Goal: Information Seeking & Learning: Learn about a topic

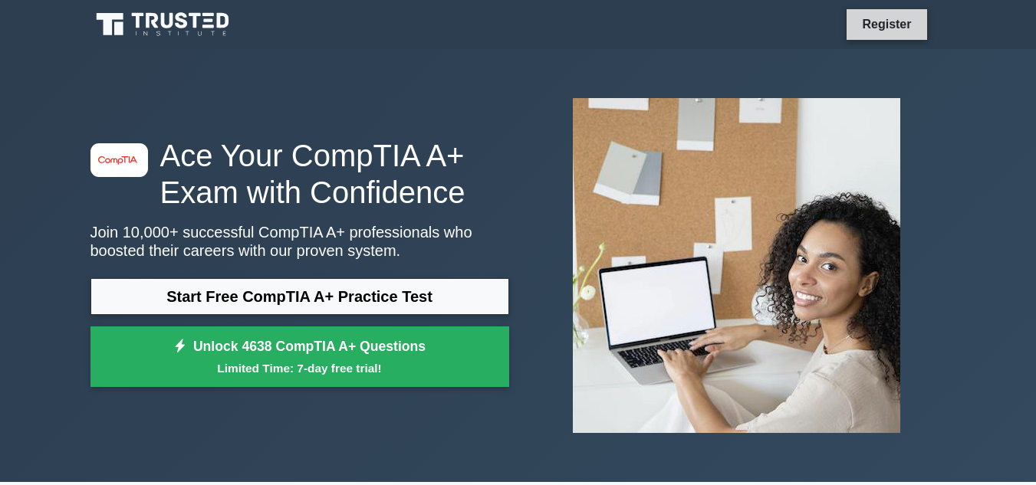
click at [917, 20] on link "Register" at bounding box center [886, 24] width 67 height 19
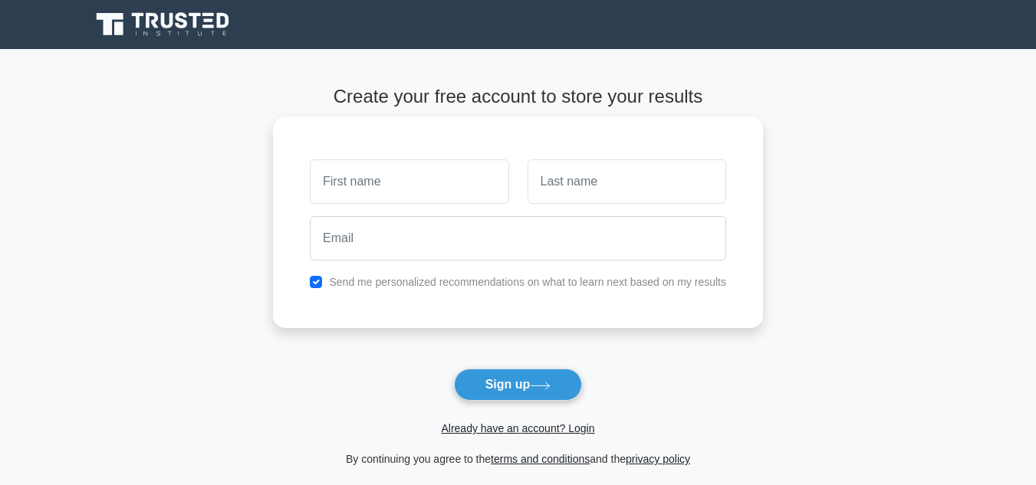
click at [406, 183] on input "text" at bounding box center [409, 181] width 199 height 44
type input "clare"
click at [588, 180] on input "text" at bounding box center [626, 181] width 199 height 44
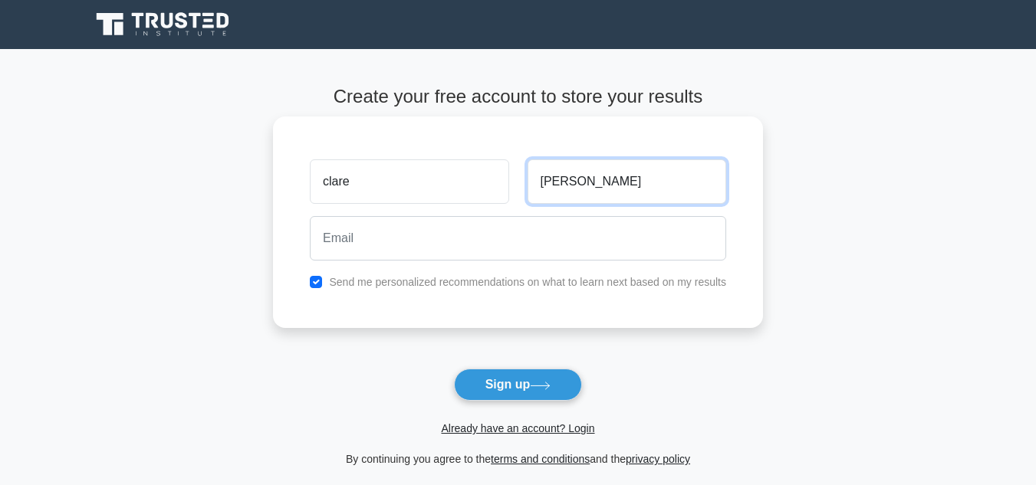
type input "fernandez"
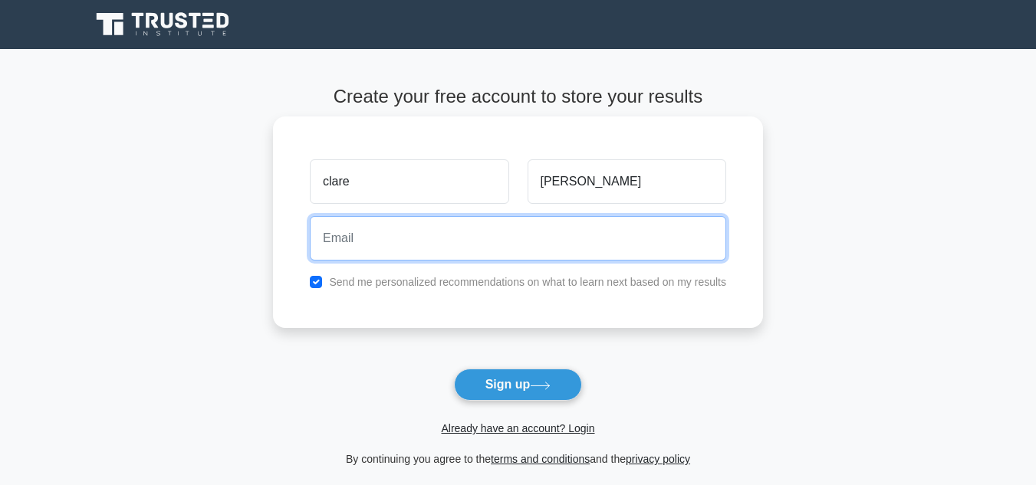
click at [567, 241] on input "email" at bounding box center [518, 238] width 416 height 44
type input "fernandezmaricar97@gmail.com"
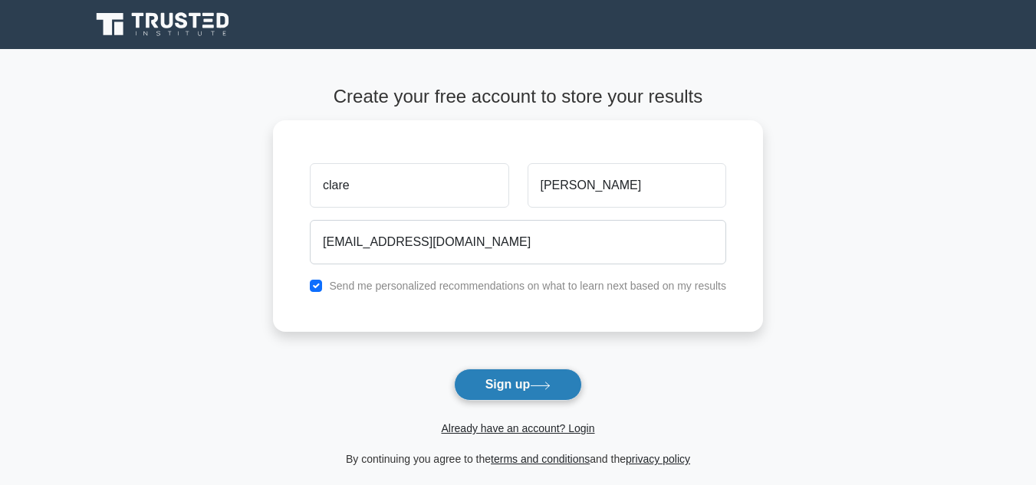
click at [534, 370] on button "Sign up" at bounding box center [518, 385] width 129 height 32
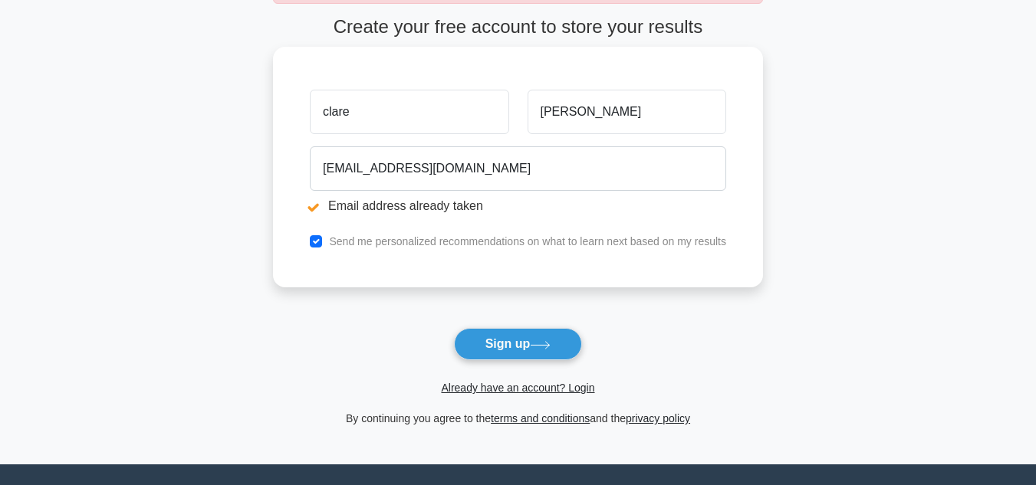
scroll to position [276, 0]
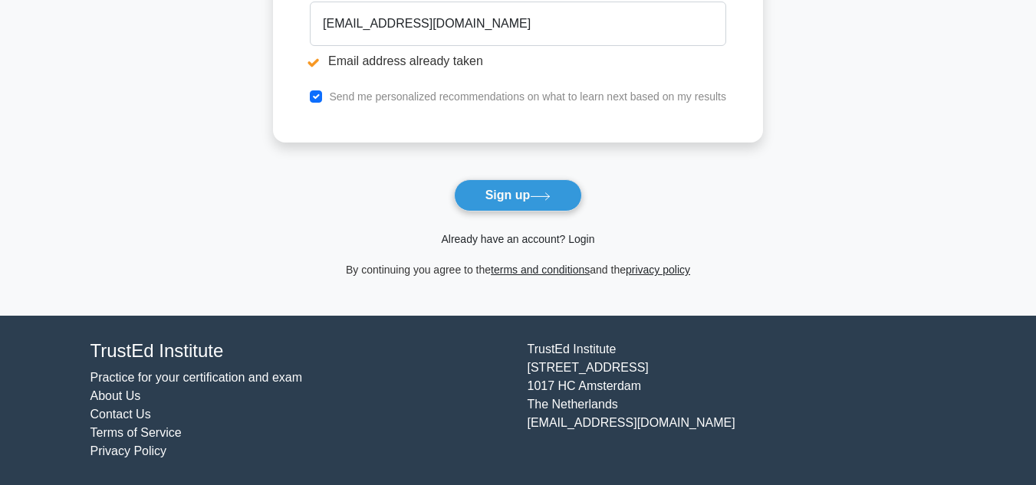
click at [559, 240] on link "Already have an account? Login" at bounding box center [517, 239] width 153 height 12
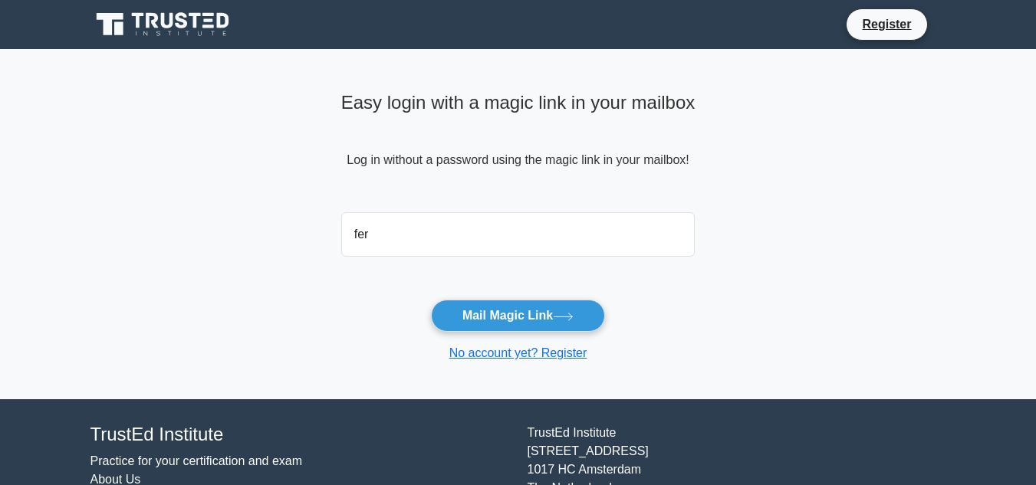
type input "[EMAIL_ADDRESS][DOMAIN_NAME]"
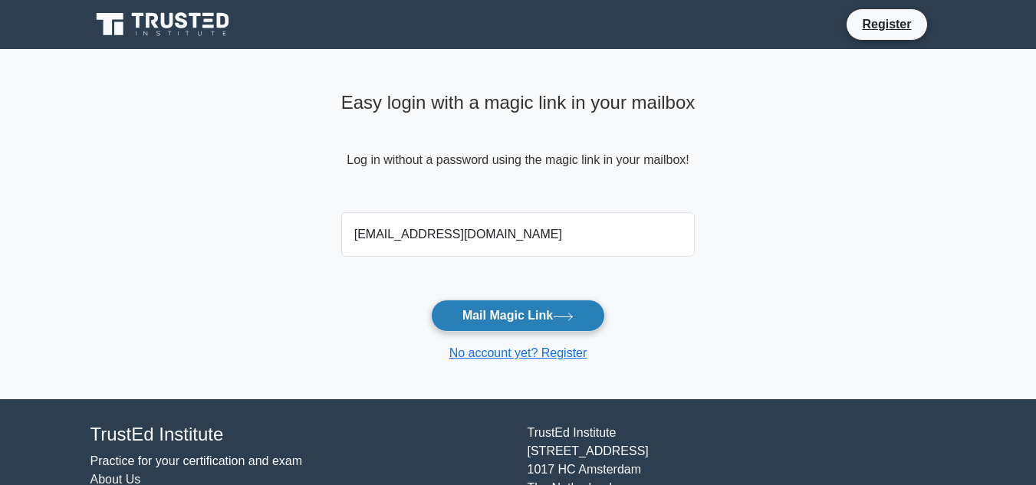
click at [545, 317] on button "Mail Magic Link" at bounding box center [518, 316] width 174 height 32
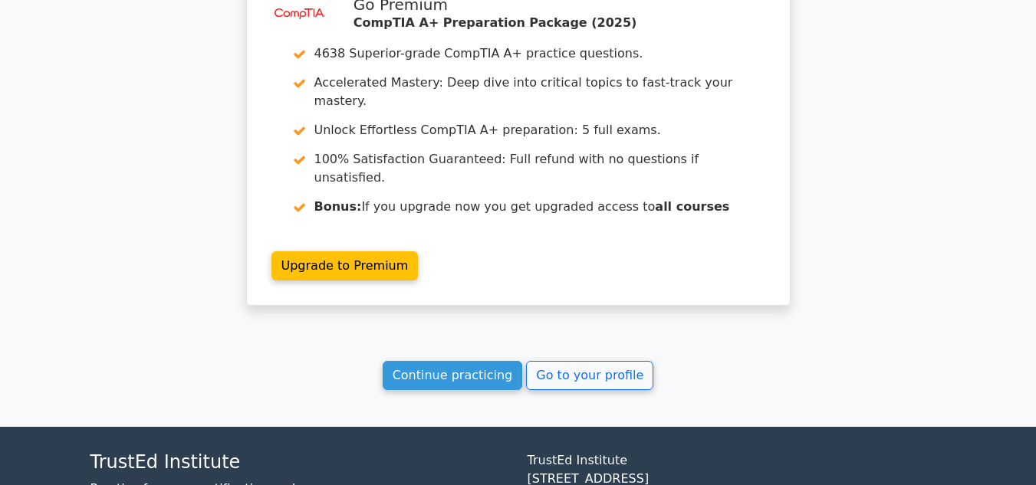
scroll to position [2406, 0]
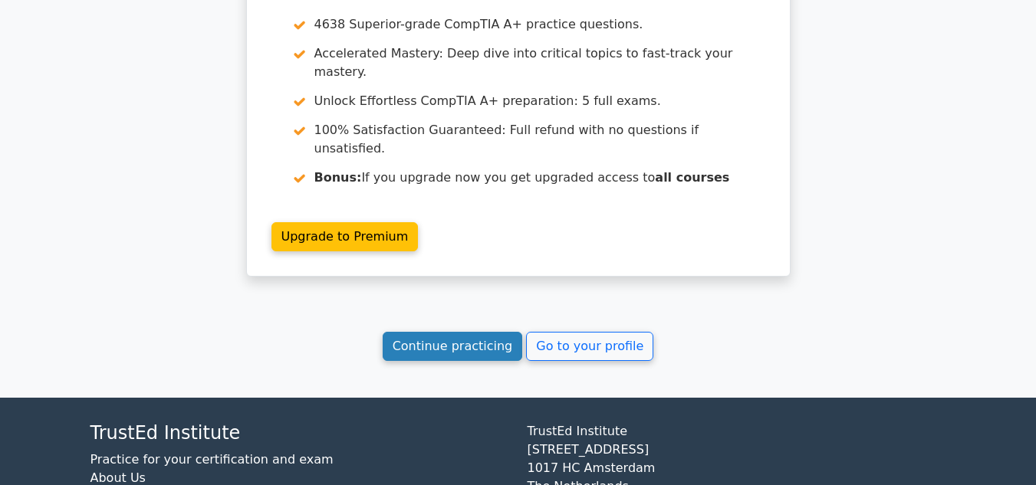
click at [446, 332] on link "Continue practicing" at bounding box center [453, 346] width 140 height 29
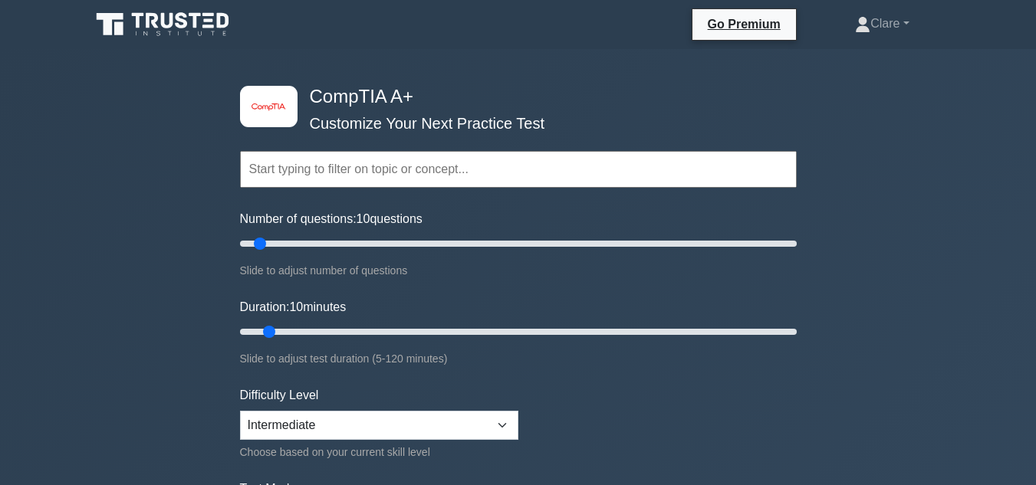
click at [376, 176] on input "text" at bounding box center [518, 169] width 557 height 37
click at [449, 167] on input "text" at bounding box center [518, 169] width 557 height 37
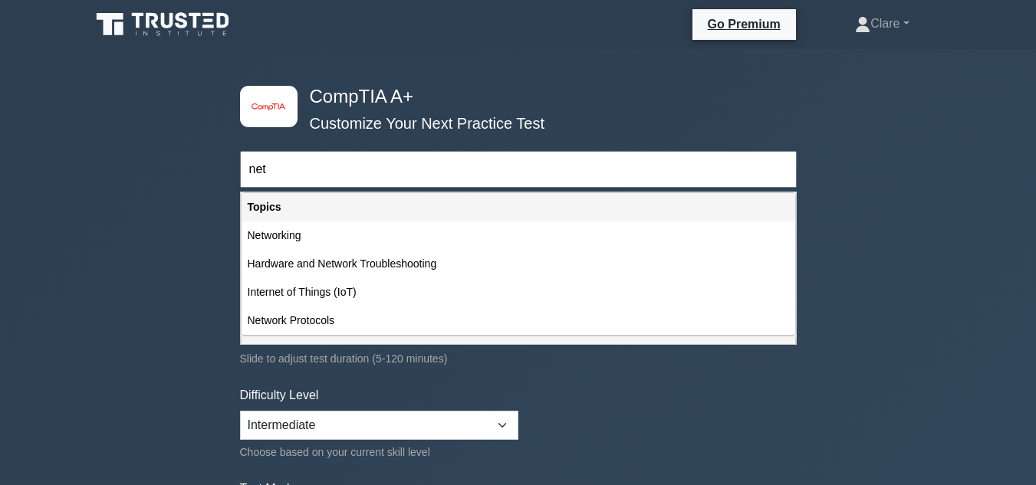
type input "net"
click at [291, 107] on div "net Topics Hardware Operating Systems Networking Security Troubleshooting Mobil…" at bounding box center [518, 147] width 557 height 87
click at [132, 27] on icon at bounding box center [163, 24] width 147 height 29
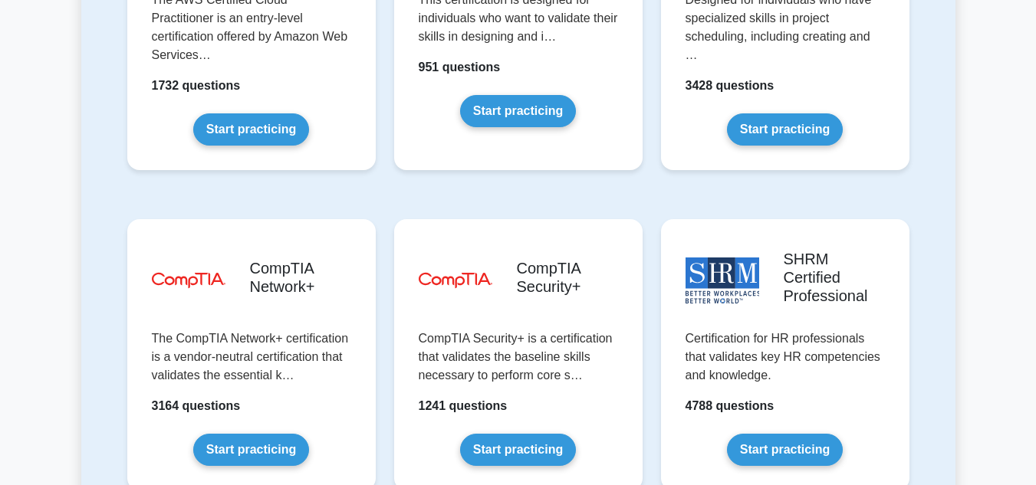
scroll to position [2990, 0]
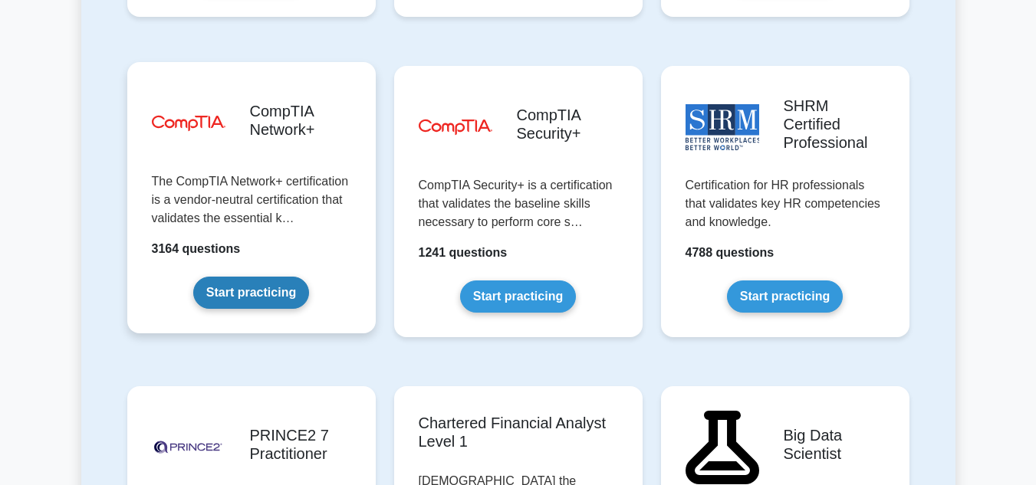
click at [254, 277] on link "Start practicing" at bounding box center [251, 293] width 116 height 32
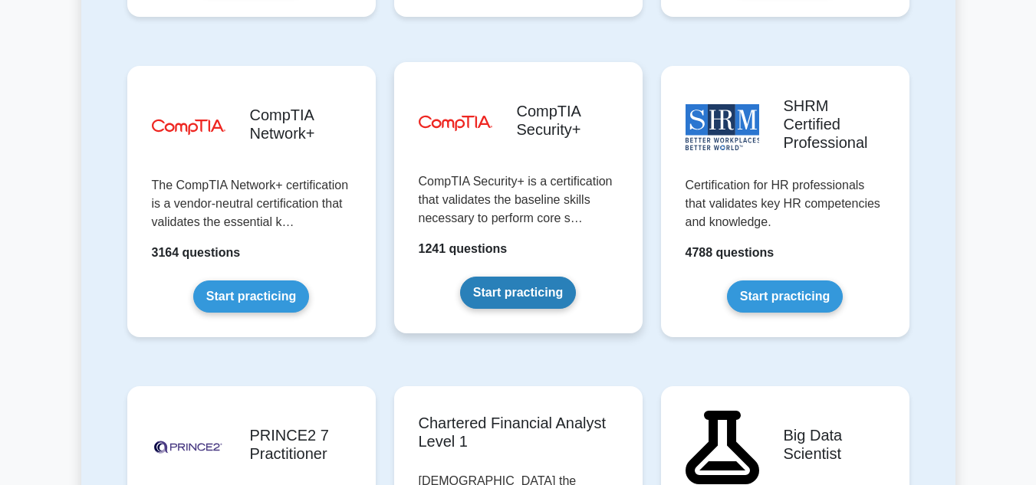
click at [505, 277] on link "Start practicing" at bounding box center [518, 293] width 116 height 32
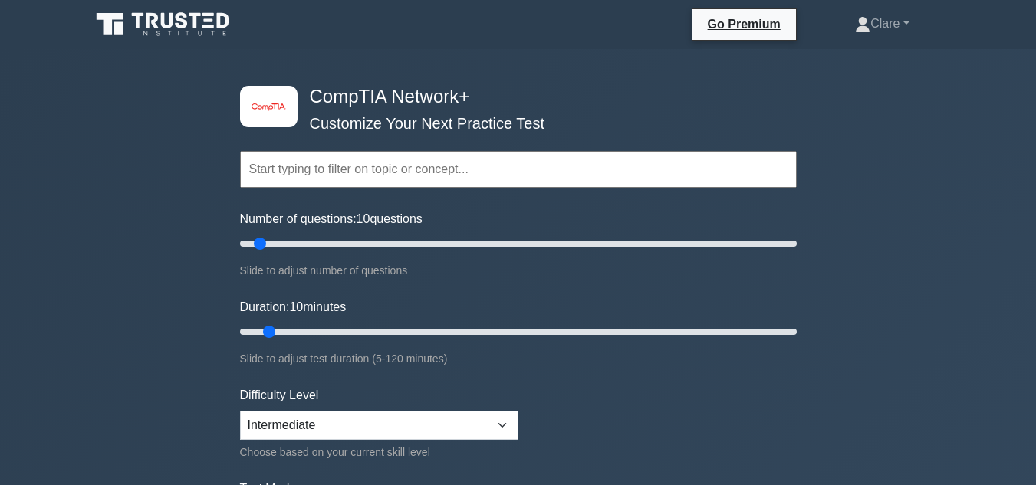
click at [421, 156] on input "text" at bounding box center [518, 169] width 557 height 37
click at [499, 425] on select "Beginner Intermediate Expert" at bounding box center [379, 425] width 278 height 29
select select "beginner"
click at [240, 411] on select "Beginner Intermediate Expert" at bounding box center [379, 425] width 278 height 29
click at [315, 173] on input "text" at bounding box center [518, 169] width 557 height 37
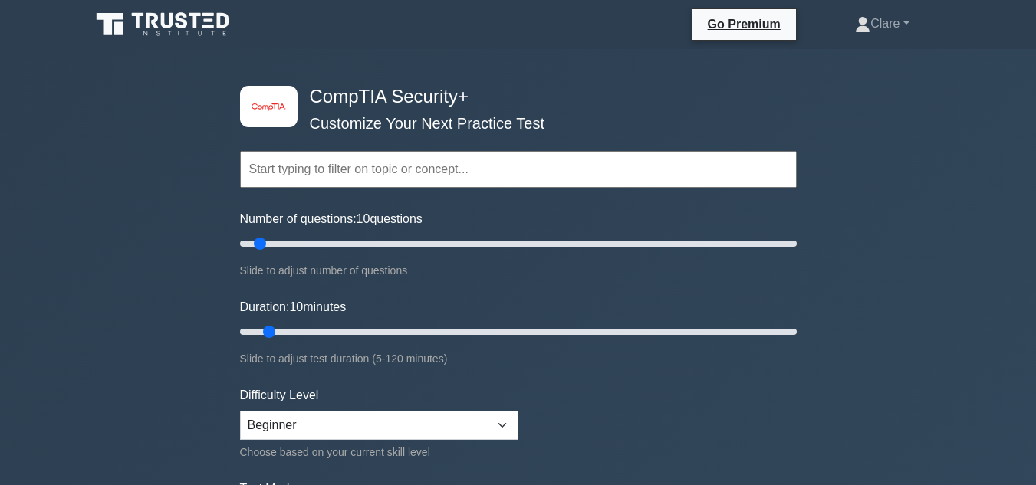
click at [363, 157] on input "text" at bounding box center [518, 169] width 557 height 37
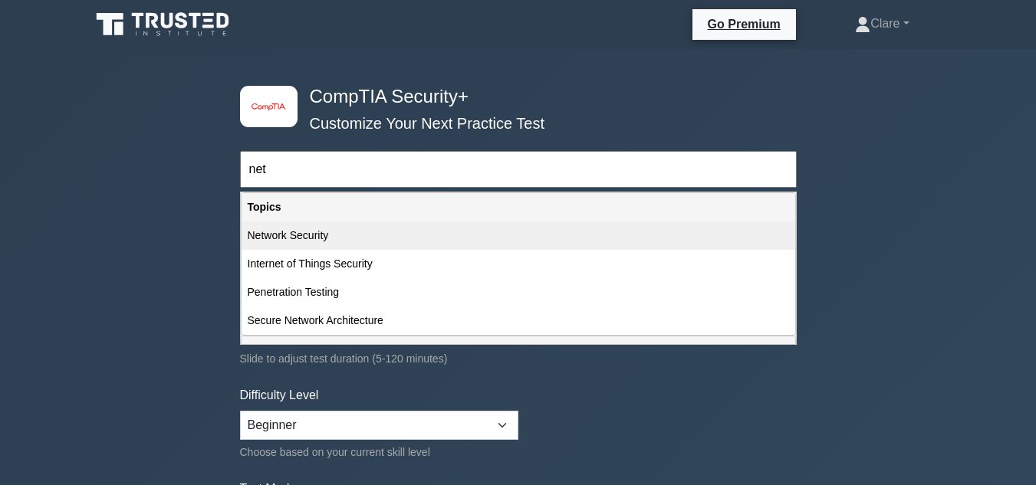
click at [331, 238] on div "Network Security" at bounding box center [518, 236] width 554 height 28
type input "Network Security"
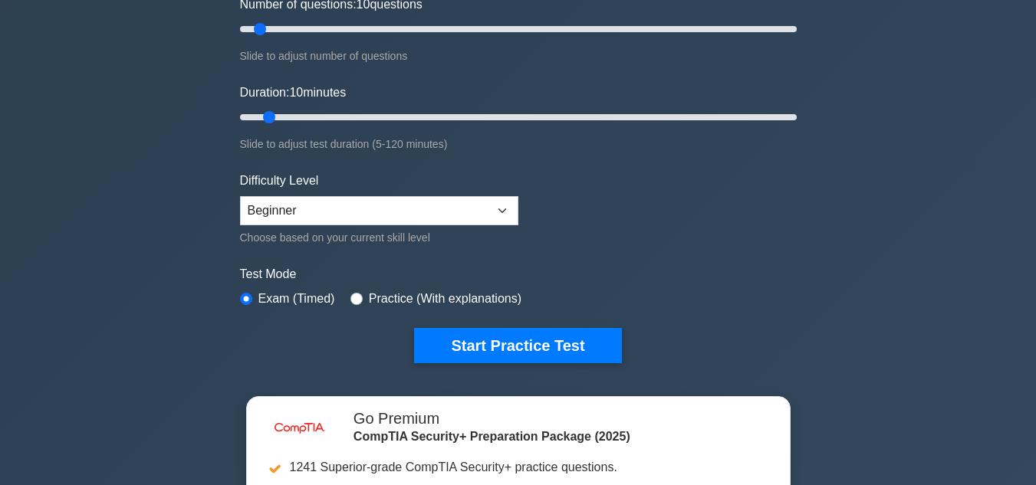
scroll to position [307, 0]
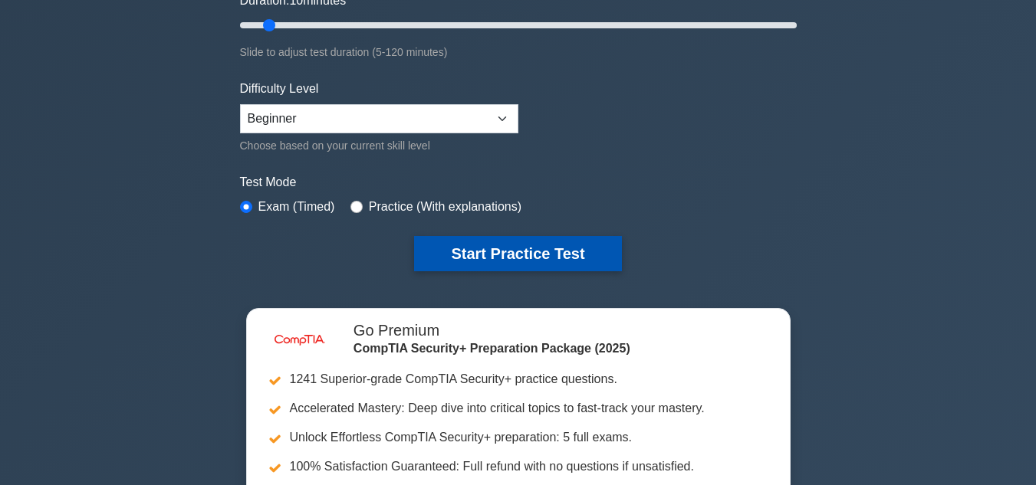
click at [537, 250] on button "Start Practice Test" at bounding box center [517, 253] width 207 height 35
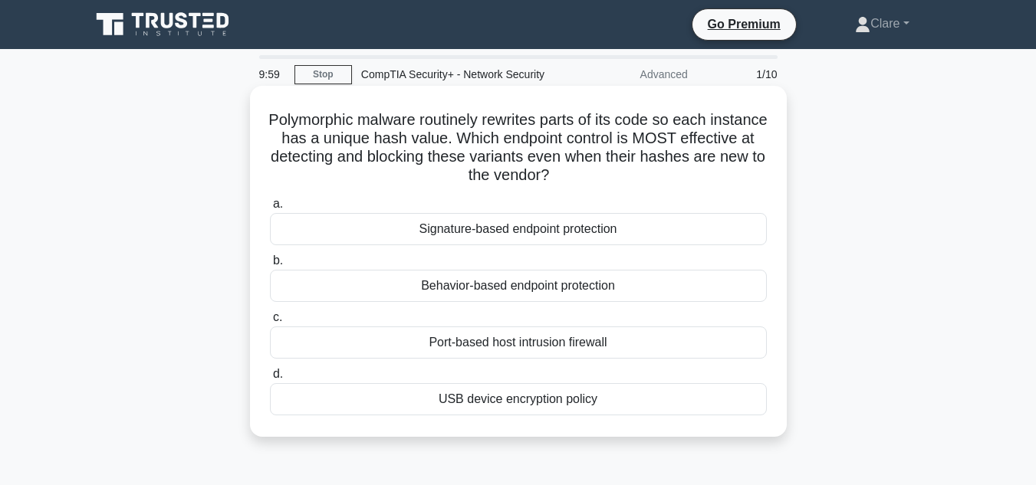
click at [495, 236] on div "Signature-based endpoint protection" at bounding box center [518, 229] width 497 height 32
click at [270, 209] on input "a. Signature-based endpoint protection" at bounding box center [270, 204] width 0 height 10
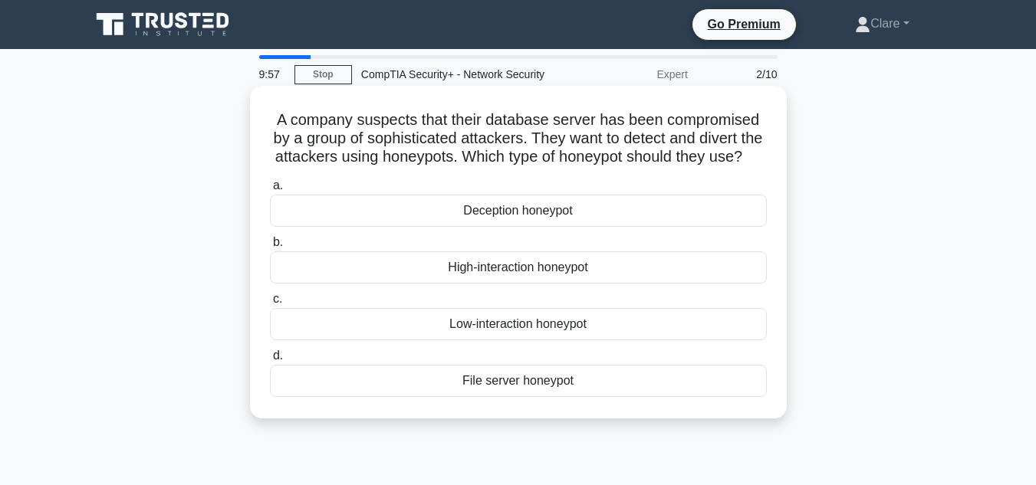
click at [501, 284] on div "High-interaction honeypot" at bounding box center [518, 267] width 497 height 32
click at [270, 248] on input "b. High-interaction honeypot" at bounding box center [270, 243] width 0 height 10
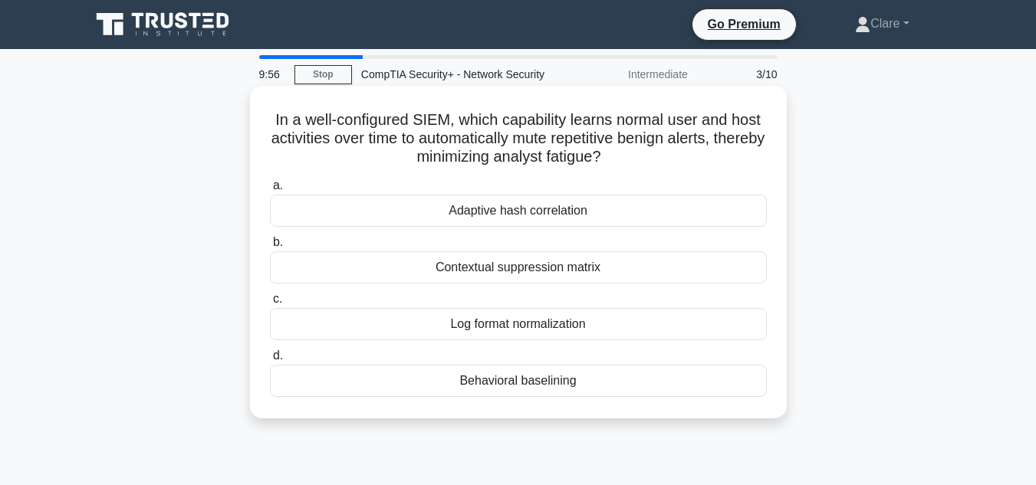
click at [497, 264] on div "Contextual suppression matrix" at bounding box center [518, 267] width 497 height 32
click at [270, 248] on input "b. Contextual suppression matrix" at bounding box center [270, 243] width 0 height 10
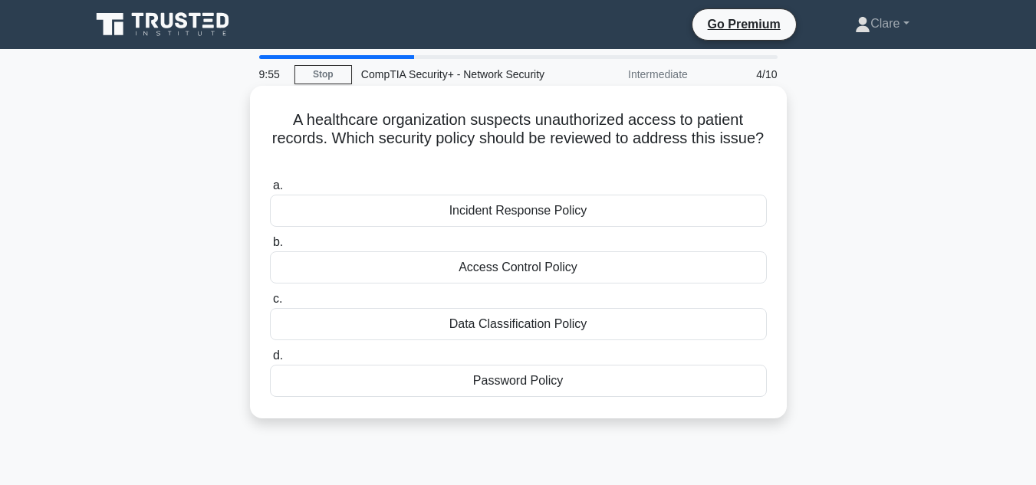
click at [527, 335] on div "Data Classification Policy" at bounding box center [518, 324] width 497 height 32
click at [270, 304] on input "c. Data Classification Policy" at bounding box center [270, 299] width 0 height 10
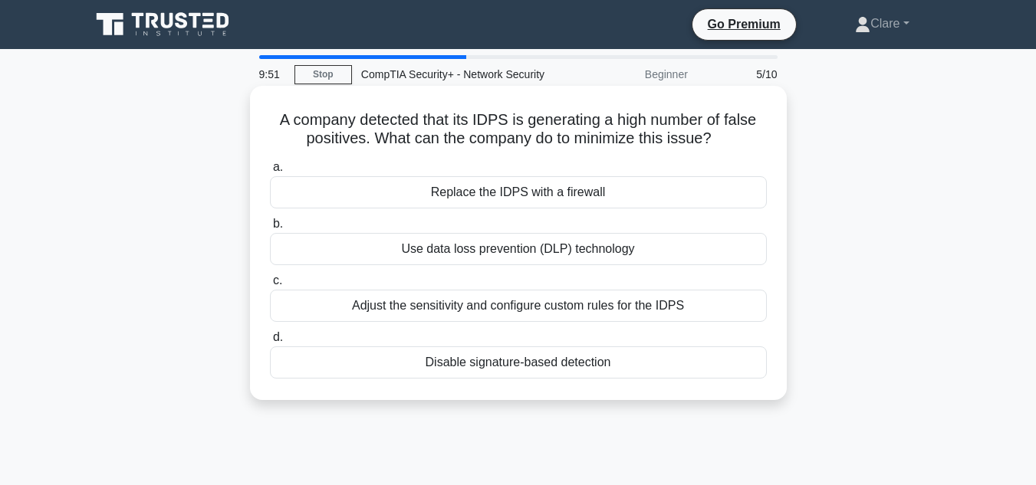
click at [475, 307] on div "Adjust the sensitivity and configure custom rules for the IDPS" at bounding box center [518, 306] width 497 height 32
click at [270, 286] on input "c. Adjust the sensitivity and configure custom rules for the IDPS" at bounding box center [270, 281] width 0 height 10
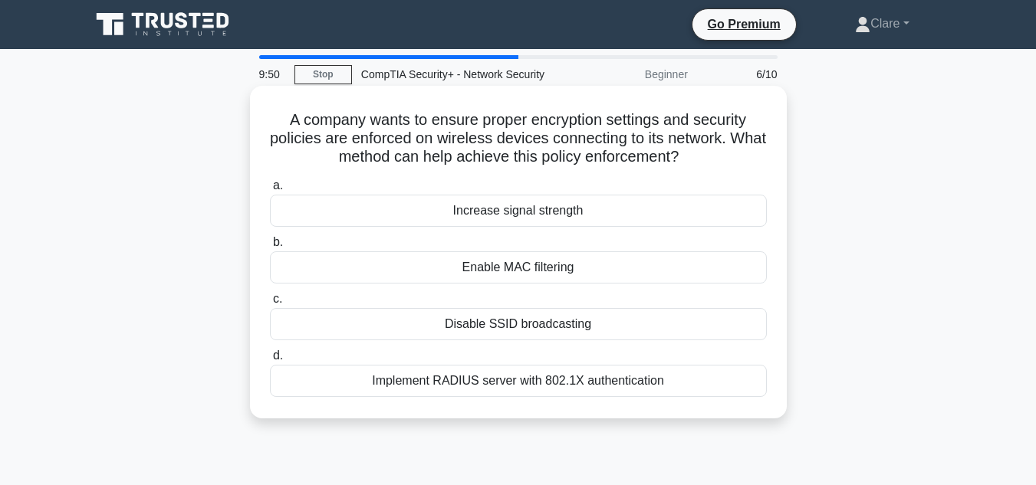
click at [471, 328] on div "Disable SSID broadcasting" at bounding box center [518, 324] width 497 height 32
click at [270, 304] on input "c. Disable SSID broadcasting" at bounding box center [270, 299] width 0 height 10
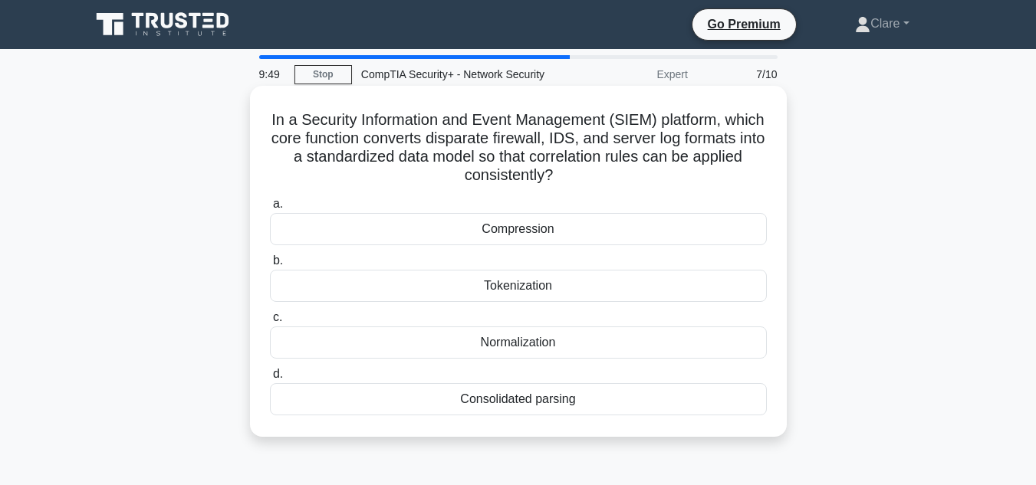
click at [490, 336] on div "Normalization" at bounding box center [518, 343] width 497 height 32
click at [270, 323] on input "c. Normalization" at bounding box center [270, 318] width 0 height 10
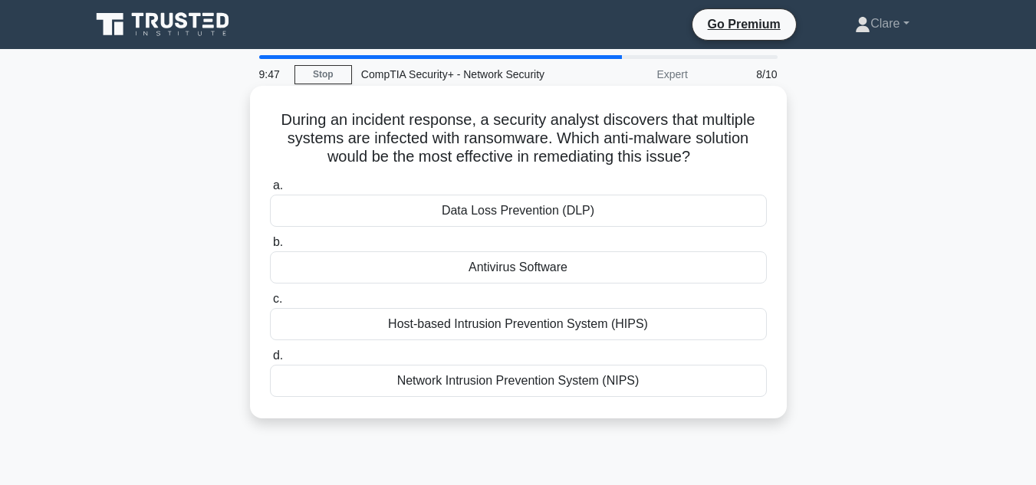
click at [471, 324] on div "Host-based Intrusion Prevention System (HIPS)" at bounding box center [518, 324] width 497 height 32
click at [270, 304] on input "c. Host-based Intrusion Prevention System (HIPS)" at bounding box center [270, 299] width 0 height 10
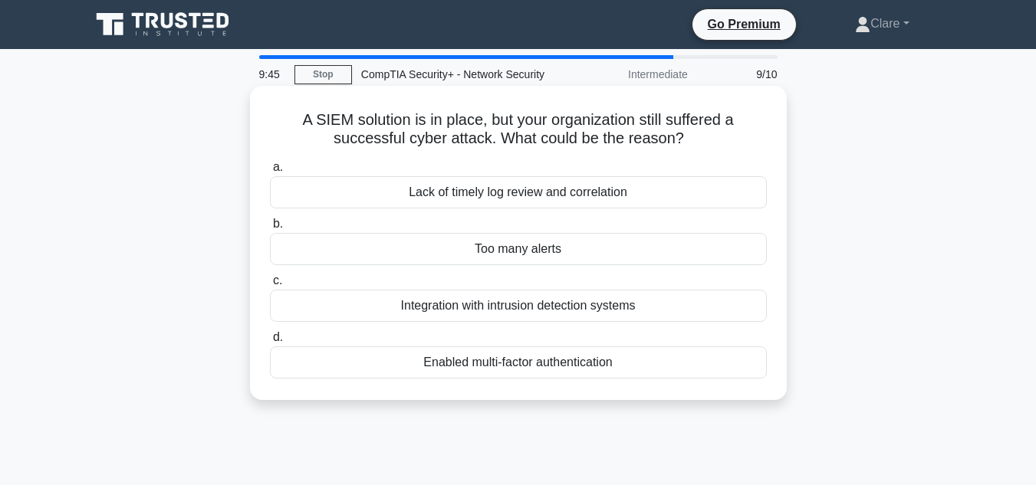
click at [489, 280] on label "c. Integration with intrusion detection systems" at bounding box center [518, 296] width 497 height 51
click at [270, 280] on input "c. Integration with intrusion detection systems" at bounding box center [270, 281] width 0 height 10
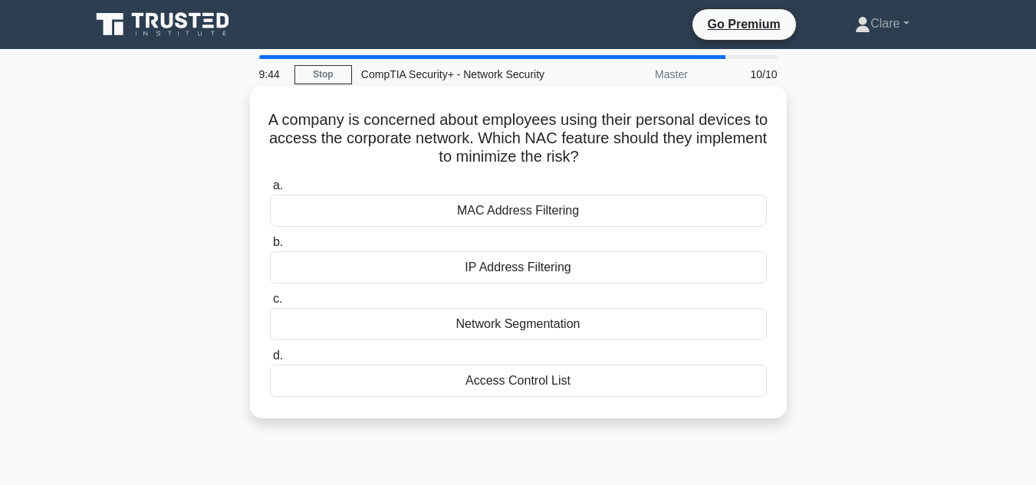
click at [486, 343] on div "a. MAC Address Filtering b. IP Address Filtering c." at bounding box center [518, 286] width 515 height 227
click at [487, 327] on div "Network Segmentation" at bounding box center [518, 324] width 497 height 32
click at [270, 304] on input "c. Network Segmentation" at bounding box center [270, 299] width 0 height 10
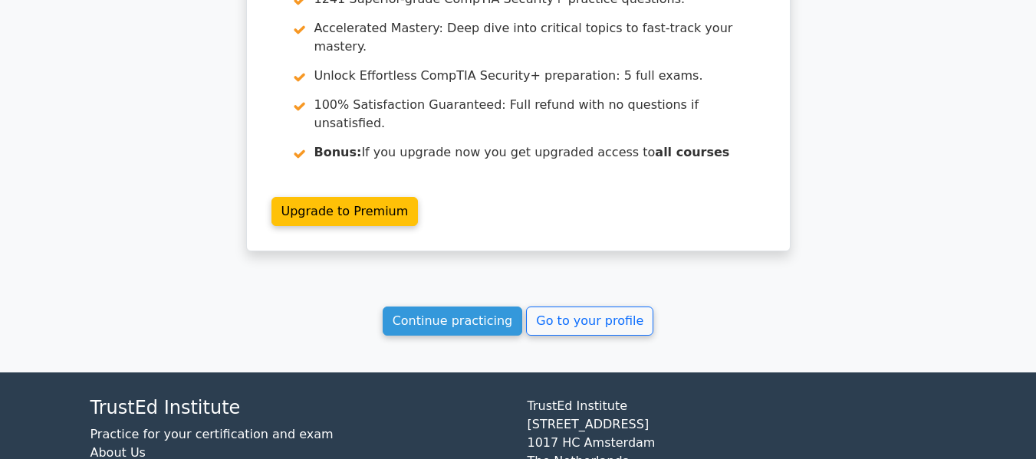
scroll to position [2464, 0]
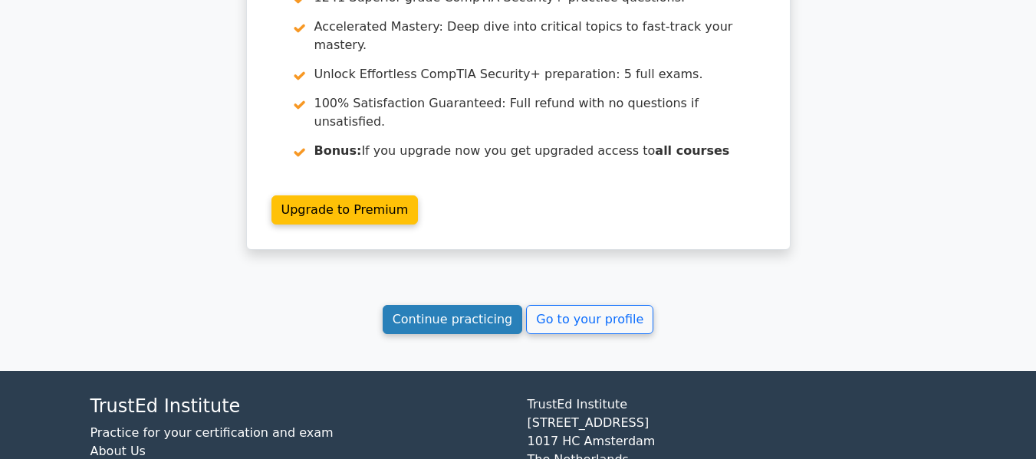
click at [476, 305] on link "Continue practicing" at bounding box center [453, 319] width 140 height 29
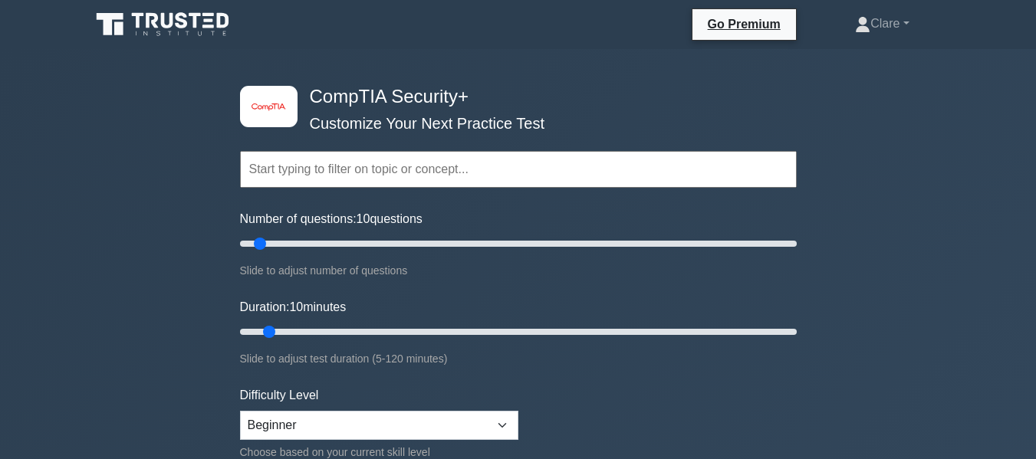
click at [448, 175] on input "text" at bounding box center [518, 169] width 557 height 37
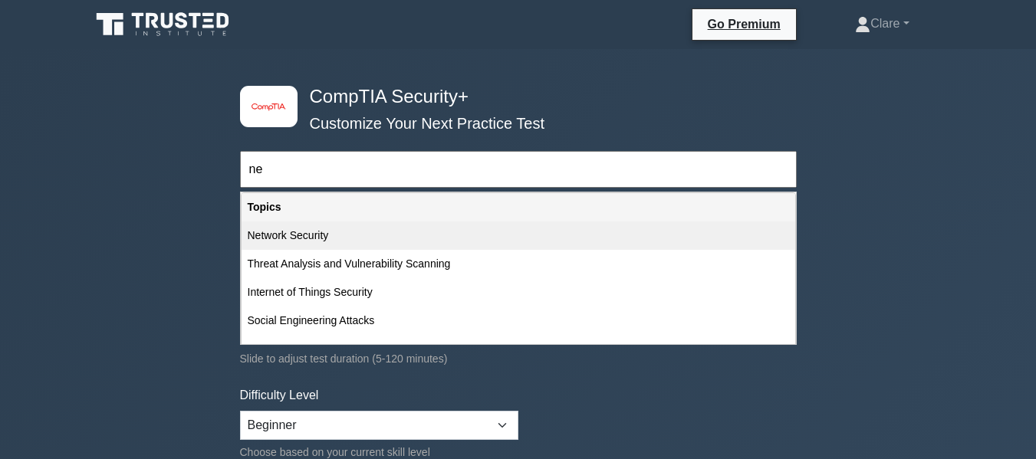
click at [333, 236] on div "Network Security" at bounding box center [518, 236] width 554 height 28
type input "Network Security"
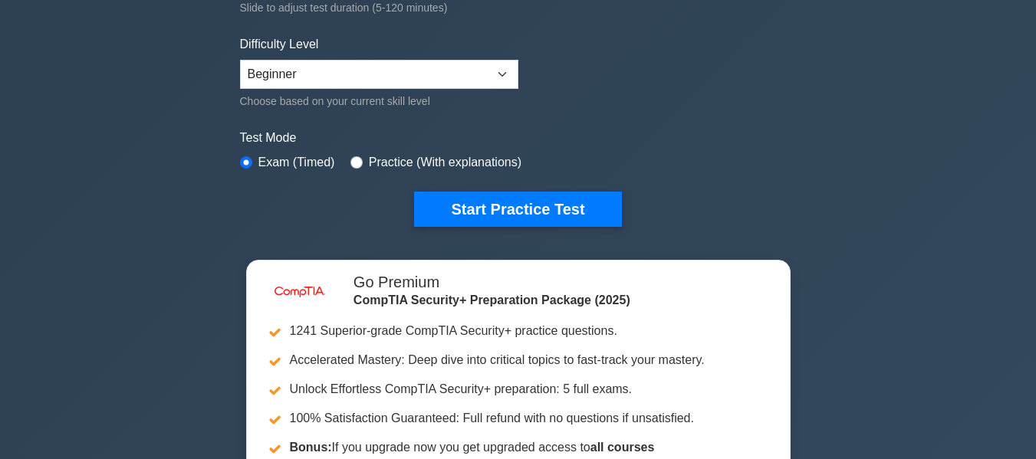
scroll to position [383, 0]
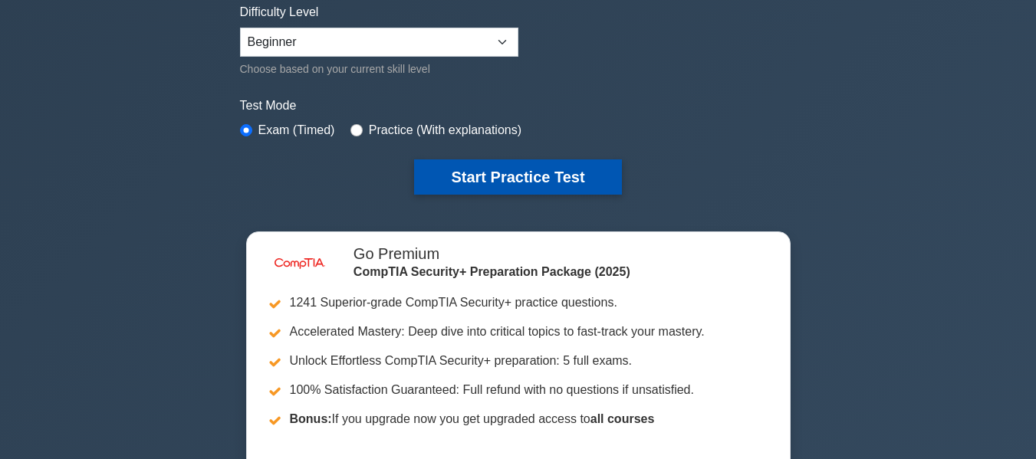
click at [532, 164] on button "Start Practice Test" at bounding box center [517, 176] width 207 height 35
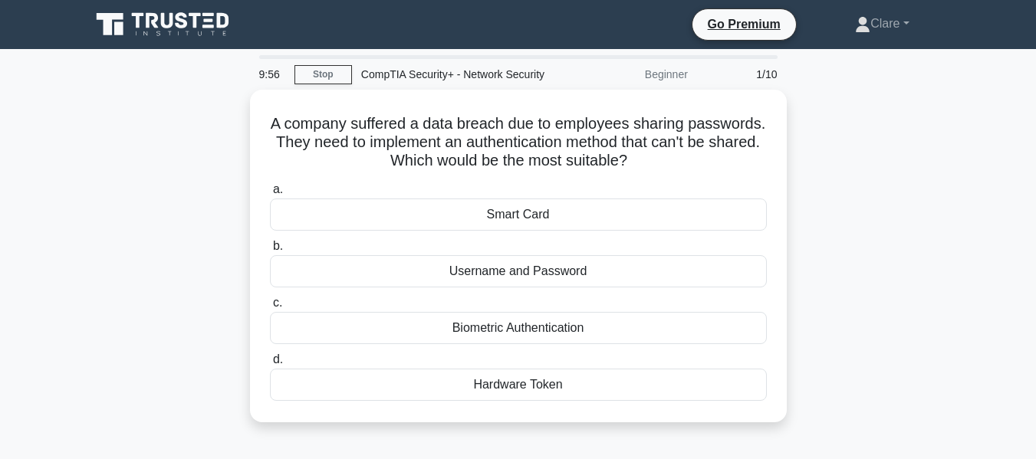
drag, startPoint x: 301, startPoint y: 119, endPoint x: 582, endPoint y: 421, distance: 412.8
click at [582, 421] on div "A company suffered a data breach due to employees sharing passwords. They need …" at bounding box center [518, 256] width 537 height 333
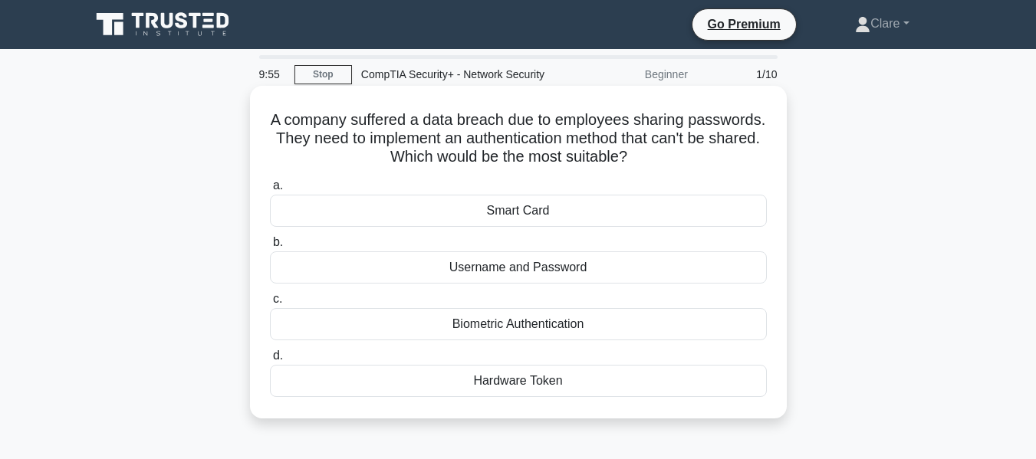
copy div "A company suffered a data breach due to employees sharing passwords. They need …"
click at [765, 97] on div "A company suffered a data breach due to employees sharing passwords. They need …" at bounding box center [518, 252] width 524 height 320
click at [534, 319] on div "Biometric Authentication" at bounding box center [518, 324] width 497 height 32
click at [270, 304] on input "c. Biometric Authentication" at bounding box center [270, 299] width 0 height 10
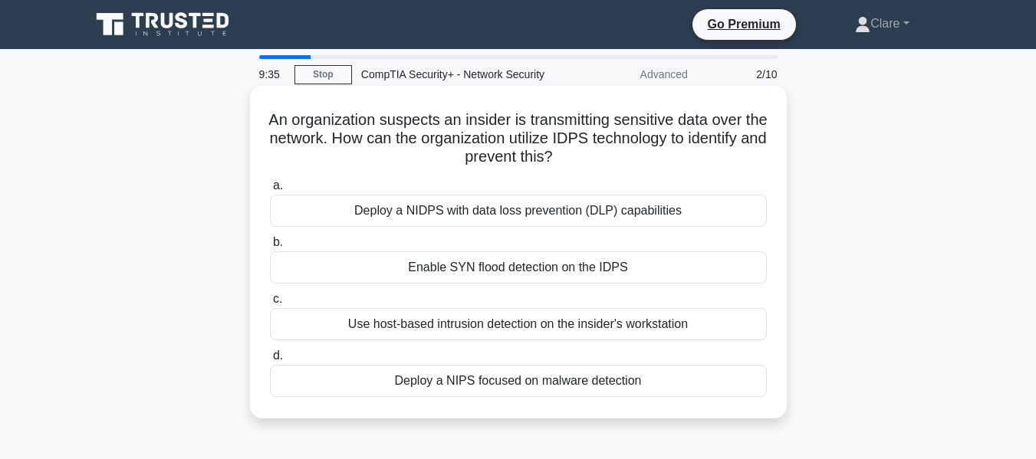
drag, startPoint x: 273, startPoint y: 121, endPoint x: 644, endPoint y: 393, distance: 459.7
click at [644, 393] on div "An organization suspects an insider is transmitting sensitive data over the net…" at bounding box center [518, 252] width 524 height 320
copy div "An organization suspects an insider is transmitting sensitive data over the net…"
click at [756, 151] on h5 "An organization suspects an insider is transmitting sensitive data over the net…" at bounding box center [518, 138] width 500 height 57
click at [584, 215] on div "Deploy a NIDPS with data loss prevention (DLP) capabilities" at bounding box center [518, 211] width 497 height 32
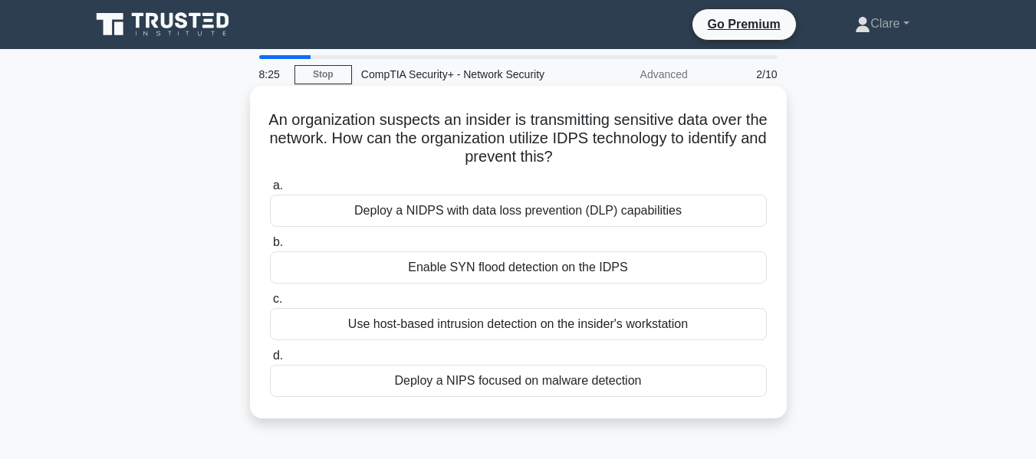
click at [270, 191] on input "a. Deploy a NIDPS with data loss prevention (DLP) capabilities" at bounding box center [270, 186] width 0 height 10
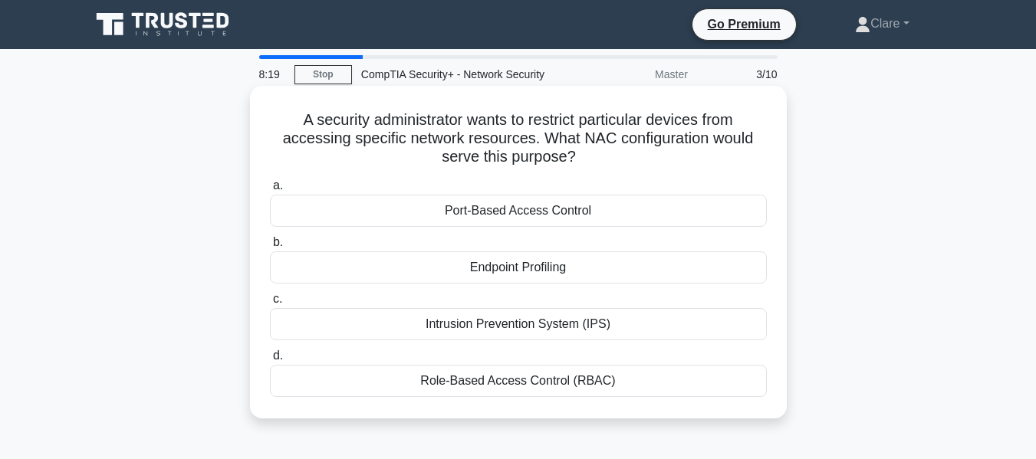
drag, startPoint x: 295, startPoint y: 121, endPoint x: 636, endPoint y: 417, distance: 451.0
click at [636, 417] on div "A security administrator wants to restrict particular devices from accessing sp…" at bounding box center [518, 252] width 537 height 333
copy div "A security administrator wants to restrict particular devices from accessing sp…"
click at [773, 152] on div "A security administrator wants to restrict particular devices from accessing sp…" at bounding box center [518, 252] width 524 height 320
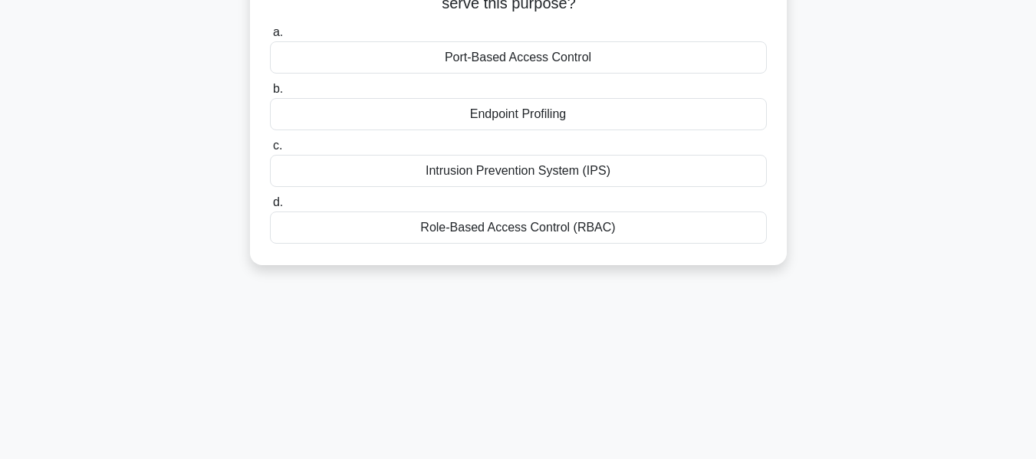
scroll to position [77, 0]
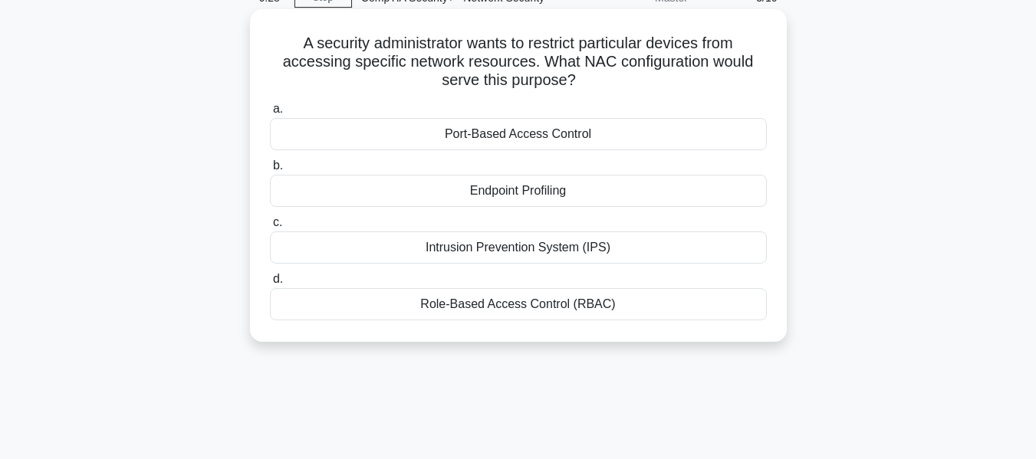
click at [708, 179] on div "Endpoint Profiling" at bounding box center [518, 191] width 497 height 32
click at [270, 171] on input "b. Endpoint Profiling" at bounding box center [270, 166] width 0 height 10
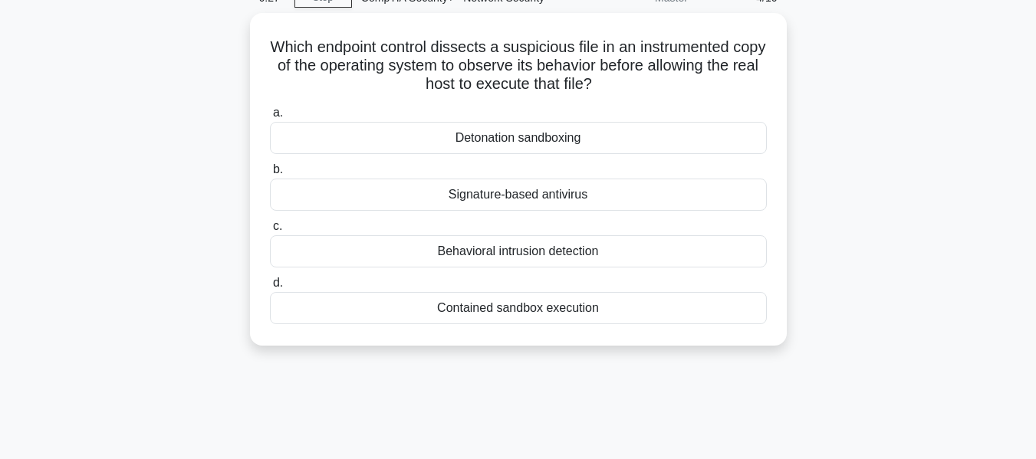
scroll to position [0, 0]
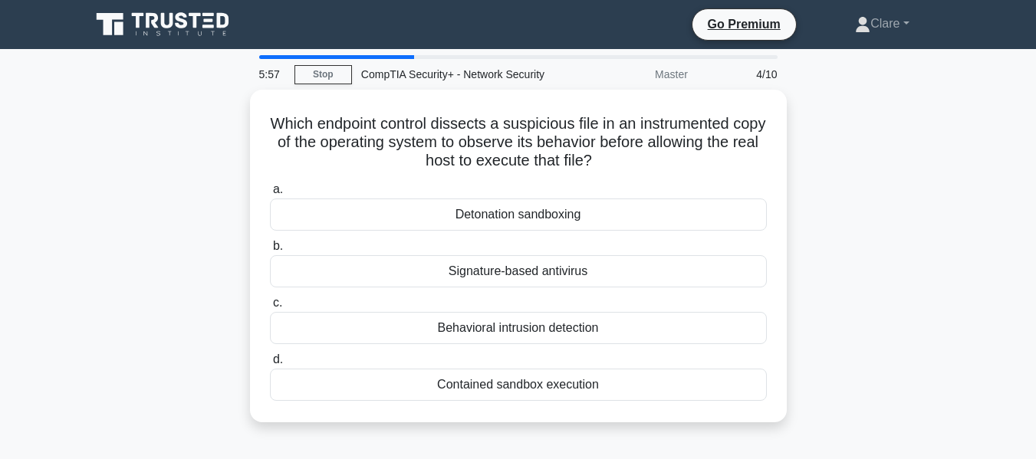
drag, startPoint x: 271, startPoint y: 113, endPoint x: 627, endPoint y: 427, distance: 475.3
click at [627, 427] on div "Which endpoint control dissects a suspicious file in an instrumented copy of th…" at bounding box center [518, 265] width 874 height 351
copy div "Which endpoint control dissects a suspicious file in an instrumented copy of th…"
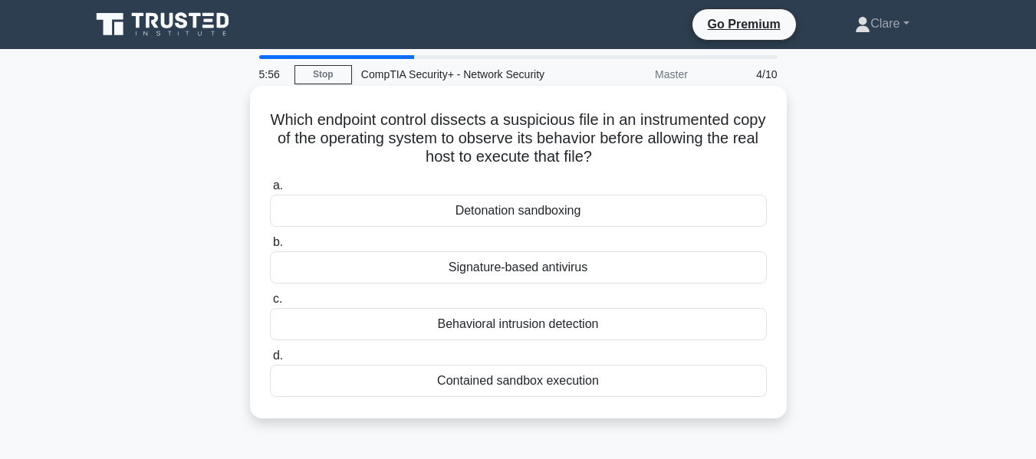
click at [736, 143] on h5 "Which endpoint control dissects a suspicious file in an instrumented copy of th…" at bounding box center [518, 138] width 500 height 57
click at [517, 209] on div "Detonation sandboxing" at bounding box center [518, 211] width 497 height 32
click at [270, 191] on input "a. Detonation sandboxing" at bounding box center [270, 186] width 0 height 10
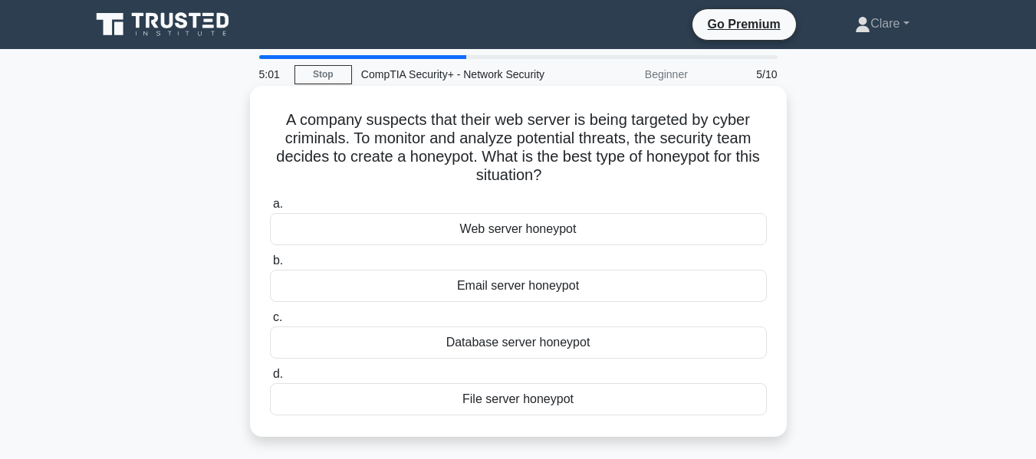
click at [487, 288] on div "Email server honeypot" at bounding box center [518, 286] width 497 height 32
click at [270, 266] on input "b. Email server honeypot" at bounding box center [270, 261] width 0 height 10
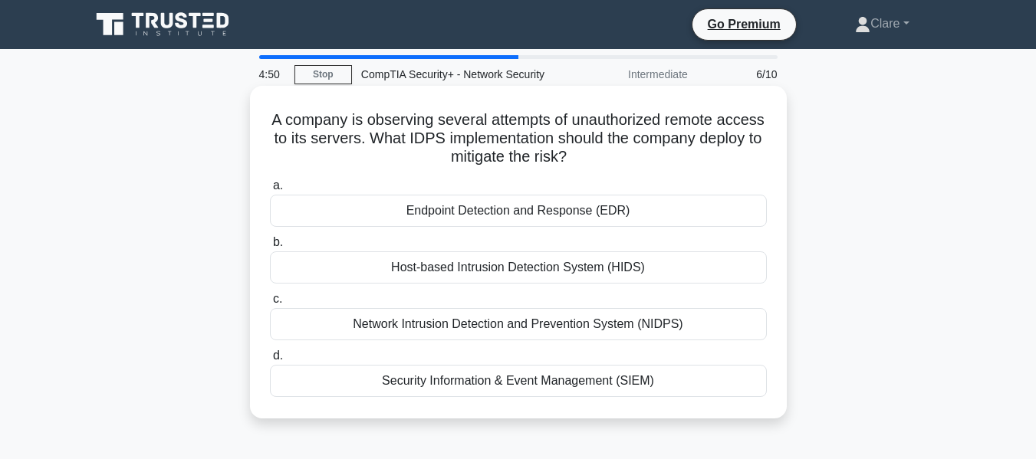
drag, startPoint x: 287, startPoint y: 121, endPoint x: 715, endPoint y: 406, distance: 514.1
click at [715, 406] on div "A company is observing several attempts of unauthorized remote access to its se…" at bounding box center [518, 252] width 524 height 320
copy div "A company is observing several attempts of unauthorized remote access to its se…"
click at [754, 163] on h5 "A company is observing several attempts of unauthorized remote access to its se…" at bounding box center [518, 138] width 500 height 57
click at [488, 331] on div "Network Intrusion Detection and Prevention System (NIDPS)" at bounding box center [518, 324] width 497 height 32
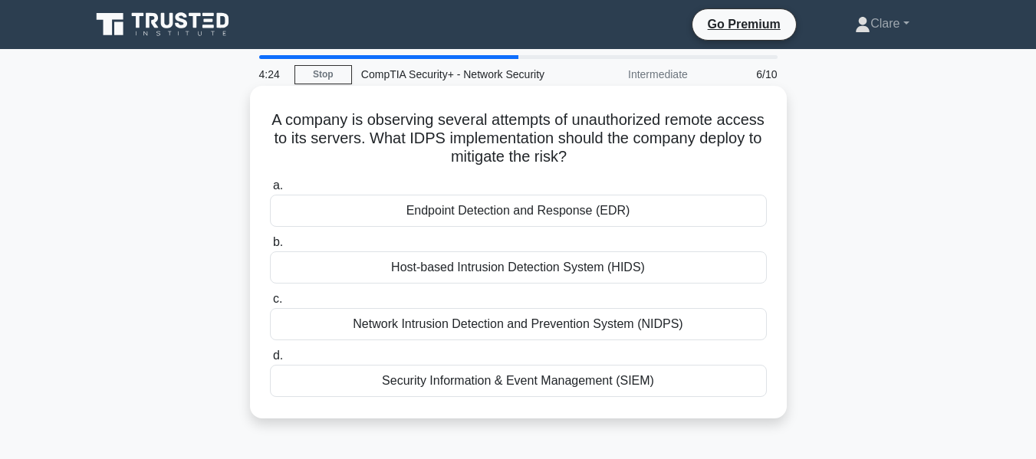
click at [270, 304] on input "c. Network Intrusion Detection and Prevention System (NIDPS)" at bounding box center [270, 299] width 0 height 10
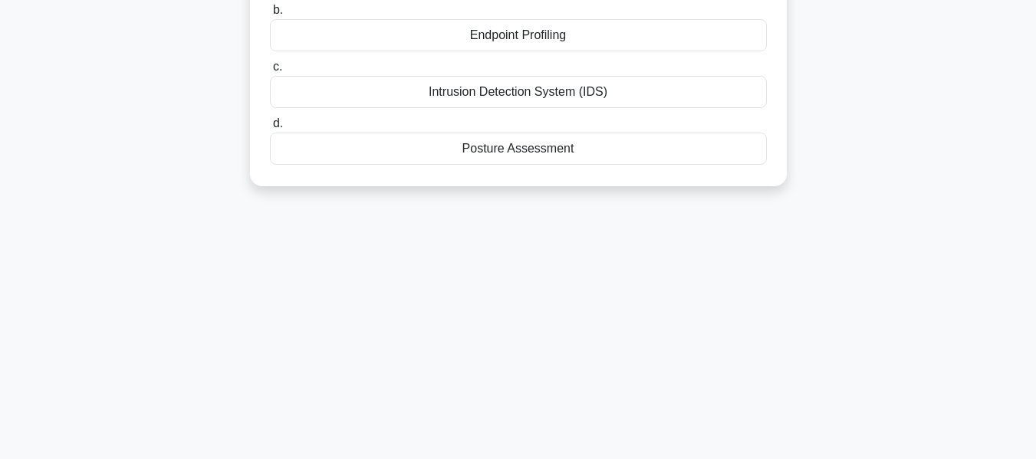
scroll to position [369, 0]
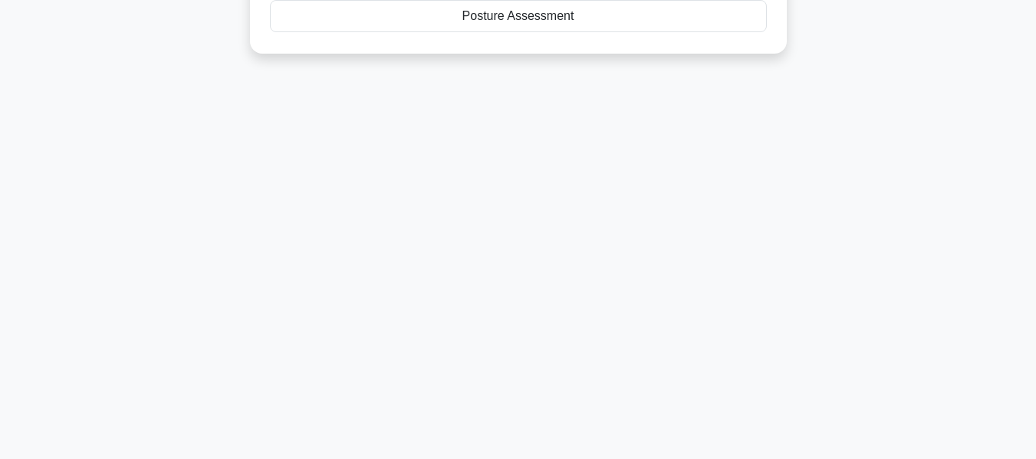
drag, startPoint x: 263, startPoint y: 114, endPoint x: 596, endPoint y: 122, distance: 333.6
click at [596, 122] on div "4:16 Stop CompTIA Security+ - Network Security Expert 7/10 An organization need…" at bounding box center [518, 69] width 874 height 767
drag, startPoint x: 596, startPoint y: 122, endPoint x: 621, endPoint y: 129, distance: 25.5
click at [621, 129] on div "4:15 Stop CompTIA Security+ - Network Security Expert 7/10 An organization need…" at bounding box center [518, 69] width 874 height 767
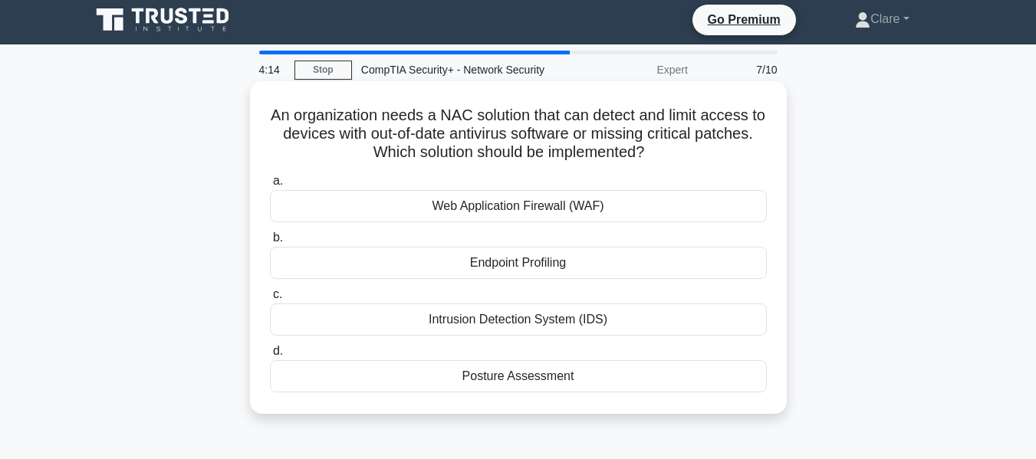
scroll to position [0, 0]
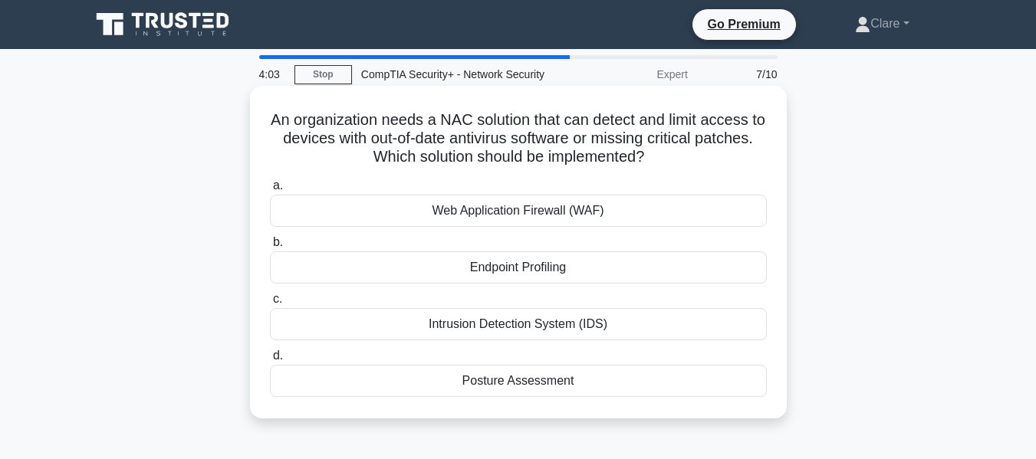
click at [606, 326] on div "Intrusion Detection System (IDS)" at bounding box center [518, 324] width 497 height 32
click at [270, 304] on input "c. Intrusion Detection System (IDS)" at bounding box center [270, 299] width 0 height 10
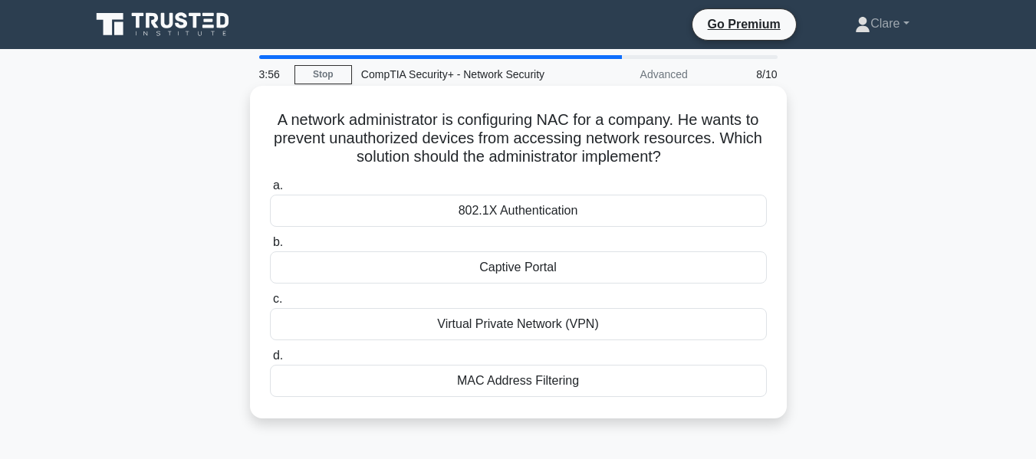
drag, startPoint x: 268, startPoint y: 126, endPoint x: 607, endPoint y: 375, distance: 420.1
click at [607, 375] on div "A network administrator is configuring NAC for a company. He wants to prevent u…" at bounding box center [518, 252] width 524 height 320
copy div "A network administrator is configuring NAC for a company. He wants to prevent u…"
click at [725, 143] on h5 "A network administrator is configuring NAC for a company. He wants to prevent u…" at bounding box center [518, 138] width 500 height 57
click at [514, 211] on div "802.1X Authentication" at bounding box center [518, 211] width 497 height 32
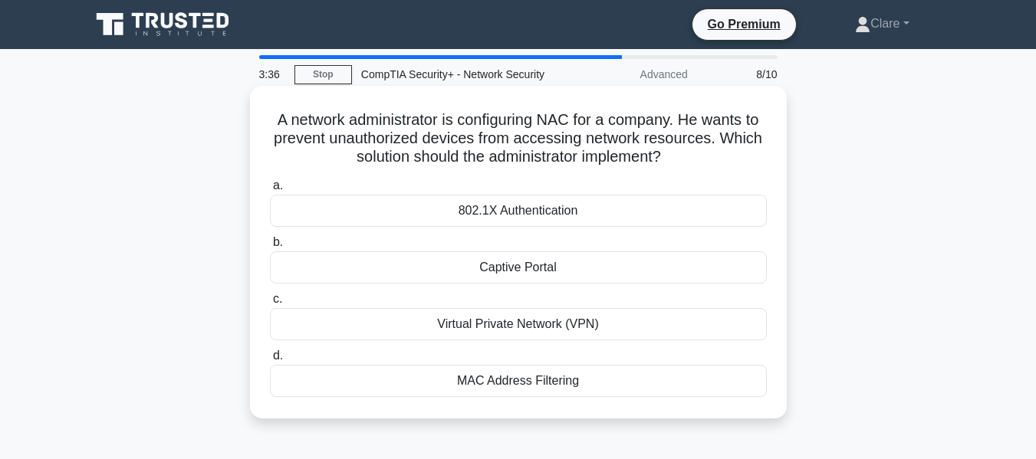
click at [270, 191] on input "a. 802.1X Authentication" at bounding box center [270, 186] width 0 height 10
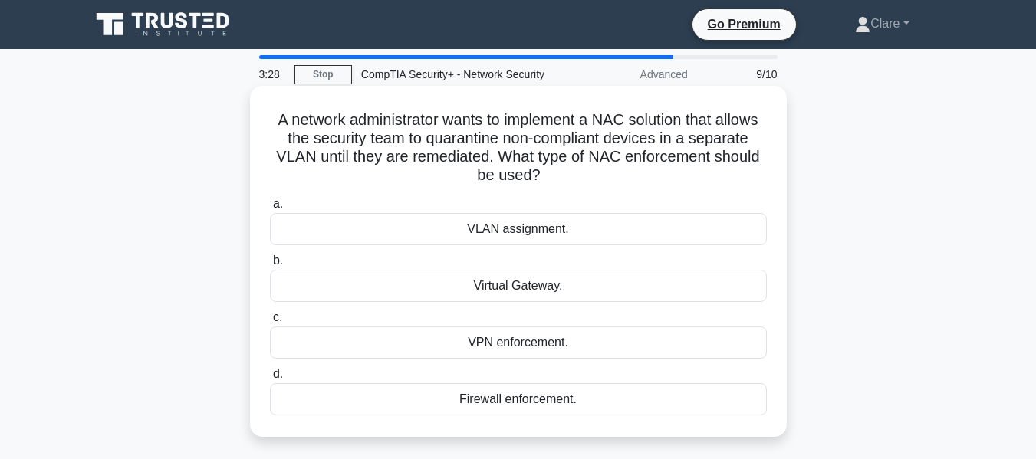
click at [530, 346] on div "VPN enforcement." at bounding box center [518, 343] width 497 height 32
click at [270, 323] on input "c. VPN enforcement." at bounding box center [270, 318] width 0 height 10
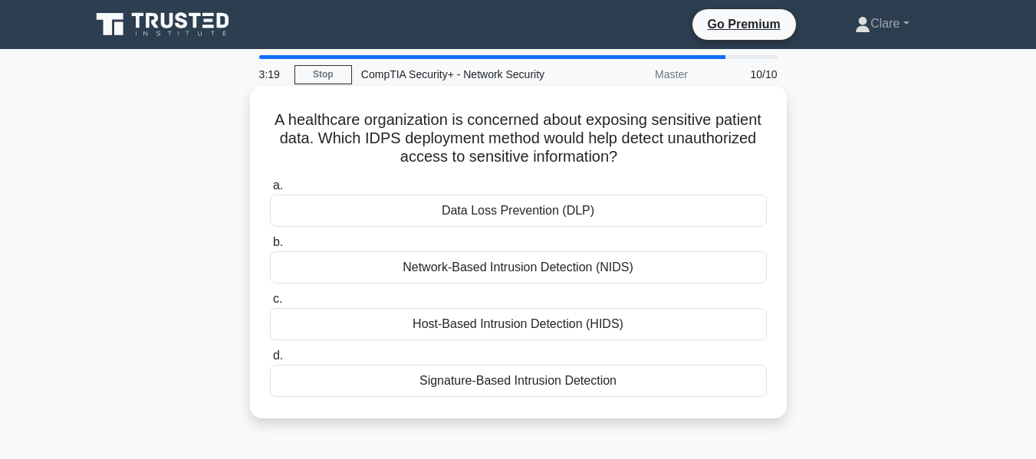
drag, startPoint x: 294, startPoint y: 119, endPoint x: 643, endPoint y: 379, distance: 435.5
click at [639, 389] on div "A healthcare organization is concerned about exposing sensitive patient data. W…" at bounding box center [518, 252] width 524 height 320
copy div "A healthcare organization is concerned about exposing sensitive patient data. W…"
click at [718, 150] on h5 "A healthcare organization is concerned about exposing sensitive patient data. W…" at bounding box center [518, 138] width 500 height 57
click at [471, 274] on div "Network-Based Intrusion Detection (NIDS)" at bounding box center [518, 267] width 497 height 32
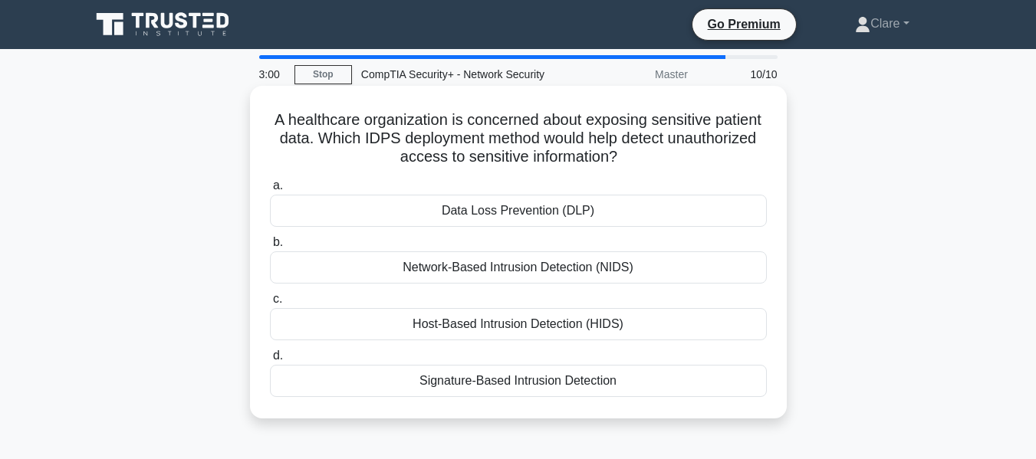
click at [270, 248] on input "b. Network-Based Intrusion Detection (NIDS)" at bounding box center [270, 243] width 0 height 10
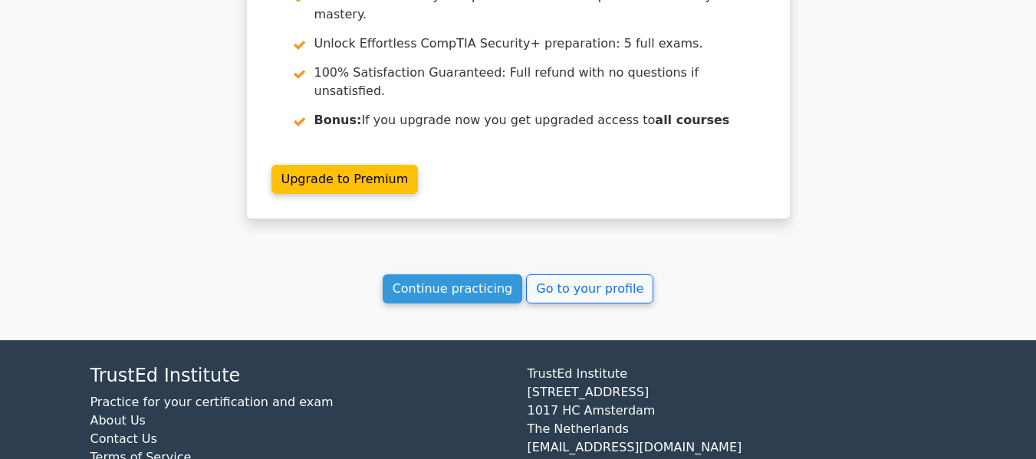
scroll to position [2270, 0]
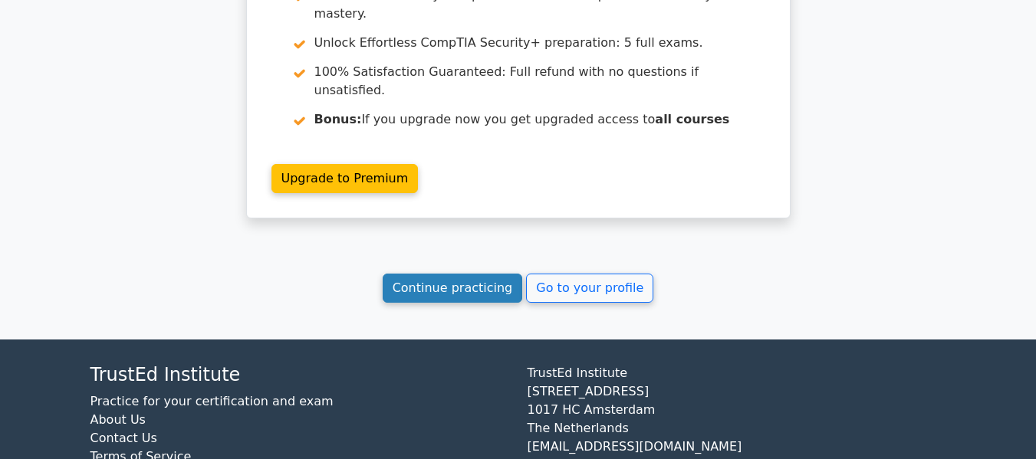
click at [458, 274] on link "Continue practicing" at bounding box center [453, 288] width 140 height 29
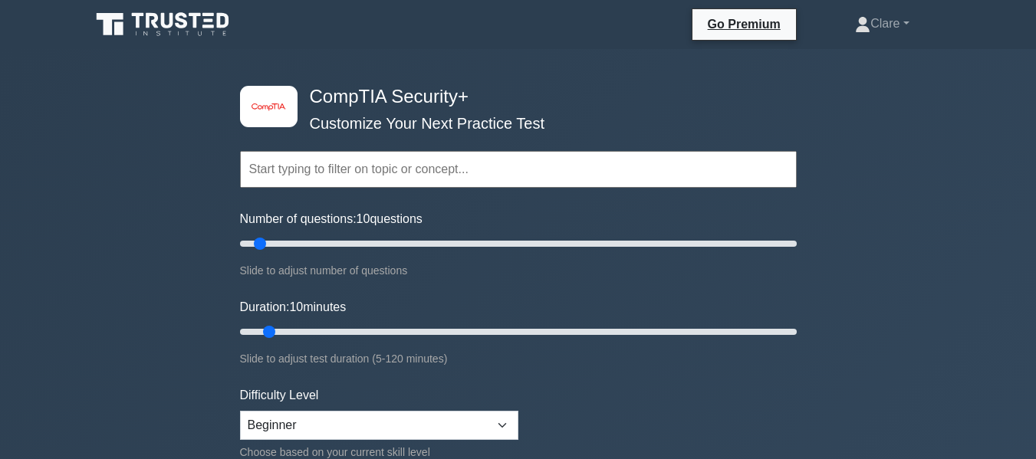
click at [453, 177] on input "text" at bounding box center [518, 169] width 557 height 37
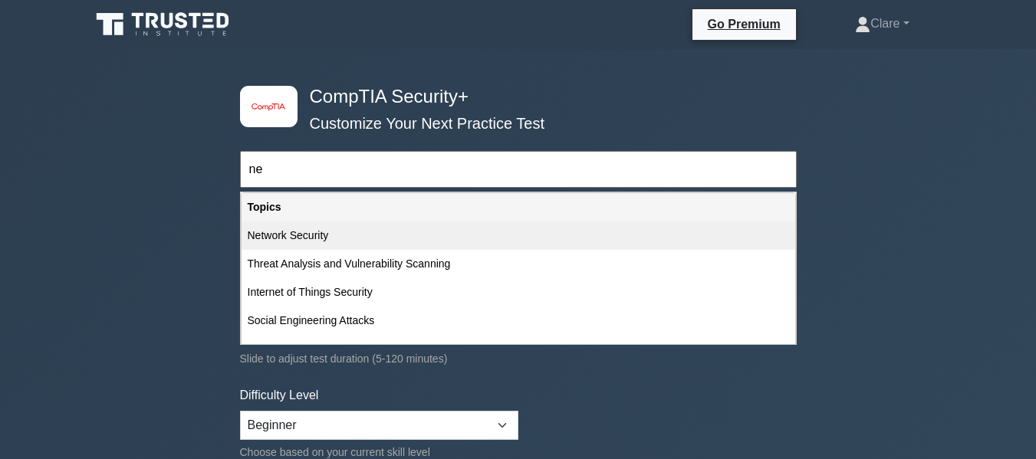
click at [383, 227] on div "Network Security" at bounding box center [518, 236] width 554 height 28
type input "Network Security"
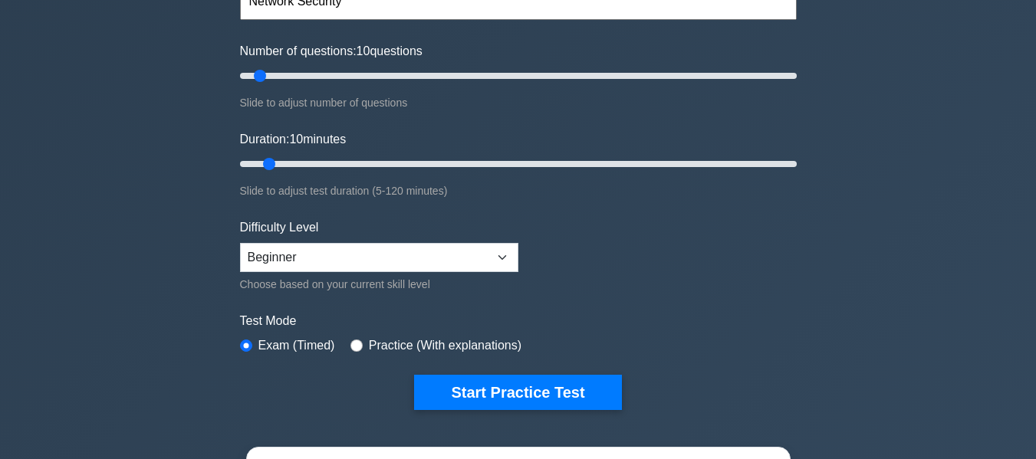
scroll to position [460, 0]
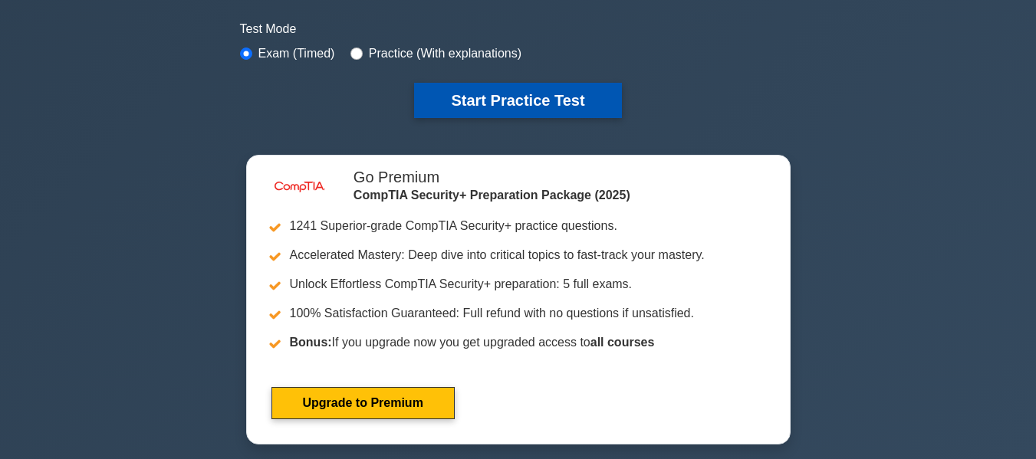
click at [493, 96] on button "Start Practice Test" at bounding box center [517, 100] width 207 height 35
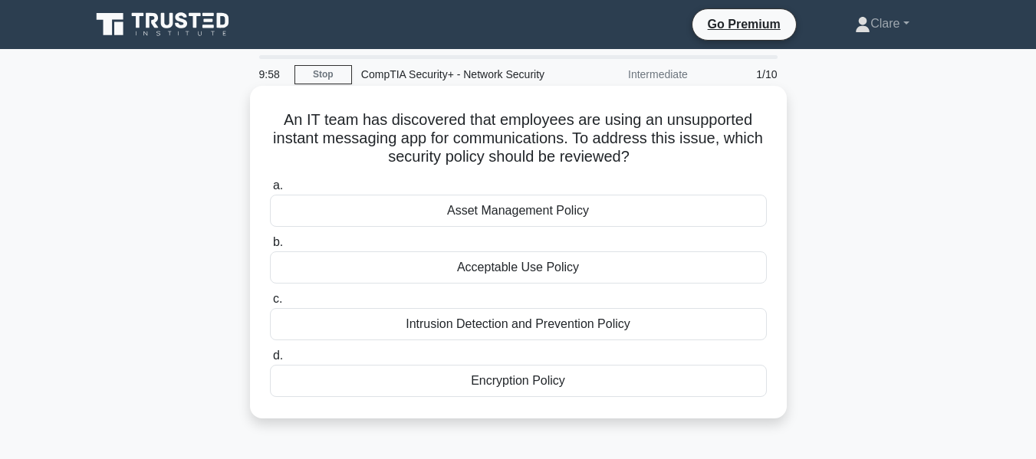
click at [531, 324] on div "Intrusion Detection and Prevention Policy" at bounding box center [518, 324] width 497 height 32
click at [270, 304] on input "c. Intrusion Detection and Prevention Policy" at bounding box center [270, 299] width 0 height 10
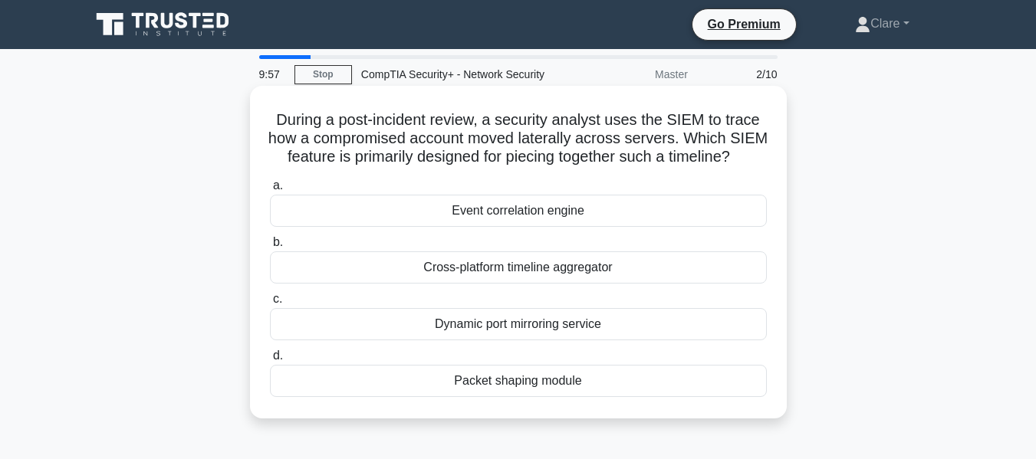
click at [524, 284] on div "Cross-platform timeline aggregator" at bounding box center [518, 267] width 497 height 32
click at [270, 248] on input "b. Cross-platform timeline aggregator" at bounding box center [270, 243] width 0 height 10
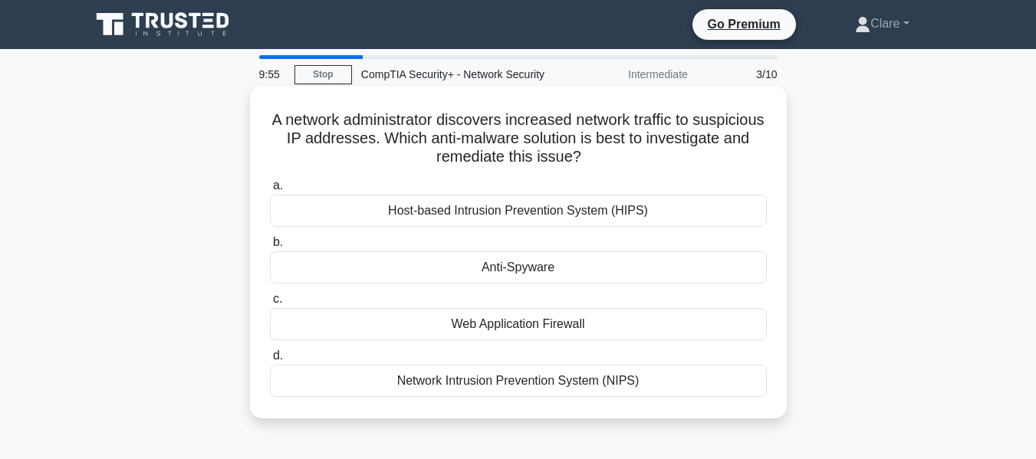
click at [579, 389] on div "Network Intrusion Prevention System (NIPS)" at bounding box center [518, 381] width 497 height 32
click at [270, 361] on input "d. Network Intrusion Prevention System (NIPS)" at bounding box center [270, 356] width 0 height 10
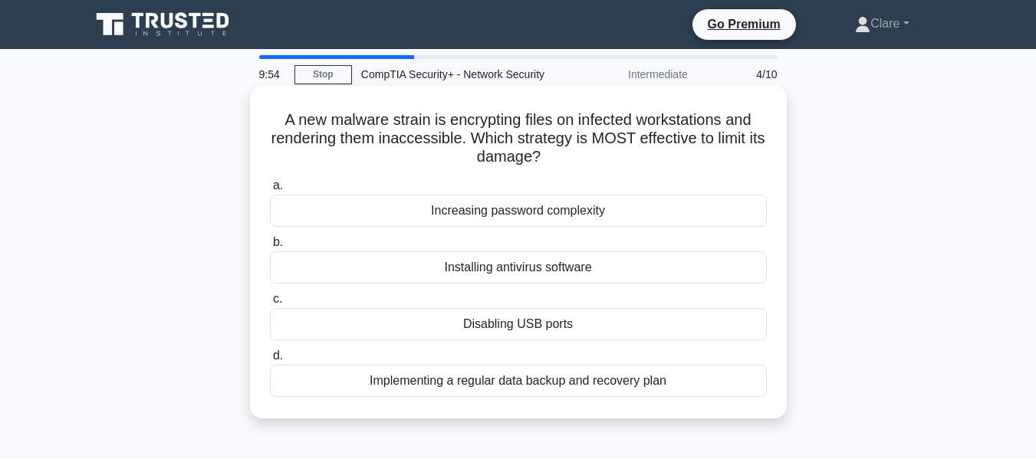
click at [586, 374] on div "Implementing a regular data backup and recovery plan" at bounding box center [518, 381] width 497 height 32
click at [270, 361] on input "d. Implementing a regular data backup and recovery plan" at bounding box center [270, 356] width 0 height 10
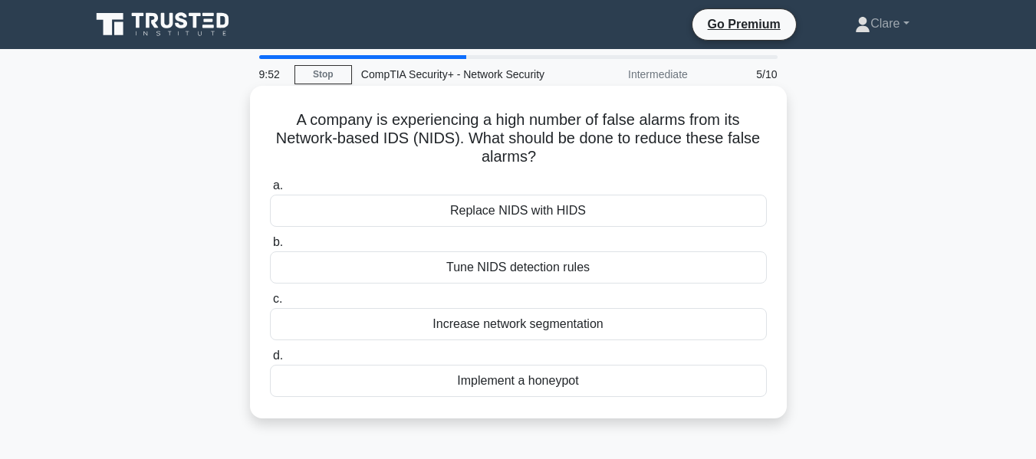
click at [581, 330] on div "Increase network segmentation" at bounding box center [518, 324] width 497 height 32
click at [270, 304] on input "c. Increase network segmentation" at bounding box center [270, 299] width 0 height 10
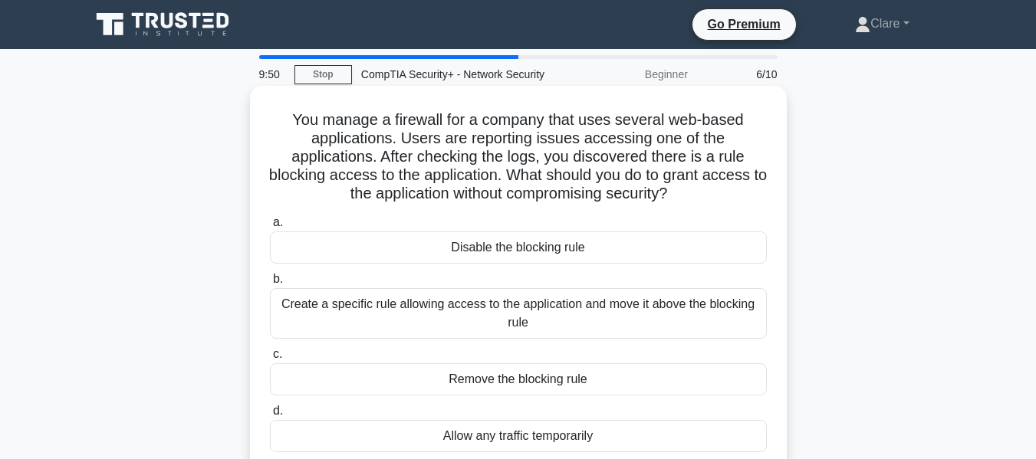
click at [563, 322] on div "Create a specific rule allowing access to the application and move it above the…" at bounding box center [518, 313] width 497 height 51
click at [270, 284] on input "b. Create a specific rule allowing access to the application and move it above …" at bounding box center [270, 279] width 0 height 10
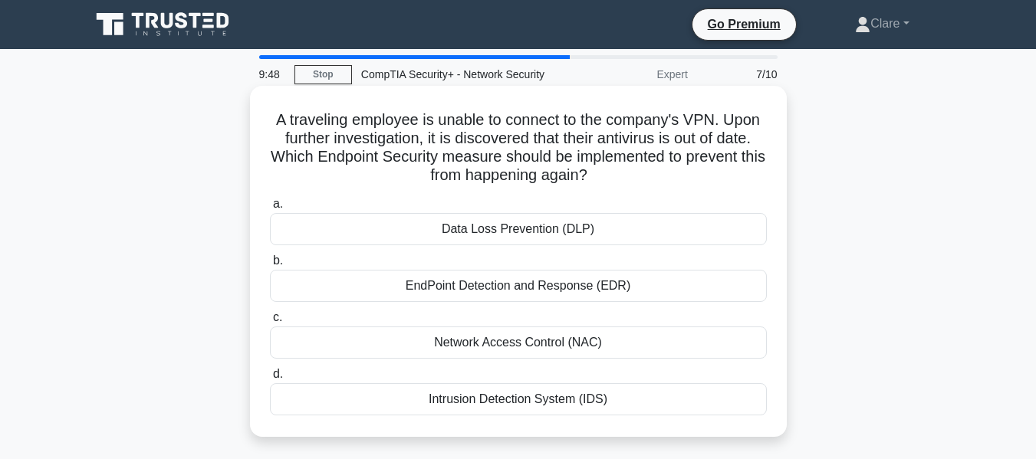
click at [584, 287] on div "EndPoint Detection and Response (EDR)" at bounding box center [518, 286] width 497 height 32
click at [270, 266] on input "b. EndPoint Detection and Response (EDR)" at bounding box center [270, 261] width 0 height 10
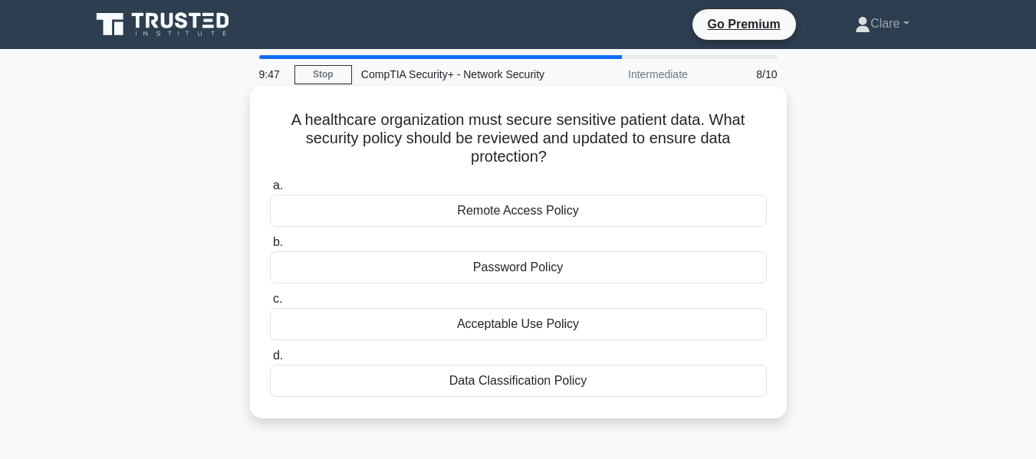
click at [477, 383] on div "Data Classification Policy" at bounding box center [518, 381] width 497 height 32
click at [270, 361] on input "d. Data Classification Policy" at bounding box center [270, 356] width 0 height 10
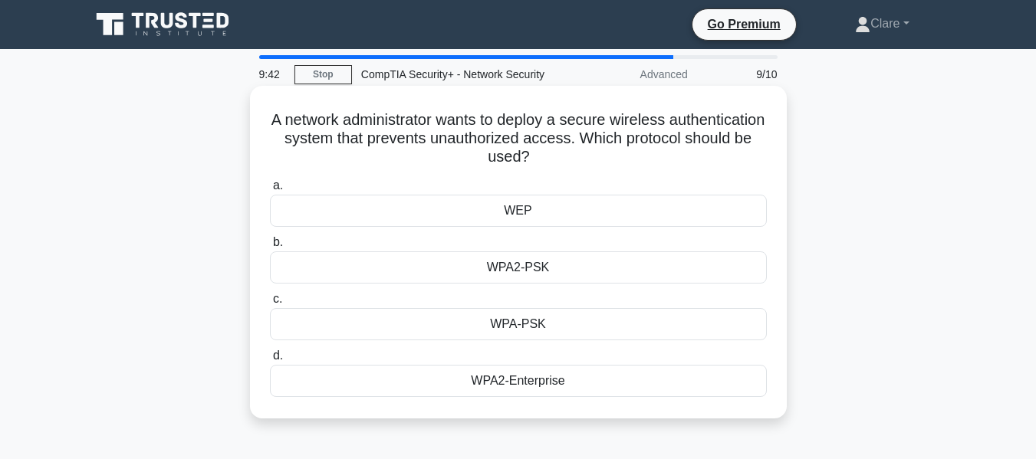
click at [537, 276] on div "WPA2-PSK" at bounding box center [518, 267] width 497 height 32
click at [270, 248] on input "b. WPA2-PSK" at bounding box center [270, 243] width 0 height 10
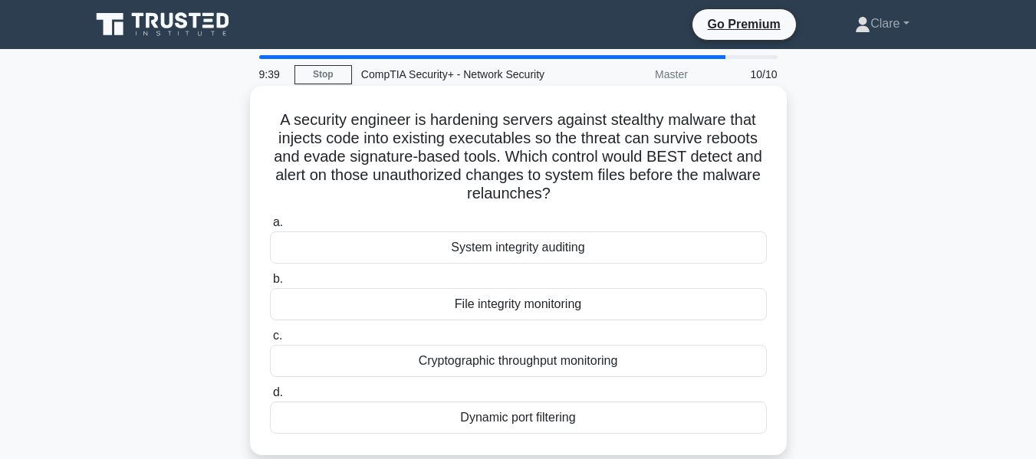
click at [511, 360] on div "Cryptographic throughput monitoring" at bounding box center [518, 361] width 497 height 32
click at [270, 341] on input "c. Cryptographic throughput monitoring" at bounding box center [270, 336] width 0 height 10
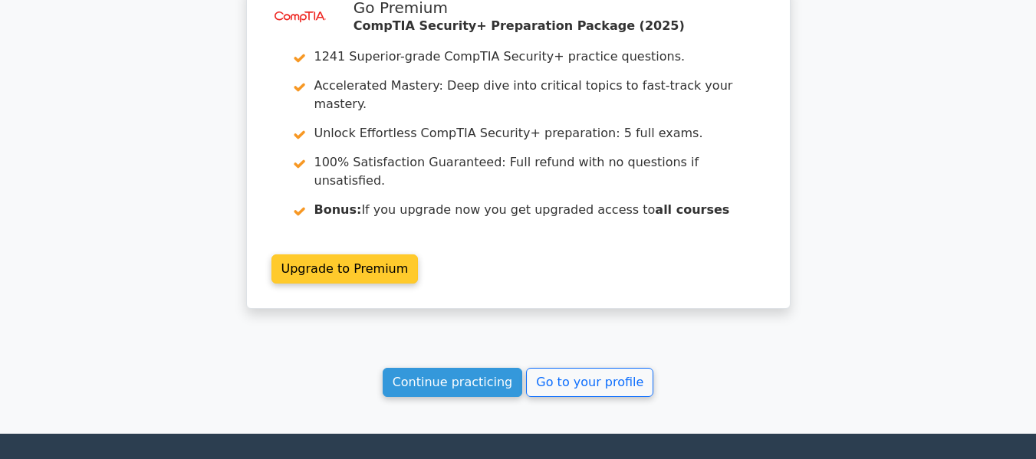
scroll to position [2270, 0]
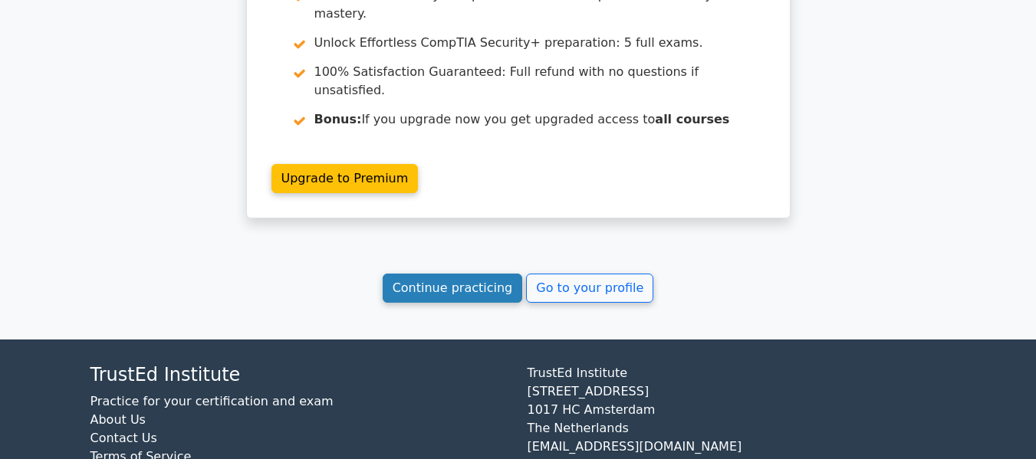
click at [482, 274] on link "Continue practicing" at bounding box center [453, 288] width 140 height 29
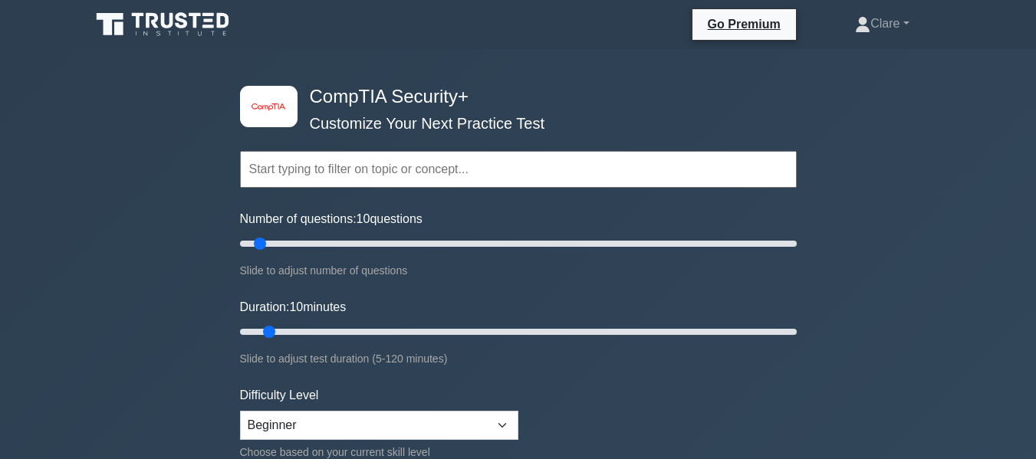
click at [356, 161] on input "text" at bounding box center [518, 169] width 557 height 37
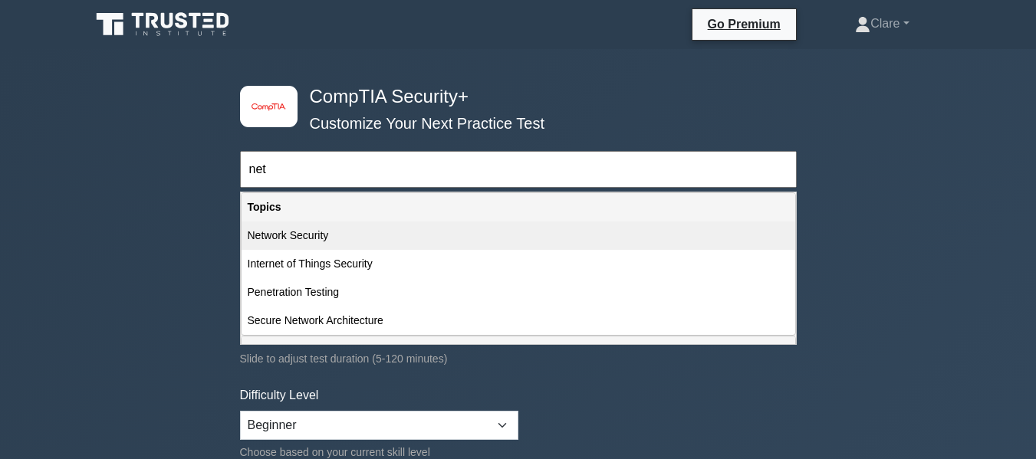
click at [255, 238] on div "Network Security" at bounding box center [518, 236] width 554 height 28
type input "Network Security"
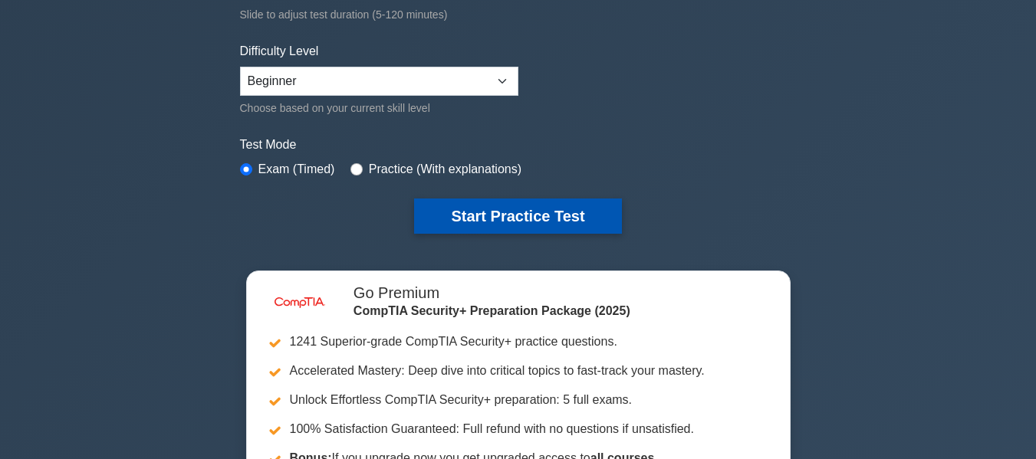
scroll to position [307, 0]
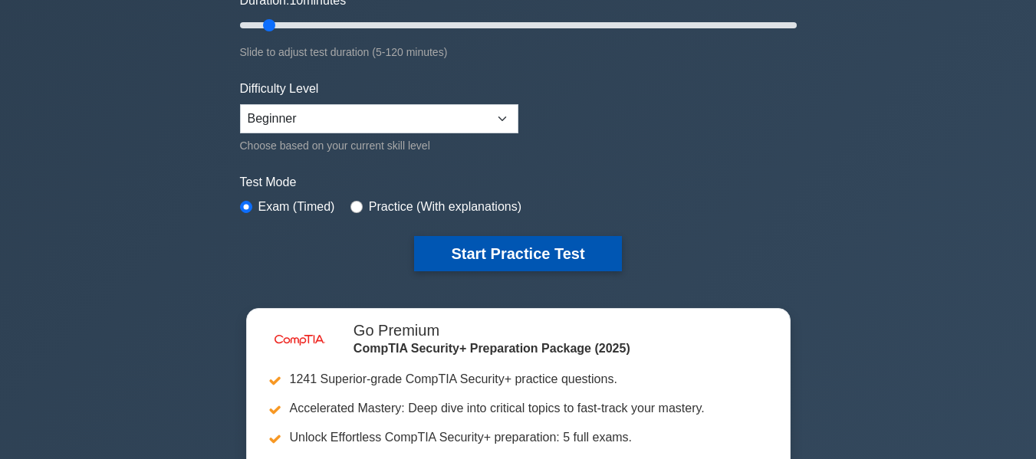
click at [504, 245] on button "Start Practice Test" at bounding box center [517, 253] width 207 height 35
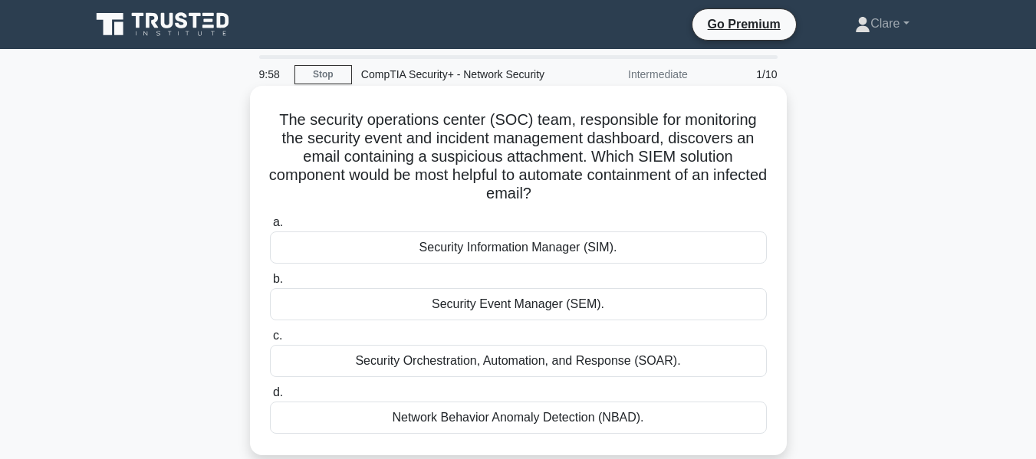
click at [604, 363] on div "Security Orchestration, Automation, and Response (SOAR)." at bounding box center [518, 361] width 497 height 32
click at [270, 341] on input "c. Security Orchestration, Automation, and Response (SOAR)." at bounding box center [270, 336] width 0 height 10
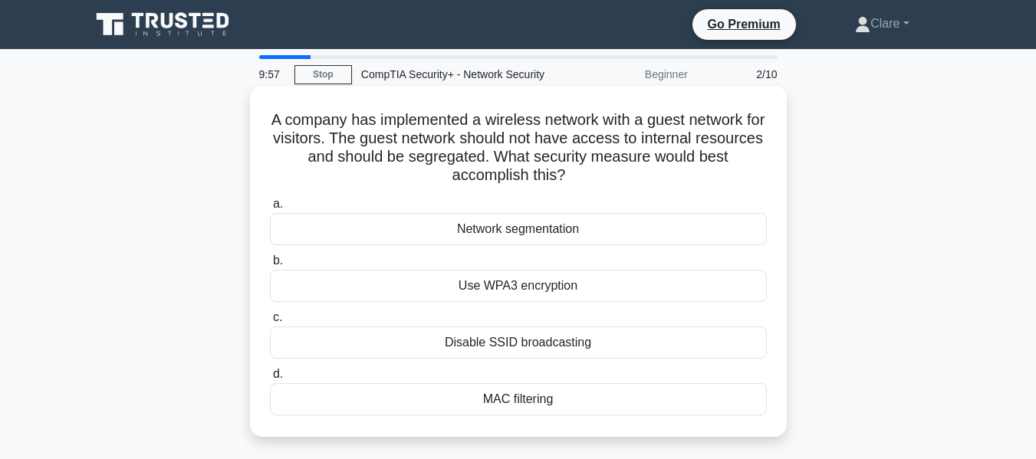
click at [570, 340] on div "Disable SSID broadcasting" at bounding box center [518, 343] width 497 height 32
click at [270, 323] on input "c. Disable SSID broadcasting" at bounding box center [270, 318] width 0 height 10
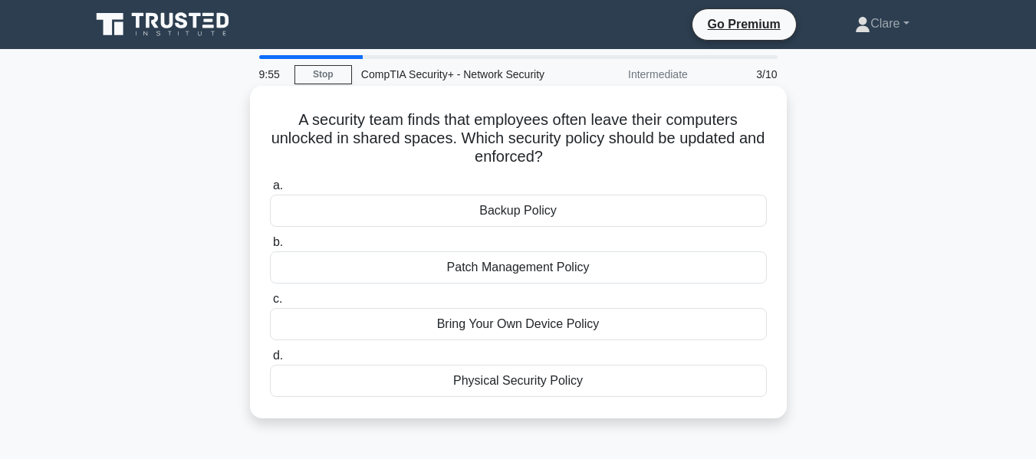
click at [540, 330] on div "Bring Your Own Device Policy" at bounding box center [518, 324] width 497 height 32
click at [270, 304] on input "c. Bring Your Own Device Policy" at bounding box center [270, 299] width 0 height 10
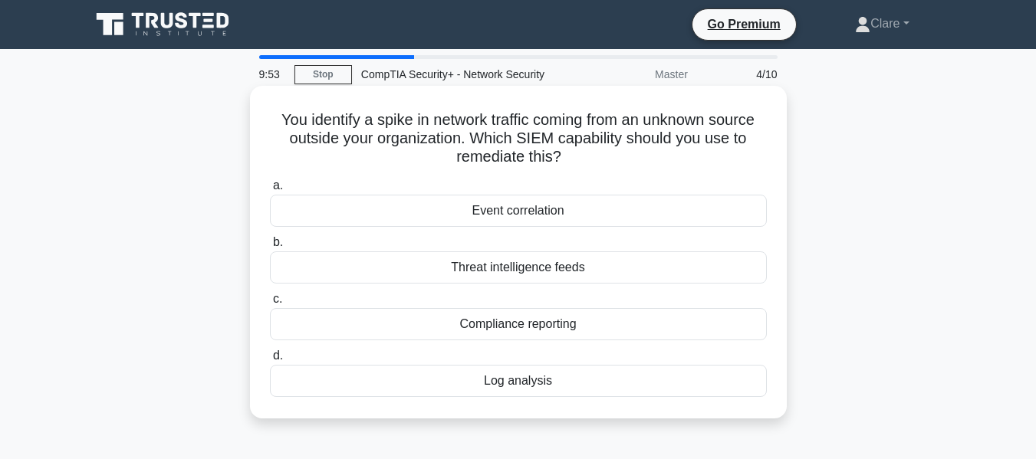
click at [519, 277] on div "Threat intelligence feeds" at bounding box center [518, 267] width 497 height 32
click at [270, 248] on input "b. Threat intelligence feeds" at bounding box center [270, 243] width 0 height 10
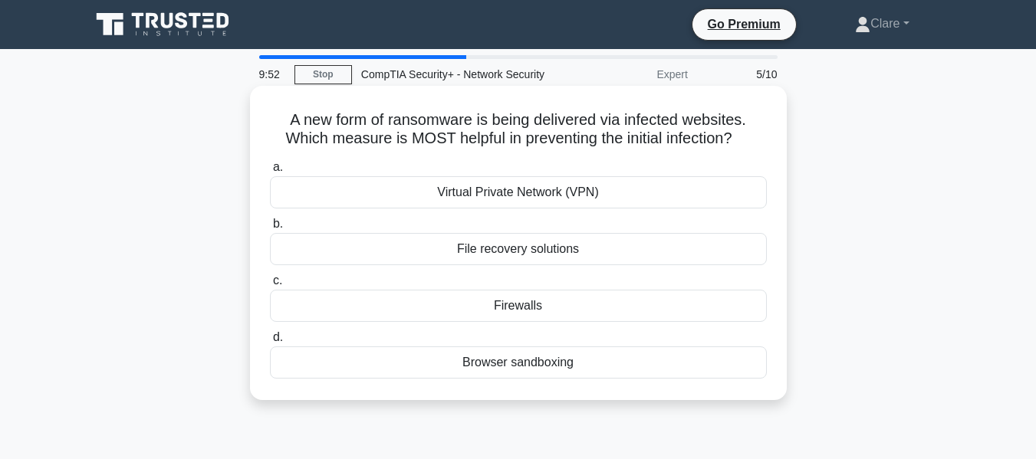
click at [560, 198] on div "Virtual Private Network (VPN)" at bounding box center [518, 192] width 497 height 32
click at [270, 172] on input "a. Virtual Private Network (VPN)" at bounding box center [270, 168] width 0 height 10
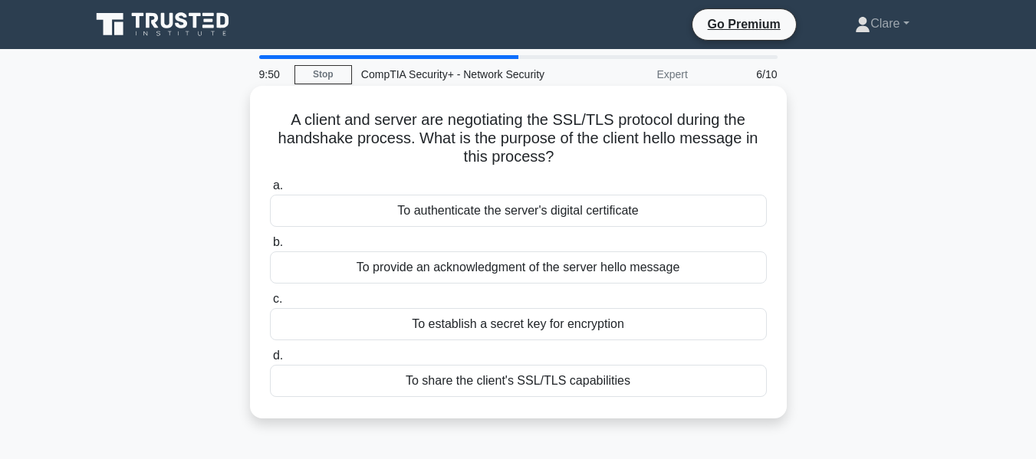
click at [616, 271] on div "To provide an acknowledgment of the server hello message" at bounding box center [518, 267] width 497 height 32
click at [270, 248] on input "b. To provide an acknowledgment of the server hello message" at bounding box center [270, 243] width 0 height 10
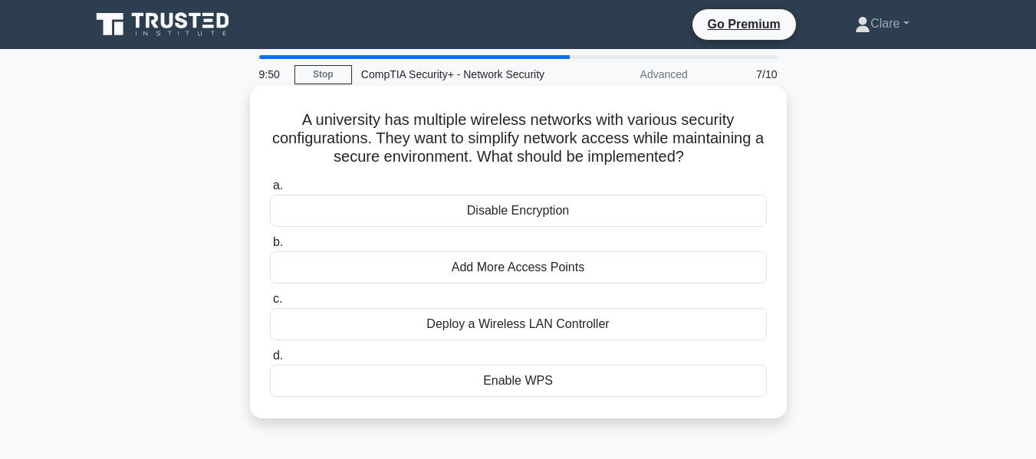
click at [580, 331] on div "Deploy a Wireless LAN Controller" at bounding box center [518, 324] width 497 height 32
click at [270, 304] on input "c. Deploy a Wireless LAN Controller" at bounding box center [270, 299] width 0 height 10
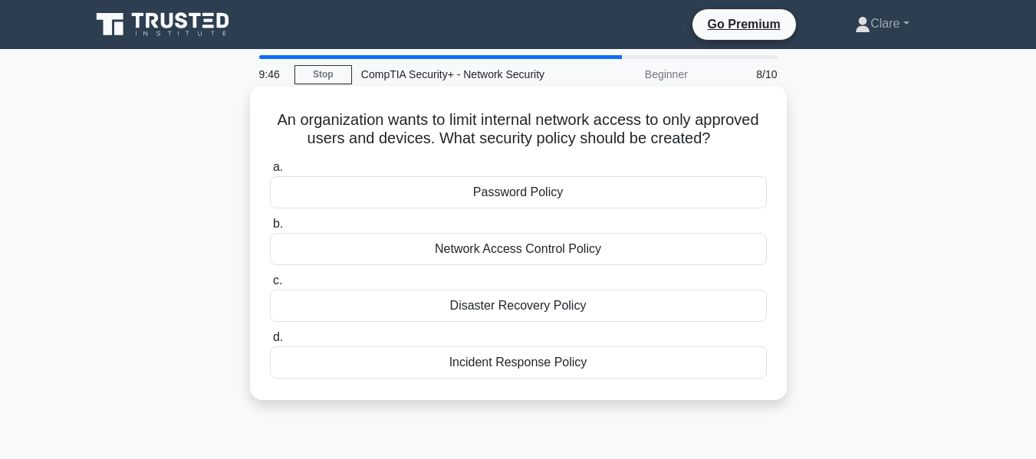
click at [580, 251] on div "Network Access Control Policy" at bounding box center [518, 249] width 497 height 32
click at [270, 229] on input "b. Network Access Control Policy" at bounding box center [270, 224] width 0 height 10
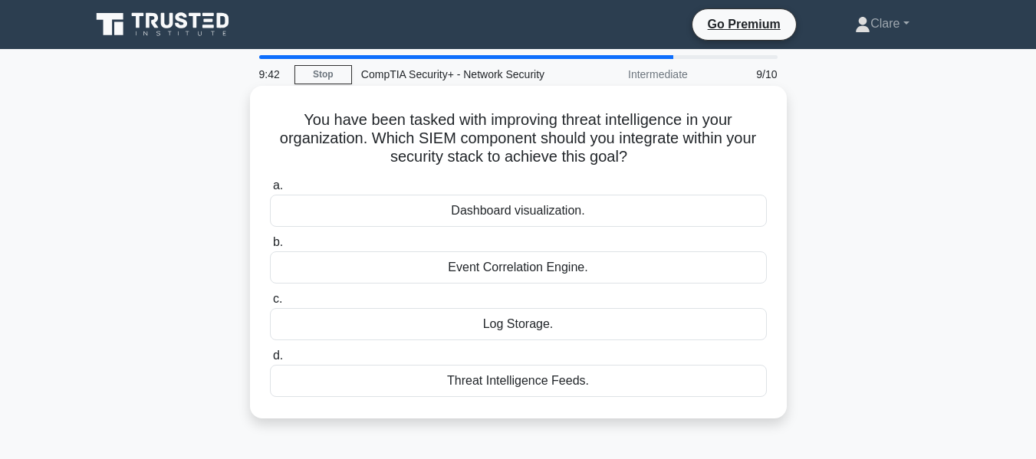
click at [530, 200] on div "Dashboard visualization." at bounding box center [518, 211] width 497 height 32
click at [270, 191] on input "a. Dashboard visualization." at bounding box center [270, 186] width 0 height 10
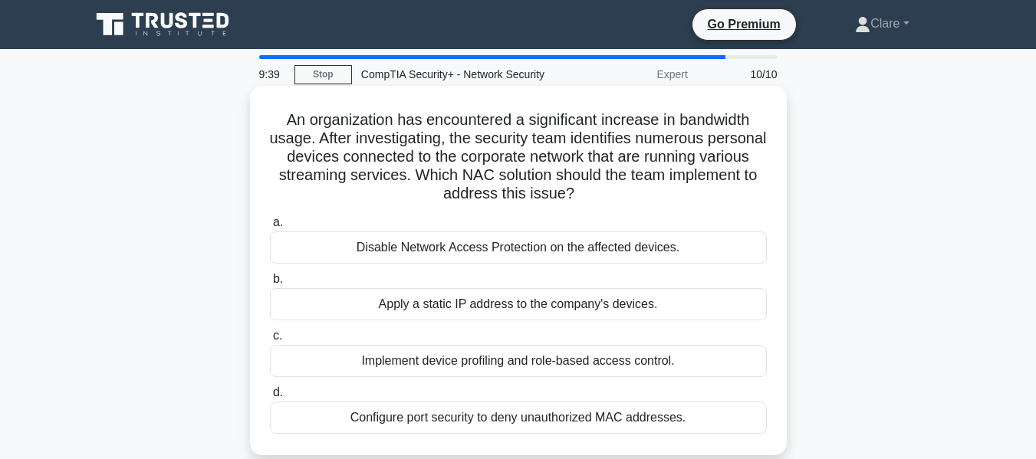
click at [496, 245] on div "Disable Network Access Protection on the affected devices." at bounding box center [518, 248] width 497 height 32
click at [270, 228] on input "a. Disable Network Access Protection on the affected devices." at bounding box center [270, 223] width 0 height 10
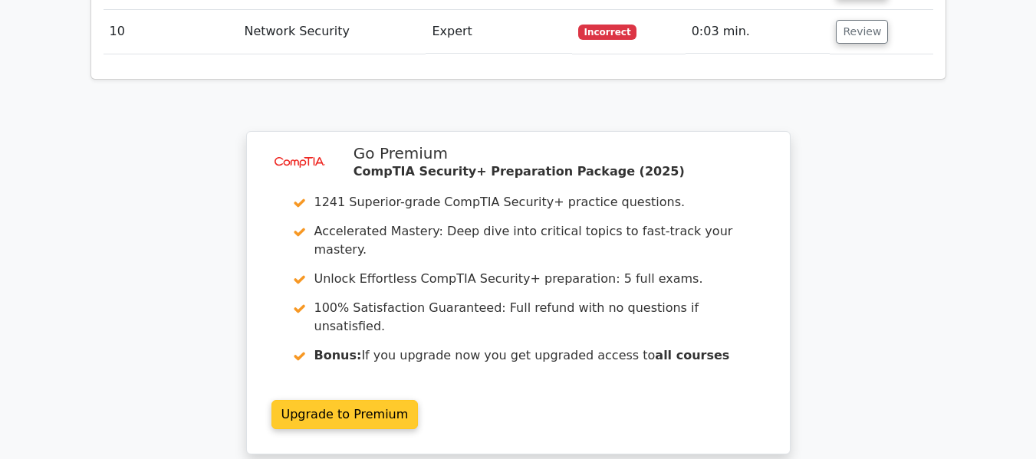
scroll to position [2223, 0]
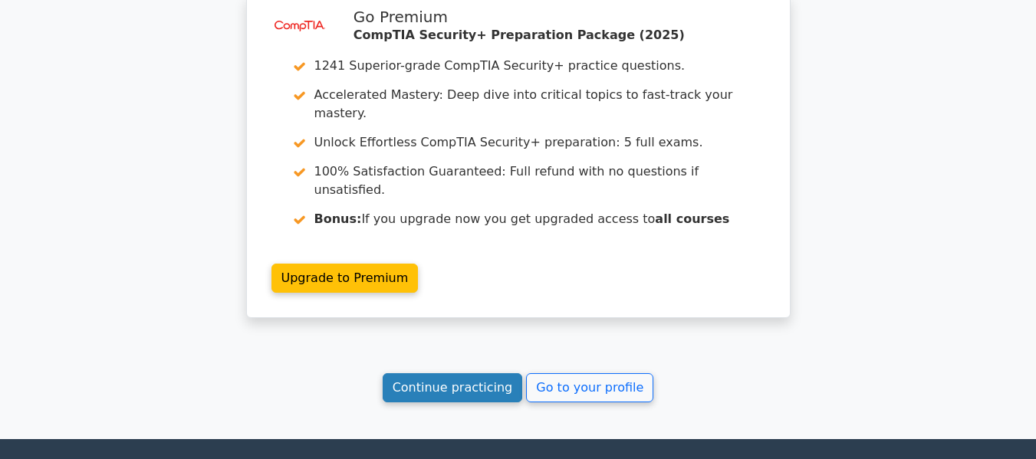
click at [468, 373] on link "Continue practicing" at bounding box center [453, 387] width 140 height 29
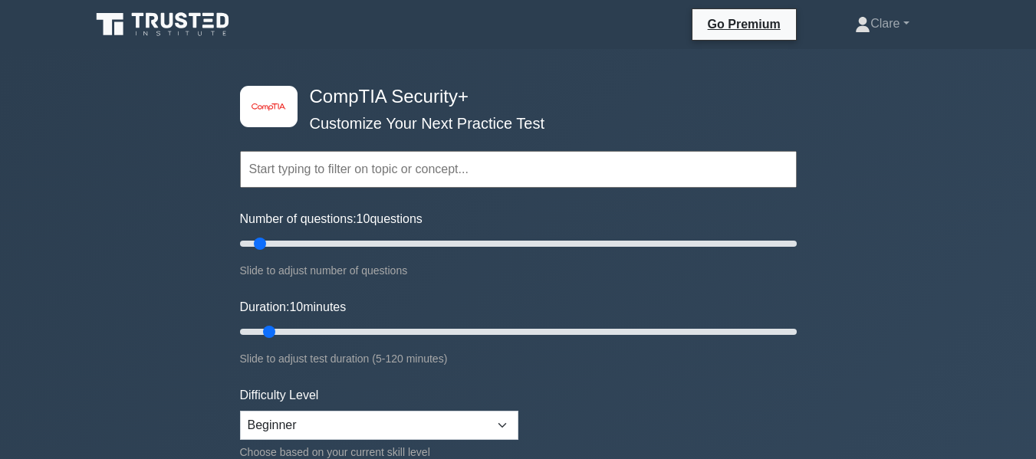
click at [384, 166] on input "text" at bounding box center [518, 169] width 557 height 37
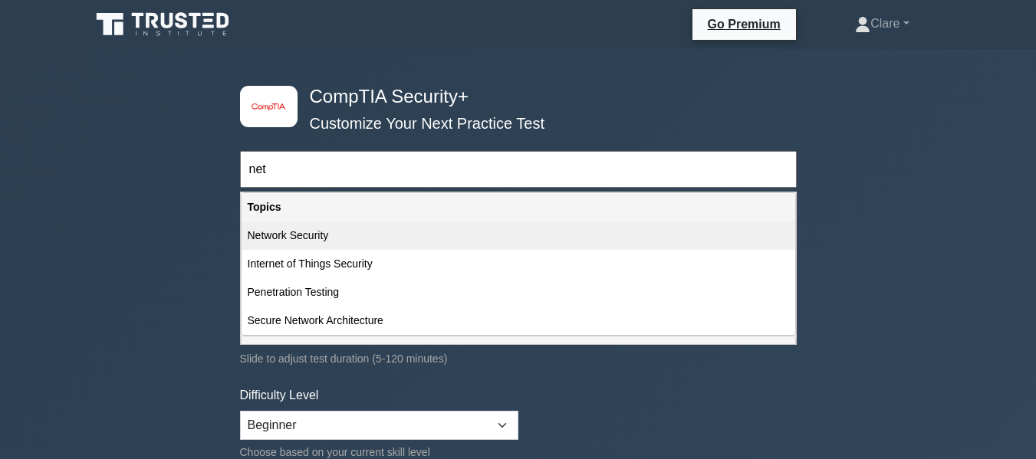
click at [375, 238] on div "Network Security" at bounding box center [518, 236] width 554 height 28
type input "Network Security"
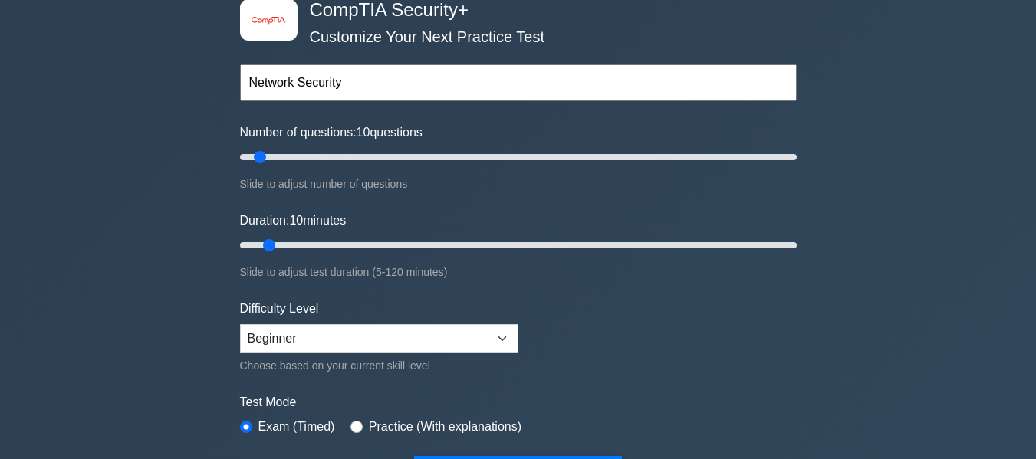
scroll to position [307, 0]
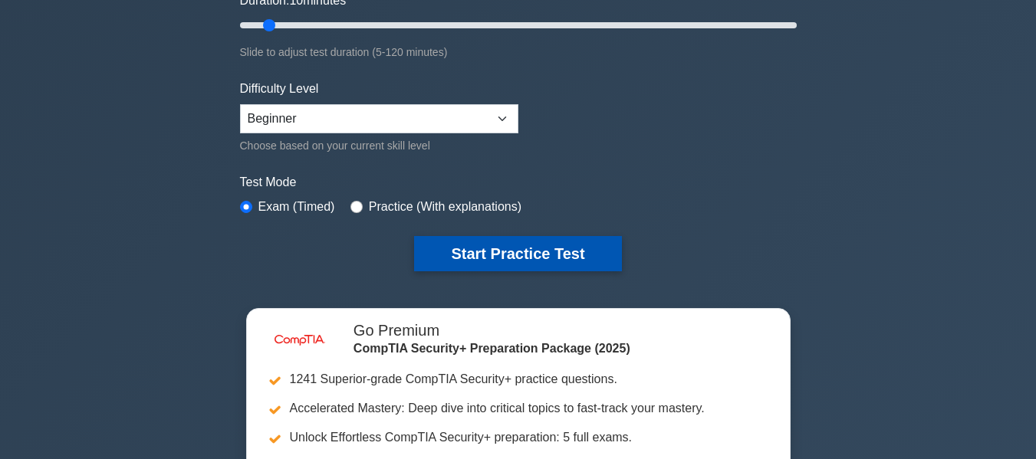
click at [452, 247] on button "Start Practice Test" at bounding box center [517, 253] width 207 height 35
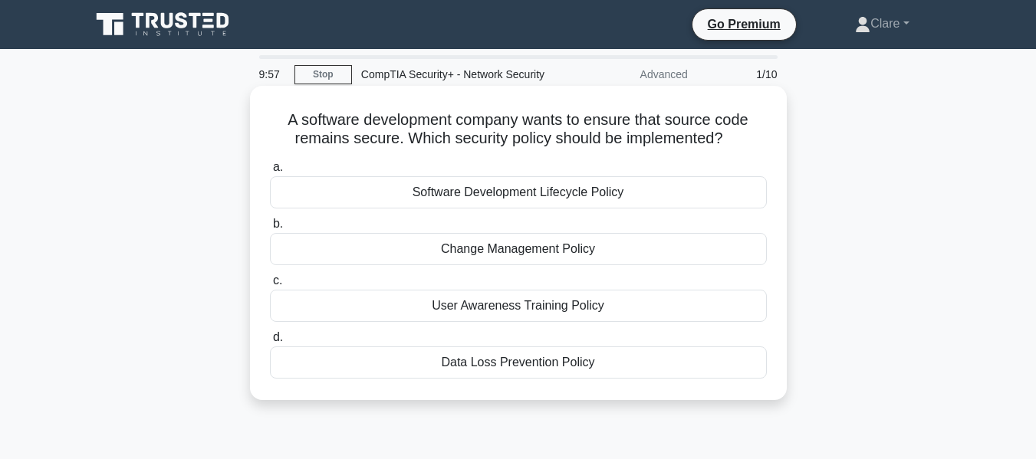
click at [572, 191] on div "Software Development Lifecycle Policy" at bounding box center [518, 192] width 497 height 32
click at [270, 172] on input "a. Software Development Lifecycle Policy" at bounding box center [270, 168] width 0 height 10
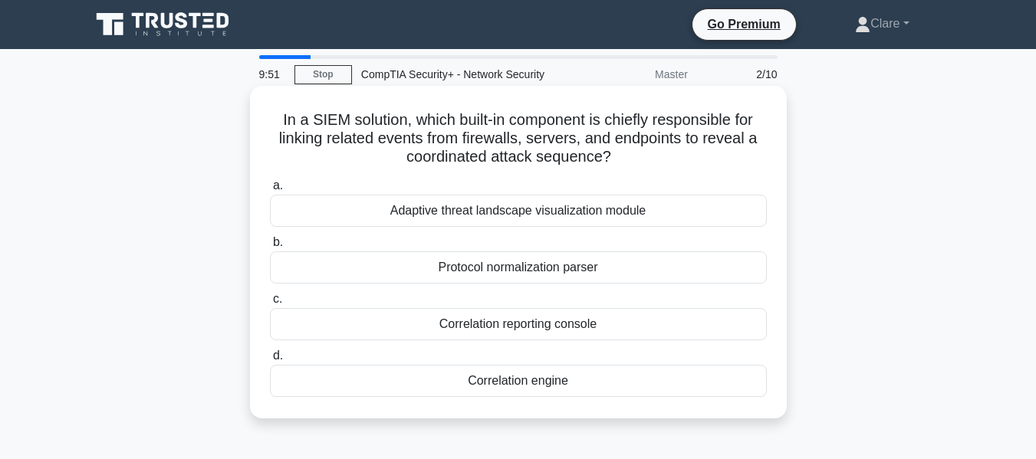
click at [534, 206] on div "Adaptive threat landscape visualization module" at bounding box center [518, 211] width 497 height 32
click at [270, 191] on input "a. Adaptive threat landscape visualization module" at bounding box center [270, 186] width 0 height 10
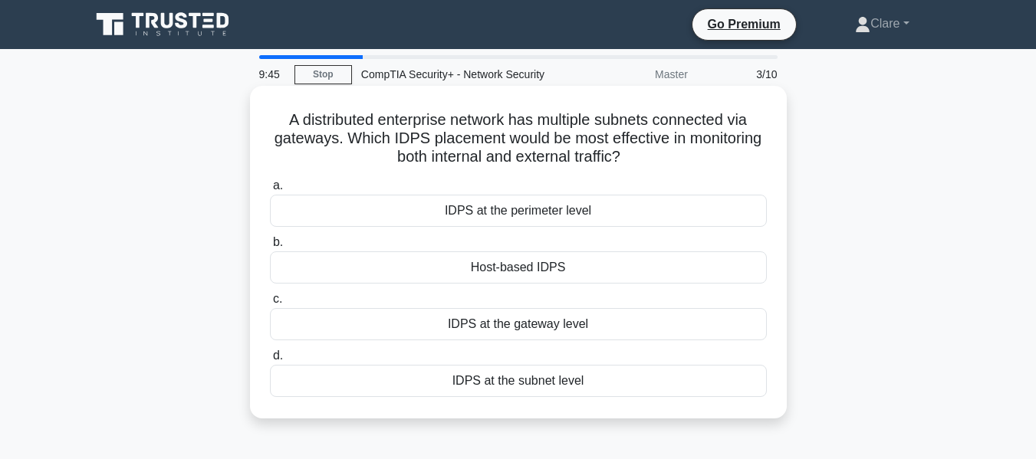
click at [549, 324] on div "IDPS at the gateway level" at bounding box center [518, 324] width 497 height 32
click at [270, 304] on input "c. IDPS at the gateway level" at bounding box center [270, 299] width 0 height 10
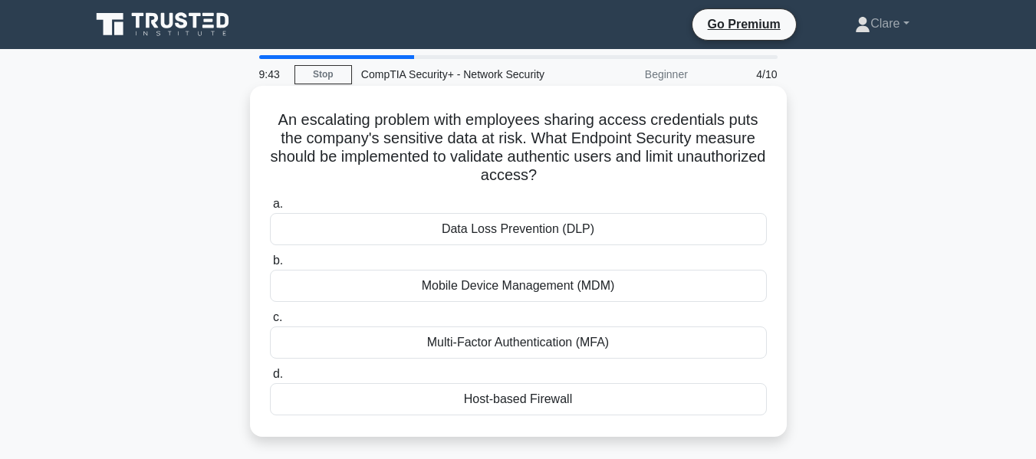
click at [564, 285] on div "Mobile Device Management (MDM)" at bounding box center [518, 286] width 497 height 32
click at [270, 266] on input "b. Mobile Device Management (MDM)" at bounding box center [270, 261] width 0 height 10
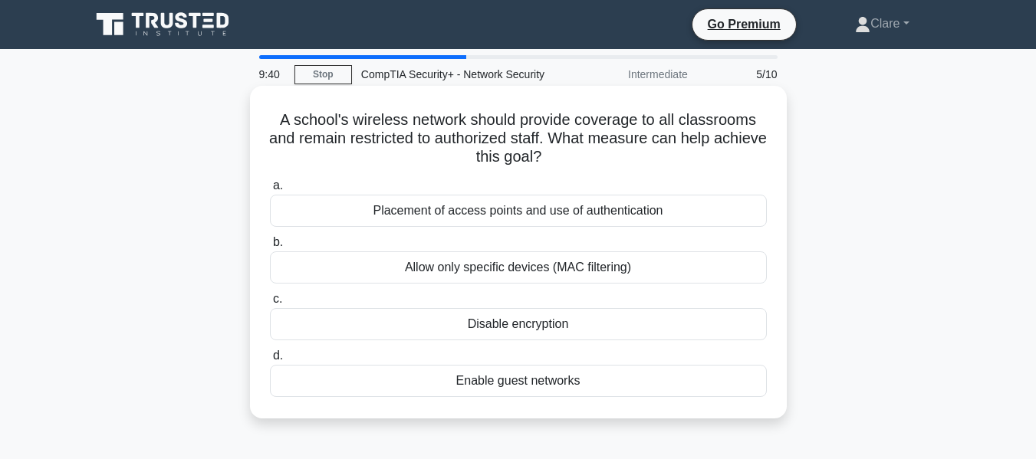
click at [488, 212] on div "Placement of access points and use of authentication" at bounding box center [518, 211] width 497 height 32
click at [270, 191] on input "a. Placement of access points and use of authentication" at bounding box center [270, 186] width 0 height 10
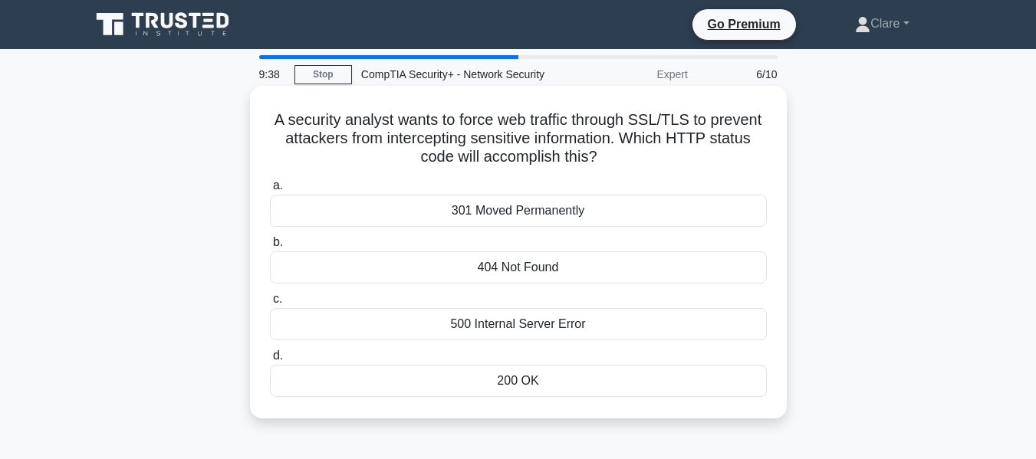
click at [527, 215] on div "301 Moved Permanently" at bounding box center [518, 211] width 497 height 32
click at [270, 191] on input "a. 301 Moved Permanently" at bounding box center [270, 186] width 0 height 10
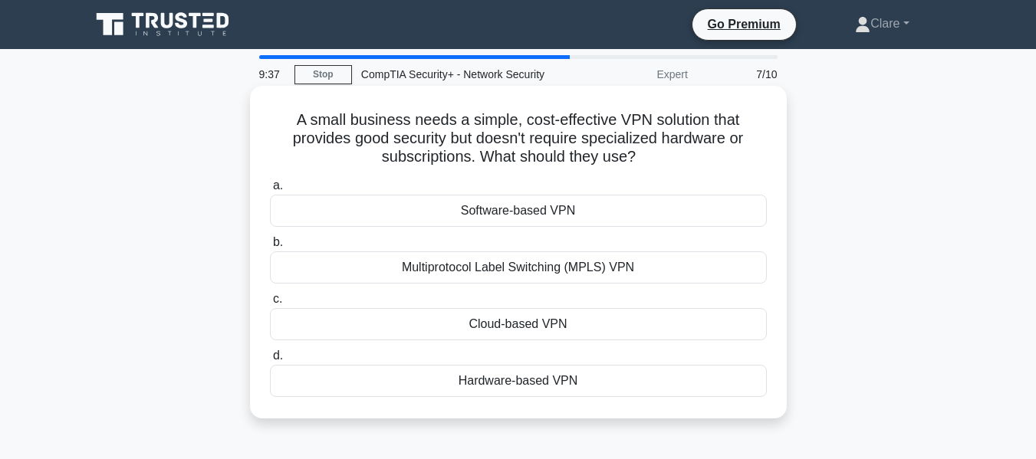
click at [510, 270] on div "Multiprotocol Label Switching (MPLS) VPN" at bounding box center [518, 267] width 497 height 32
click at [270, 248] on input "b. Multiprotocol Label Switching (MPLS) VPN" at bounding box center [270, 243] width 0 height 10
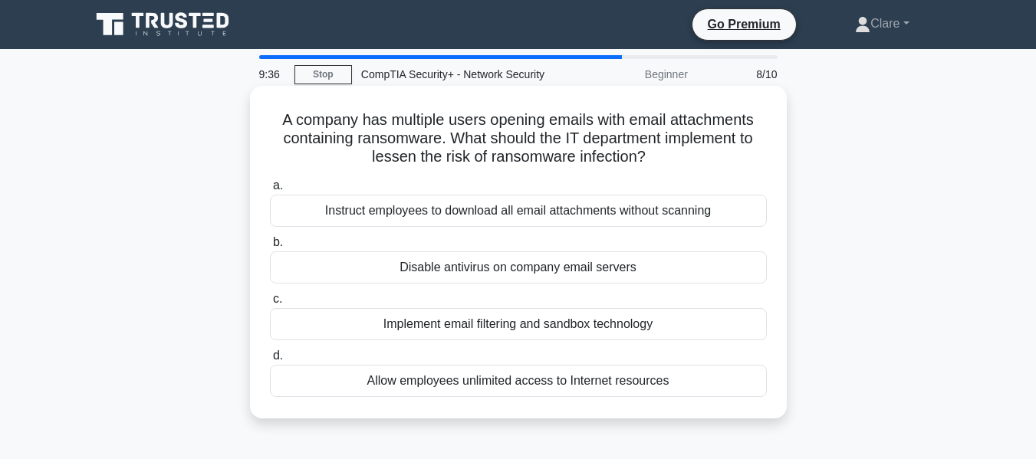
click at [546, 217] on div "Instruct employees to download all email attachments without scanning" at bounding box center [518, 211] width 497 height 32
click at [270, 191] on input "a. Instruct employees to download all email attachments without scanning" at bounding box center [270, 186] width 0 height 10
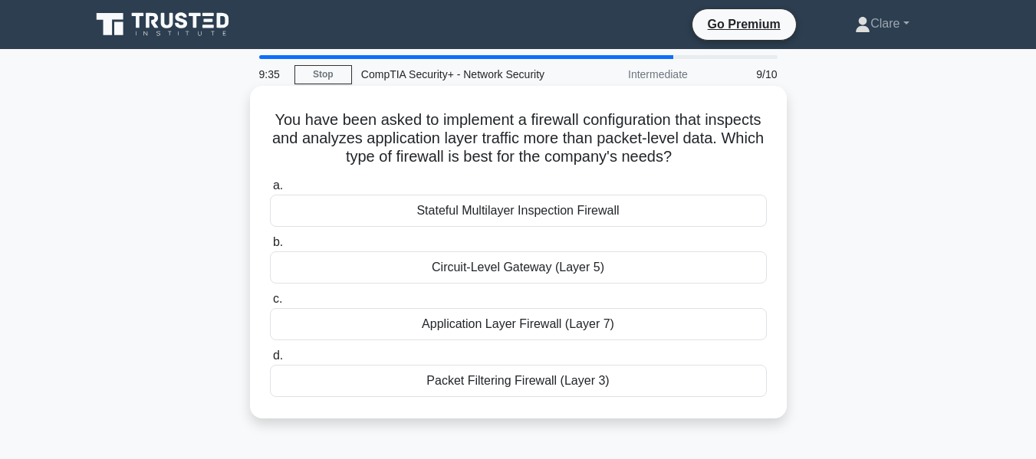
click at [538, 198] on div "Stateful Multilayer Inspection Firewall" at bounding box center [518, 211] width 497 height 32
click at [270, 191] on input "a. Stateful Multilayer Inspection Firewall" at bounding box center [270, 186] width 0 height 10
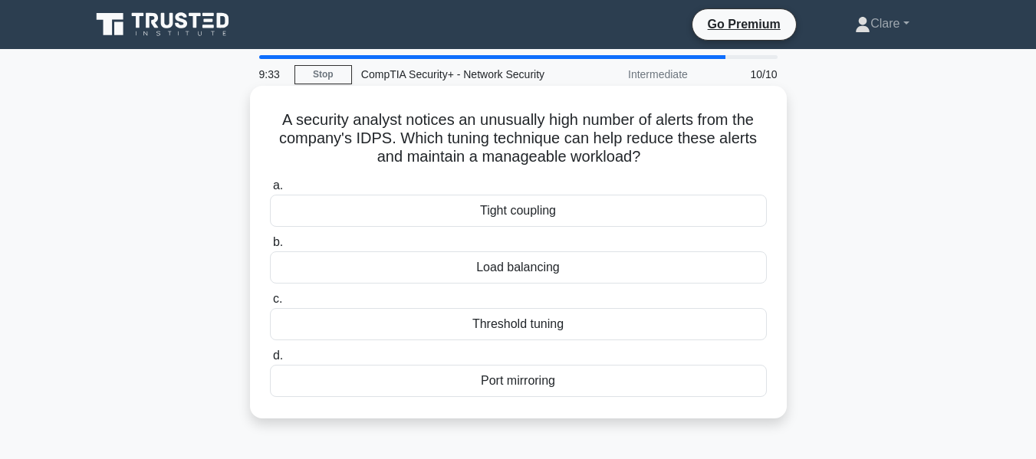
click at [556, 328] on div "Threshold tuning" at bounding box center [518, 324] width 497 height 32
click at [270, 304] on input "c. Threshold tuning" at bounding box center [270, 299] width 0 height 10
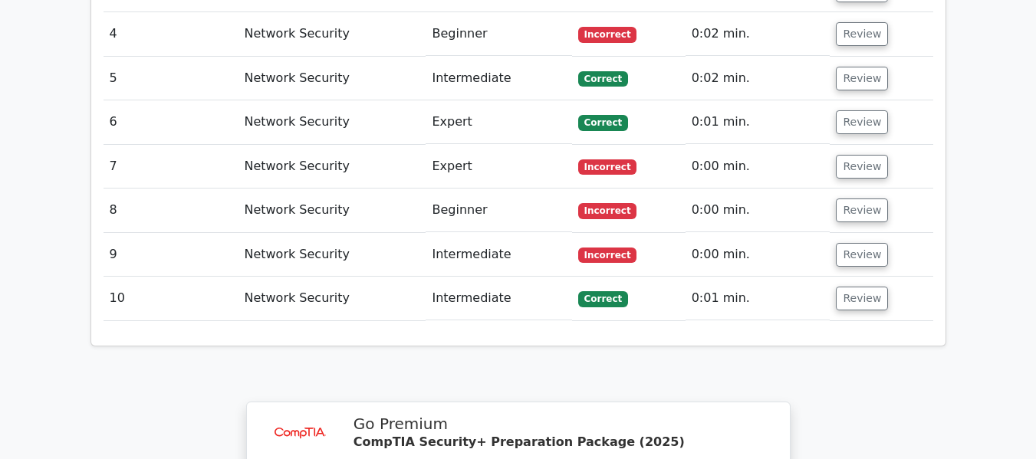
scroll to position [2252, 0]
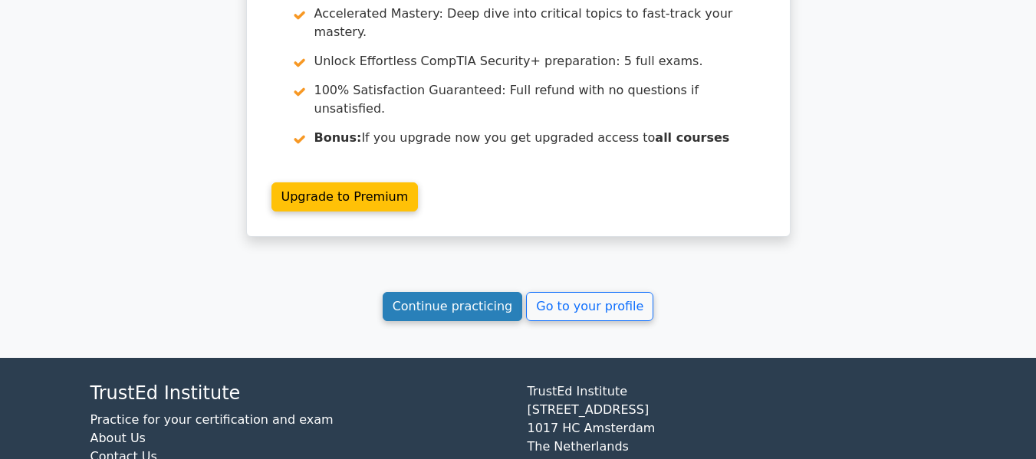
click at [471, 292] on link "Continue practicing" at bounding box center [453, 306] width 140 height 29
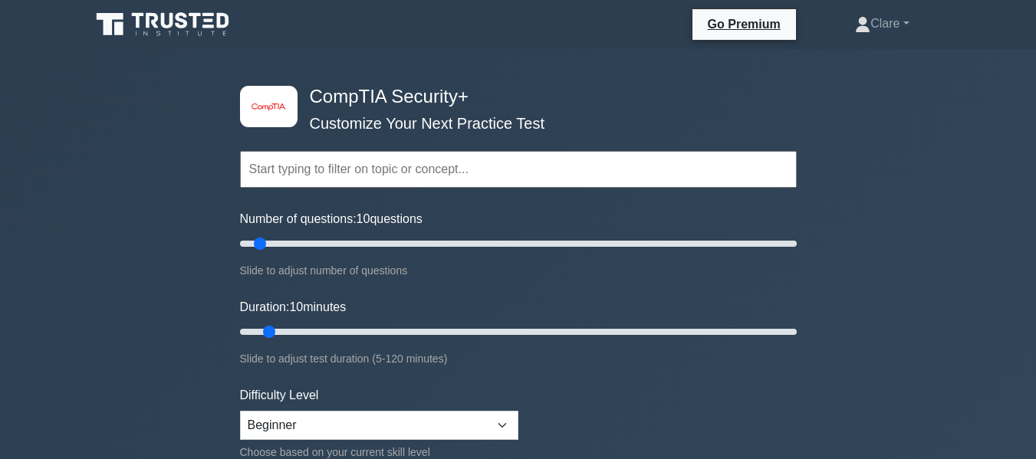
click at [367, 173] on input "text" at bounding box center [518, 169] width 557 height 37
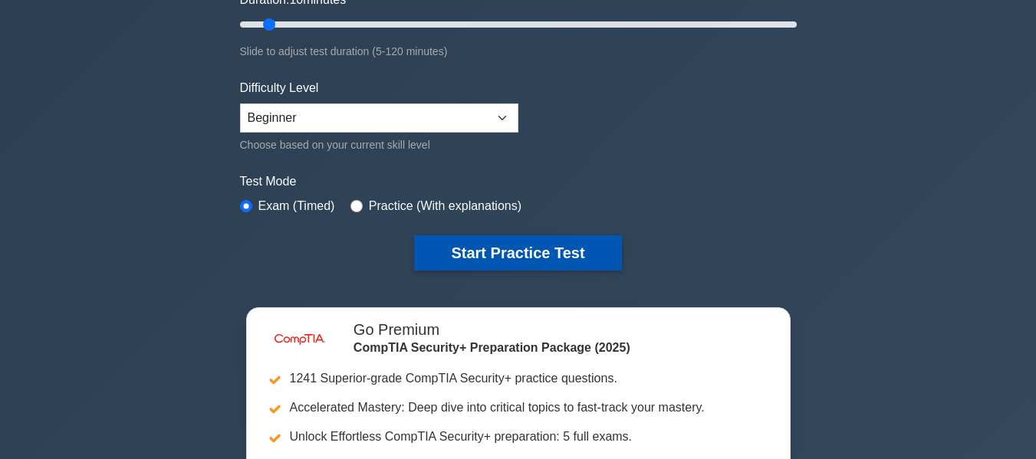
scroll to position [307, 0]
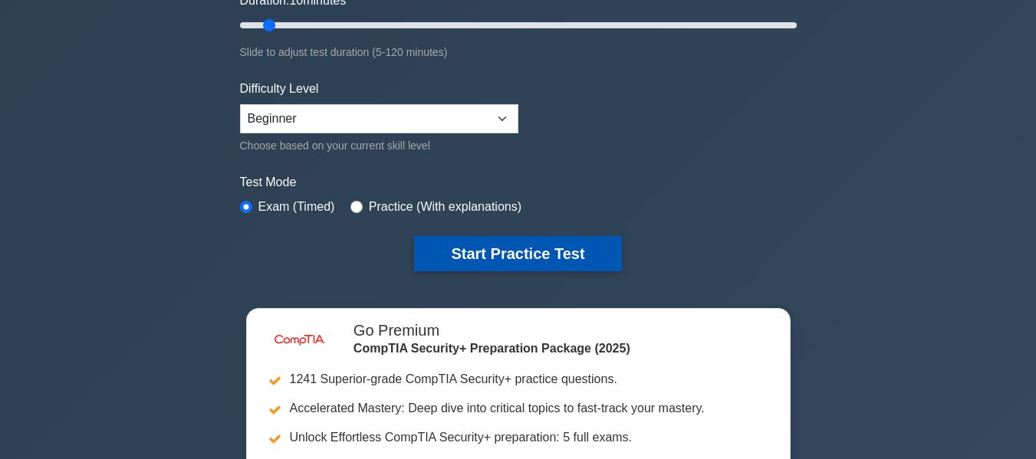
click at [470, 251] on button "Start Practice Test" at bounding box center [517, 253] width 207 height 35
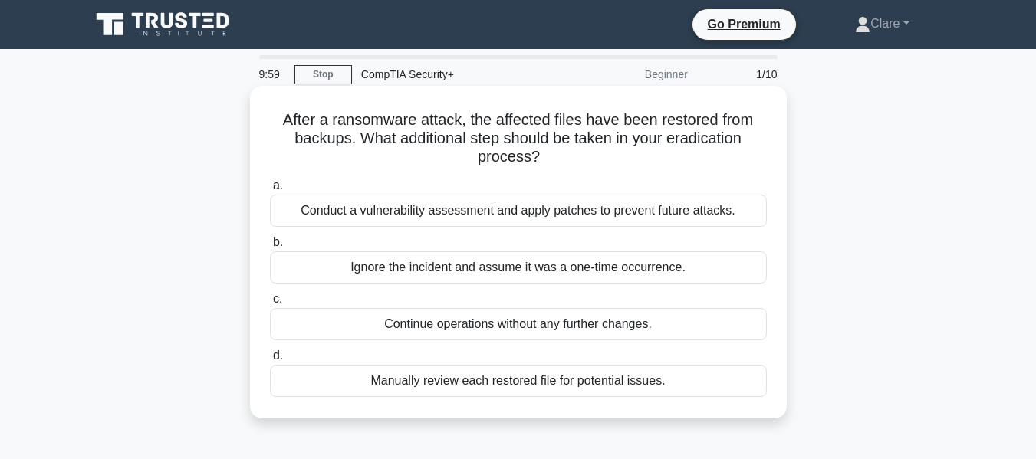
click at [404, 214] on div "Conduct a vulnerability assessment and apply patches to prevent future attacks." at bounding box center [518, 211] width 497 height 32
click at [270, 191] on input "a. Conduct a vulnerability assessment and apply patches to prevent future attac…" at bounding box center [270, 186] width 0 height 10
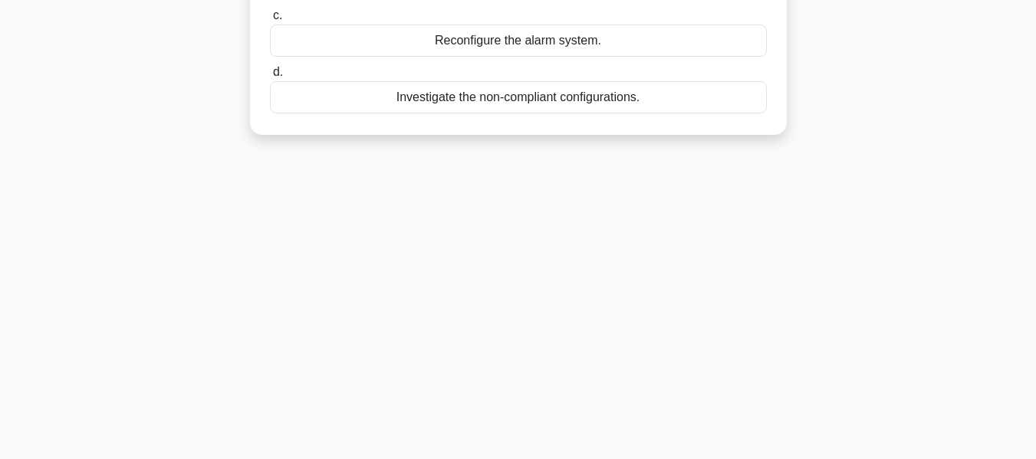
scroll to position [369, 0]
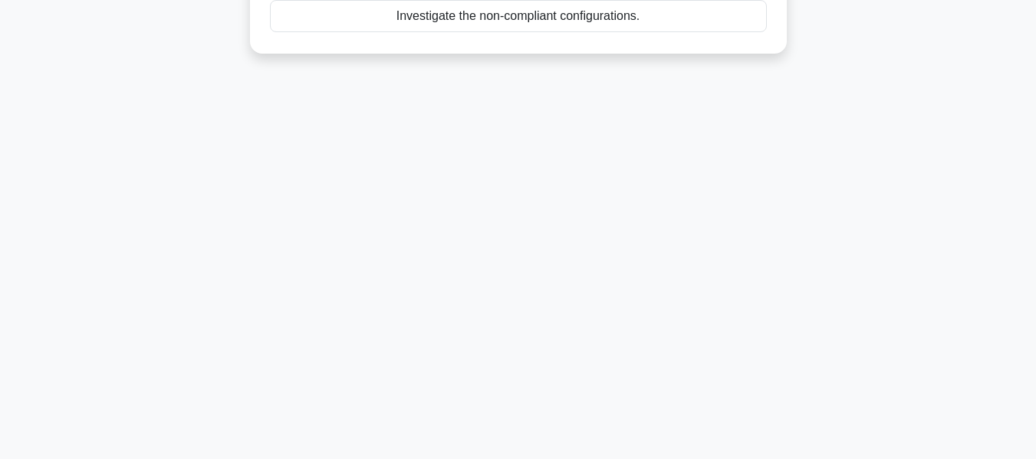
drag, startPoint x: 277, startPoint y: 120, endPoint x: 652, endPoint y: 287, distance: 411.2
click at [652, 287] on div "9:54 Stop CompTIA Security+ Beginner 2/10 A network administrator received a no…" at bounding box center [518, 69] width 874 height 767
copy div "A network administrator received a notification about non-compliant configurati…"
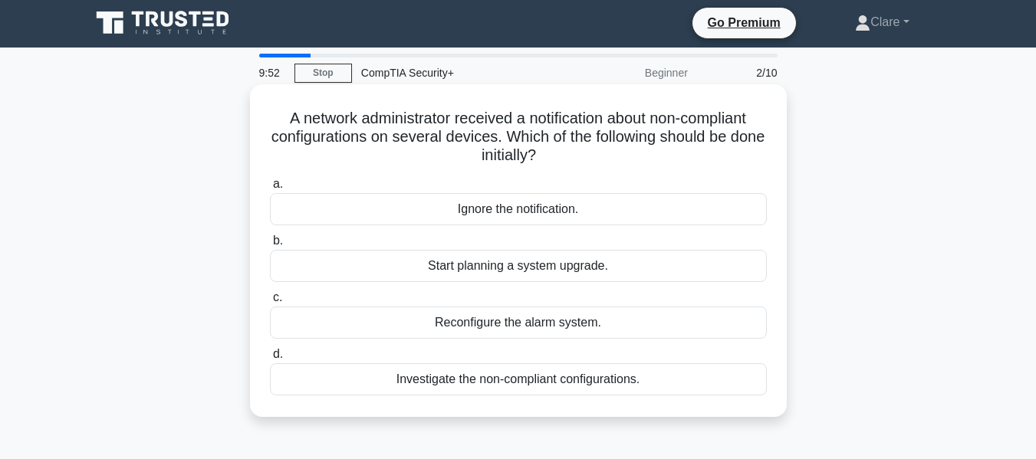
scroll to position [0, 0]
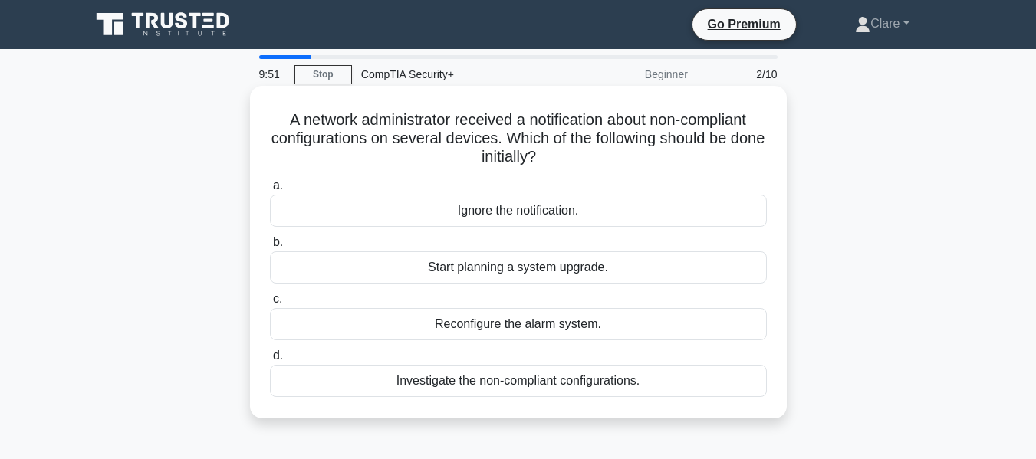
click at [744, 155] on h5 "A network administrator received a notification about non-compliant configurati…" at bounding box center [518, 138] width 500 height 57
click at [565, 259] on div "Start planning a system upgrade." at bounding box center [518, 267] width 497 height 32
click at [270, 248] on input "b. Start planning a system upgrade." at bounding box center [270, 243] width 0 height 10
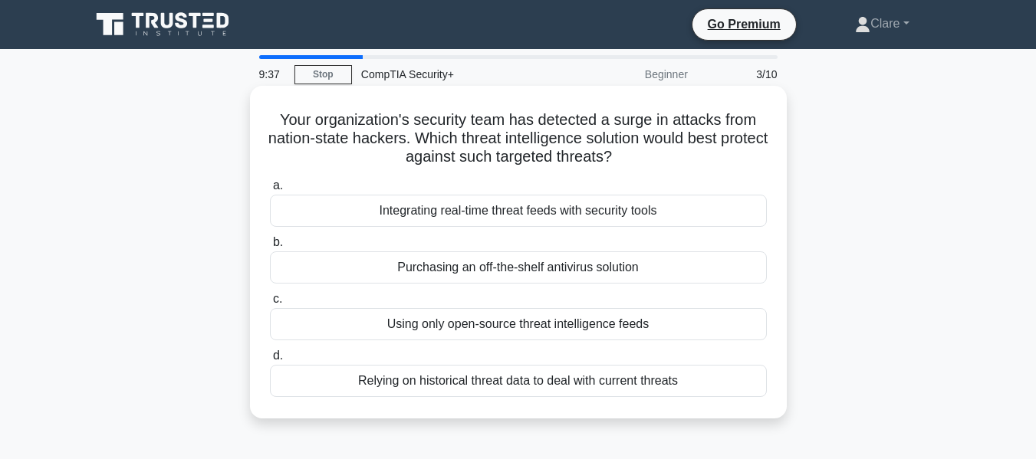
click at [565, 264] on div "Purchasing an off-the-shelf antivirus solution" at bounding box center [518, 267] width 497 height 32
click at [270, 248] on input "b. Purchasing an off-the-shelf antivirus solution" at bounding box center [270, 243] width 0 height 10
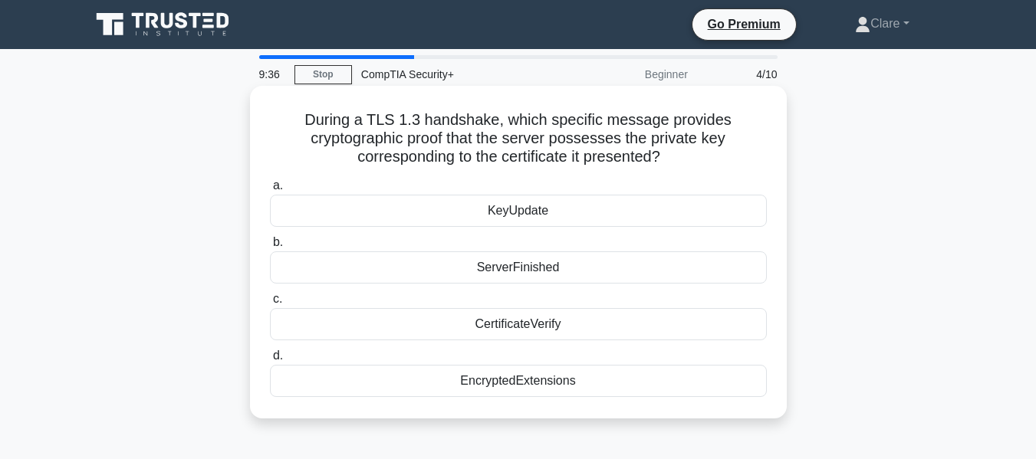
click at [571, 331] on div "CertificateVerify" at bounding box center [518, 324] width 497 height 32
click at [270, 304] on input "c. CertificateVerify" at bounding box center [270, 299] width 0 height 10
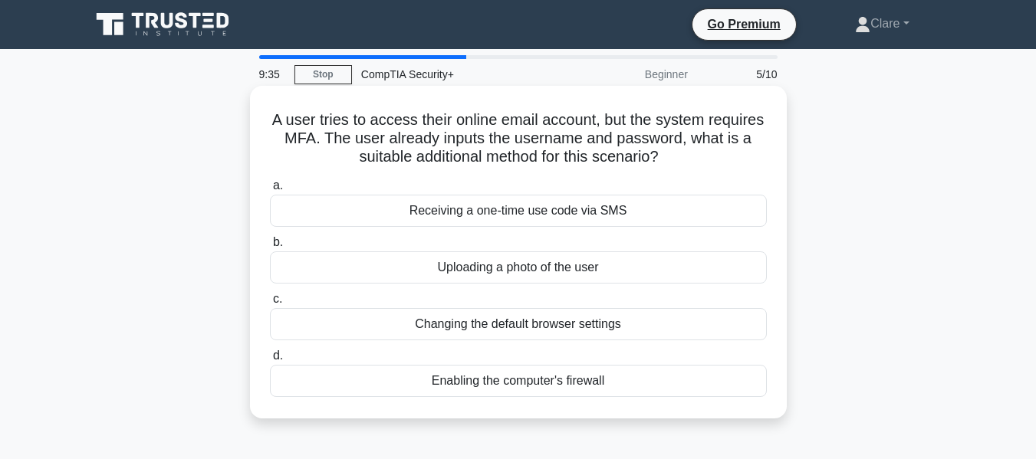
click at [578, 271] on div "Uploading a photo of the user" at bounding box center [518, 267] width 497 height 32
click at [270, 248] on input "b. Uploading a photo of the user" at bounding box center [270, 243] width 0 height 10
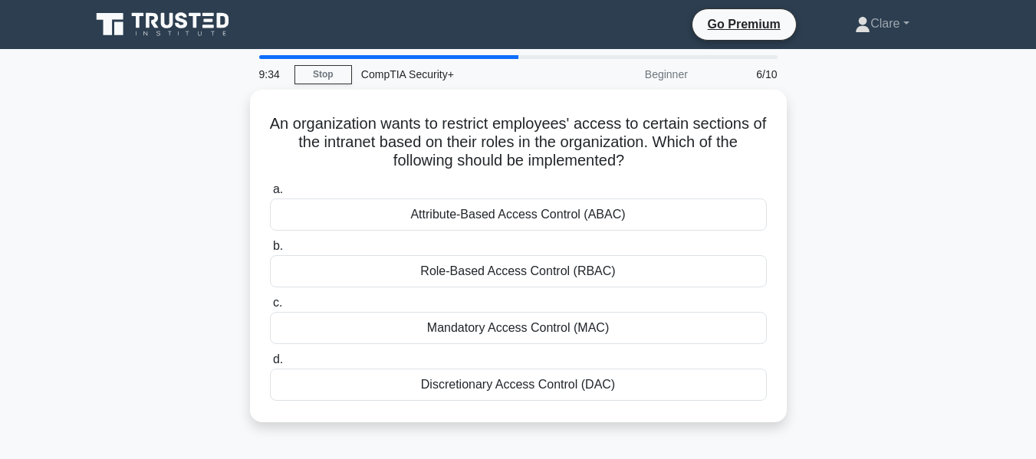
click at [578, 271] on div "Role-Based Access Control (RBAC)" at bounding box center [518, 271] width 497 height 32
click at [270, 251] on input "b. Role-Based Access Control (RBAC)" at bounding box center [270, 246] width 0 height 10
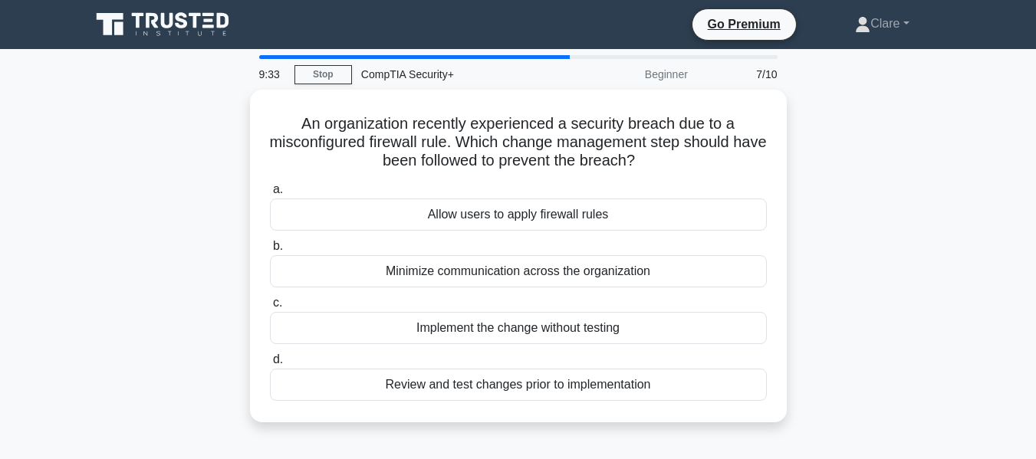
click at [578, 271] on div "Minimize communication across the organization" at bounding box center [518, 271] width 497 height 32
click at [270, 251] on input "b. Minimize communication across the organization" at bounding box center [270, 246] width 0 height 10
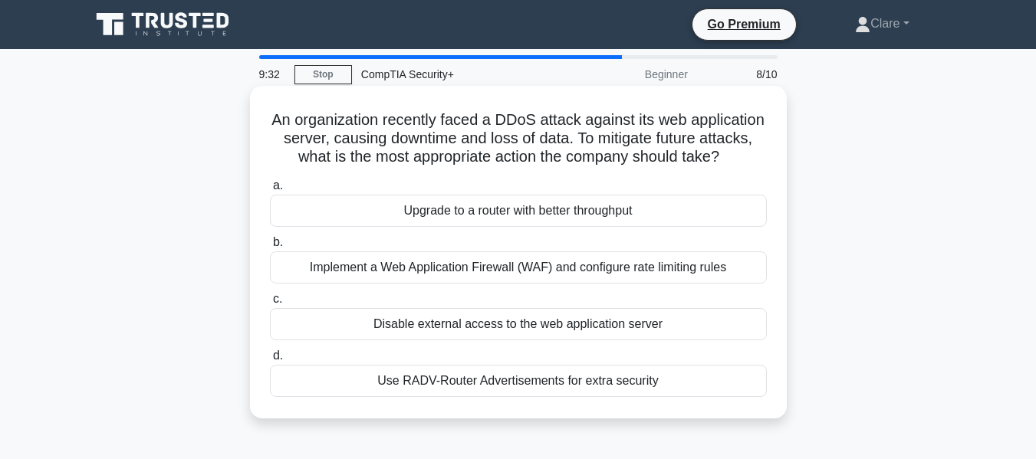
click at [583, 284] on div "Implement a Web Application Firewall (WAF) and configure rate limiting rules" at bounding box center [518, 267] width 497 height 32
click at [270, 248] on input "b. Implement a Web Application Firewall (WAF) and configure rate limiting rules" at bounding box center [270, 243] width 0 height 10
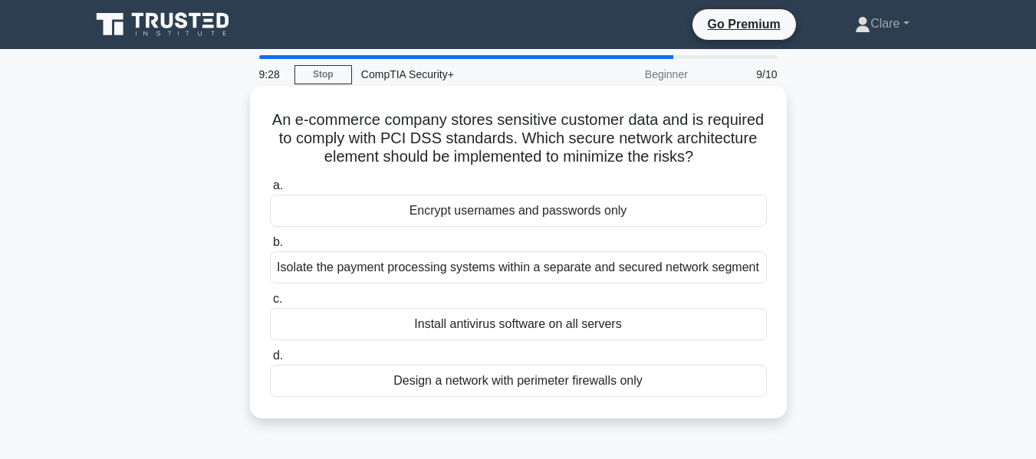
click at [568, 282] on div "Isolate the payment processing systems within a separate and secured network se…" at bounding box center [518, 267] width 497 height 32
click at [270, 248] on input "b. Isolate the payment processing systems within a separate and secured network…" at bounding box center [270, 243] width 0 height 10
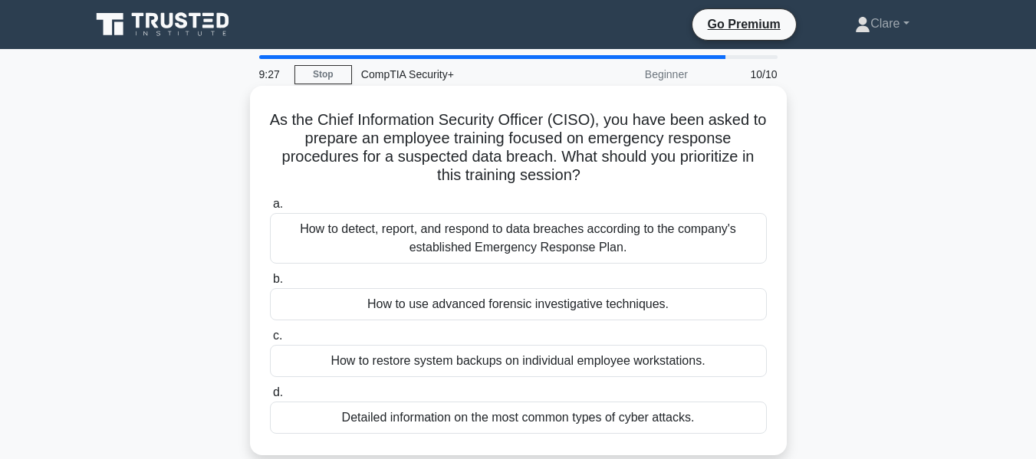
click at [574, 237] on div "How to detect, report, and respond to data breaches according to the company's …" at bounding box center [518, 238] width 497 height 51
click at [270, 209] on input "a. How to detect, report, and respond to data breaches according to the company…" at bounding box center [270, 204] width 0 height 10
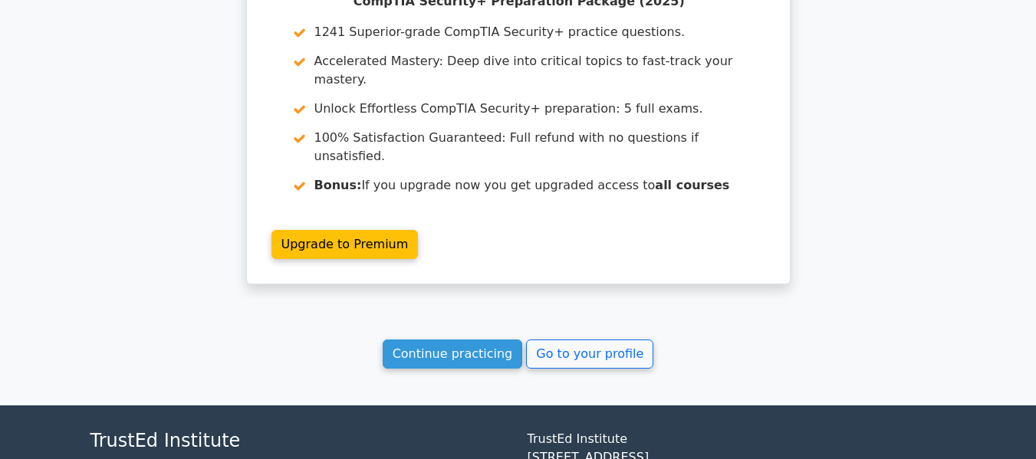
scroll to position [2394, 0]
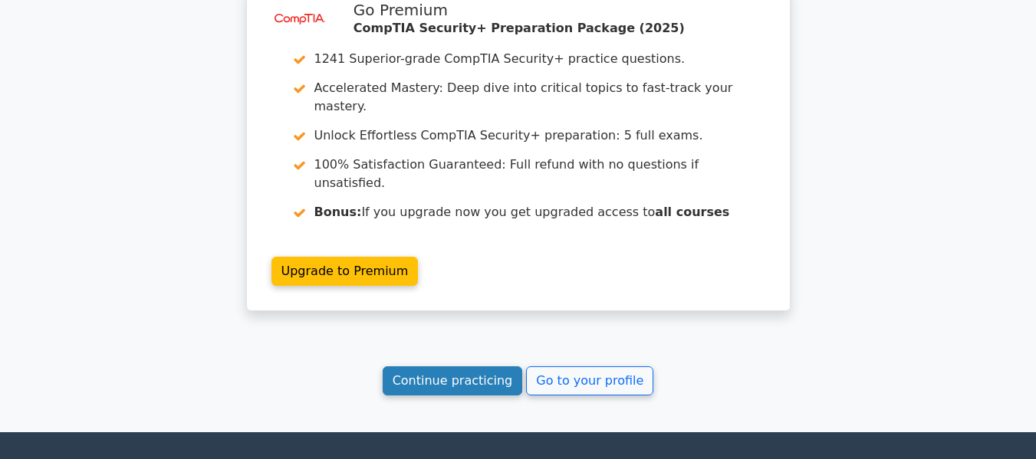
click at [439, 366] on link "Continue practicing" at bounding box center [453, 380] width 140 height 29
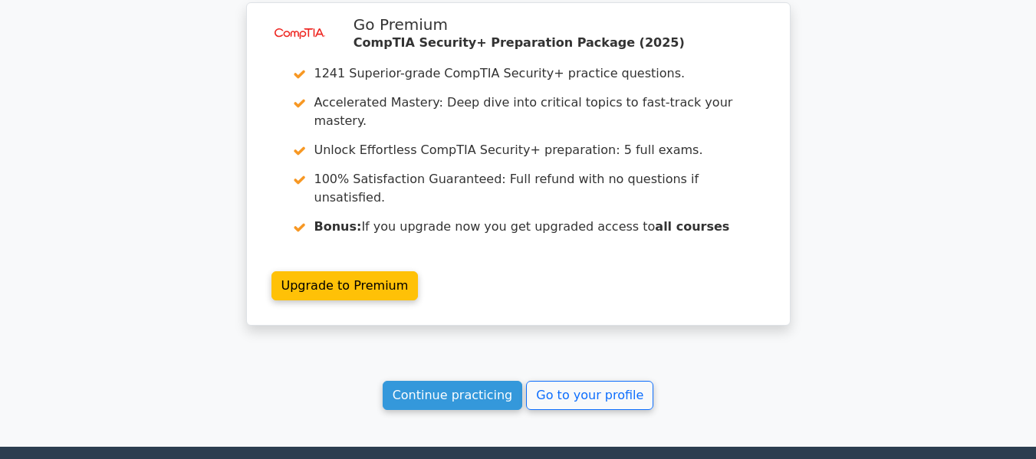
scroll to position [2471, 0]
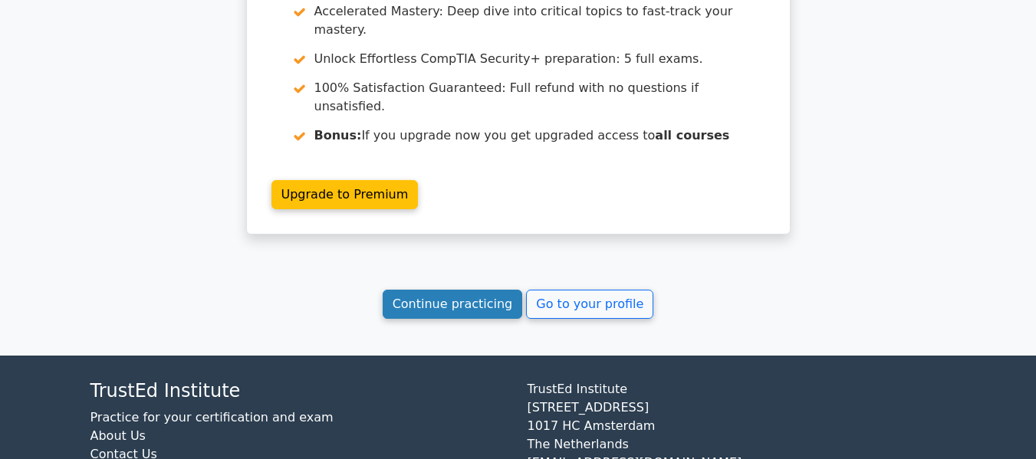
click at [481, 290] on link "Continue practicing" at bounding box center [453, 304] width 140 height 29
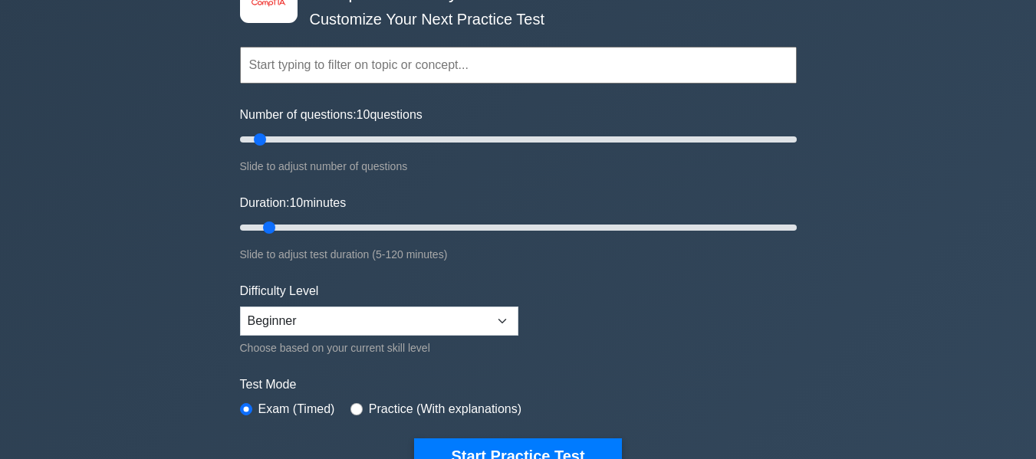
scroll to position [230, 0]
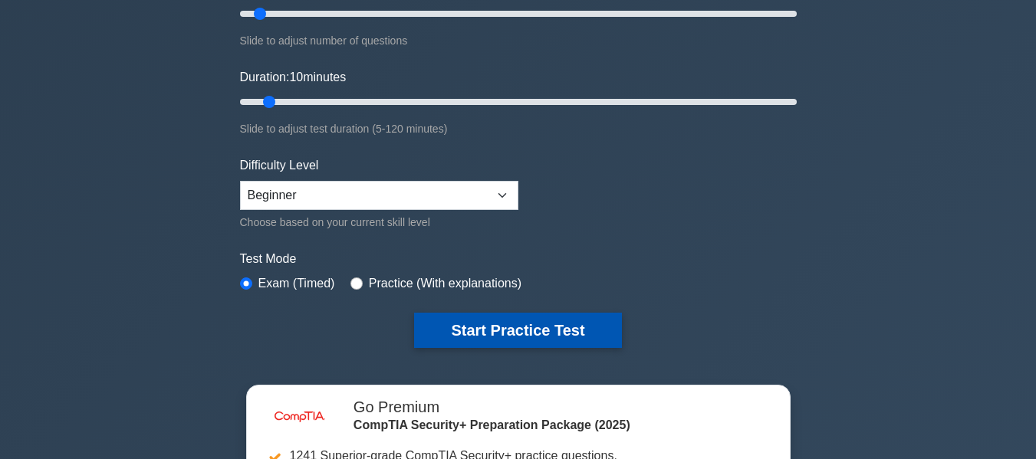
click at [465, 324] on button "Start Practice Test" at bounding box center [517, 330] width 207 height 35
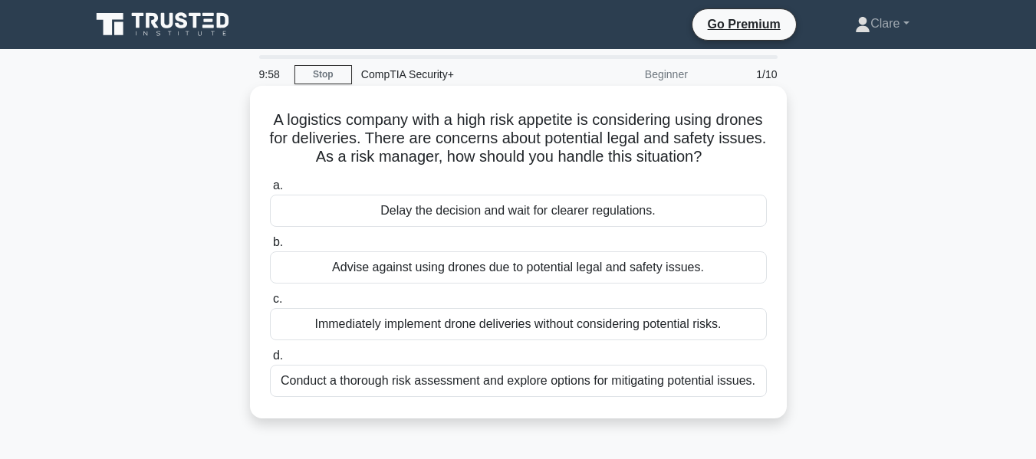
click at [469, 397] on div "Conduct a thorough risk assessment and explore options for mitigating potential…" at bounding box center [518, 381] width 497 height 32
click at [270, 361] on input "d. Conduct a thorough risk assessment and explore options for mitigating potent…" at bounding box center [270, 356] width 0 height 10
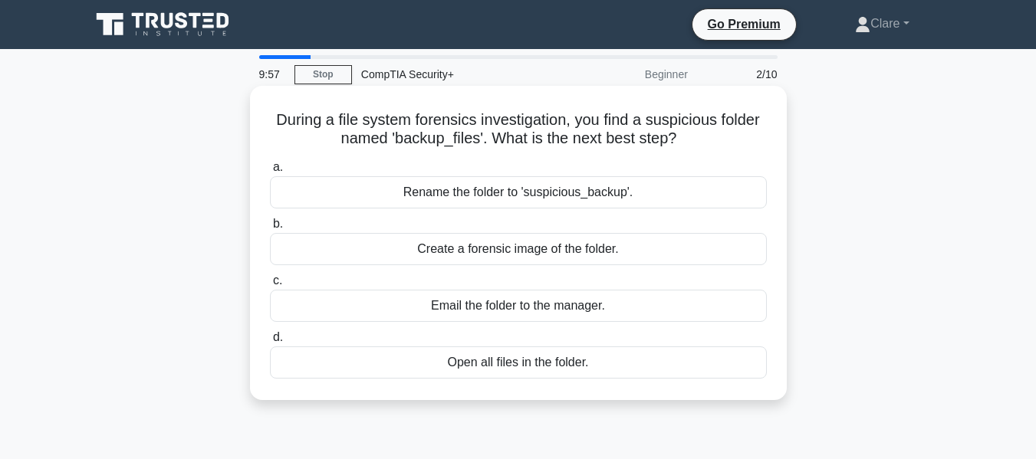
click at [506, 199] on div "Rename the folder to 'suspicious_backup'." at bounding box center [518, 192] width 497 height 32
click at [270, 172] on input "a. Rename the folder to 'suspicious_backup'." at bounding box center [270, 168] width 0 height 10
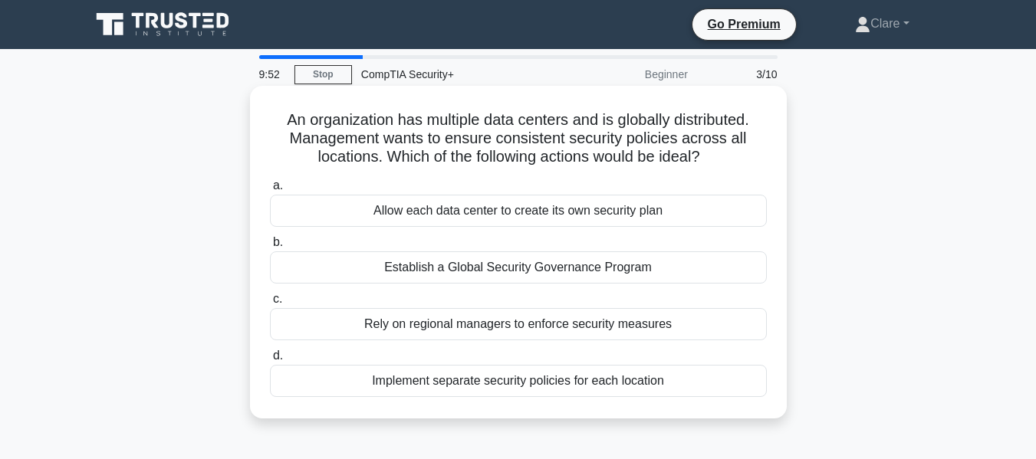
click at [531, 330] on div "Rely on regional managers to enforce security measures" at bounding box center [518, 324] width 497 height 32
click at [270, 304] on input "c. Rely on regional managers to enforce security measures" at bounding box center [270, 299] width 0 height 10
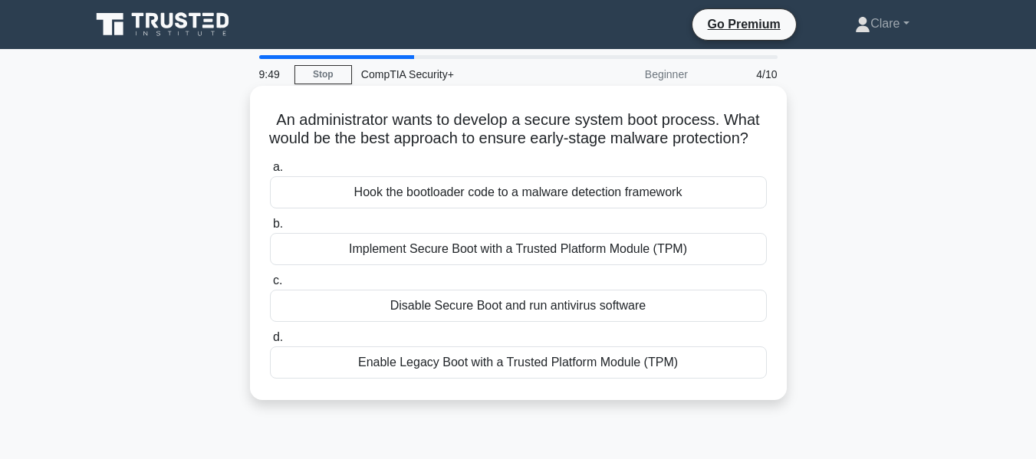
click at [511, 286] on div "a. Hook the bootloader code to a malware detection framework b. Implement Secur…" at bounding box center [518, 268] width 515 height 227
click at [542, 265] on div "Implement Secure Boot with a Trusted Platform Module (TPM)" at bounding box center [518, 249] width 497 height 32
click at [270, 229] on input "b. Implement Secure Boot with a Trusted Platform Module (TPM)" at bounding box center [270, 224] width 0 height 10
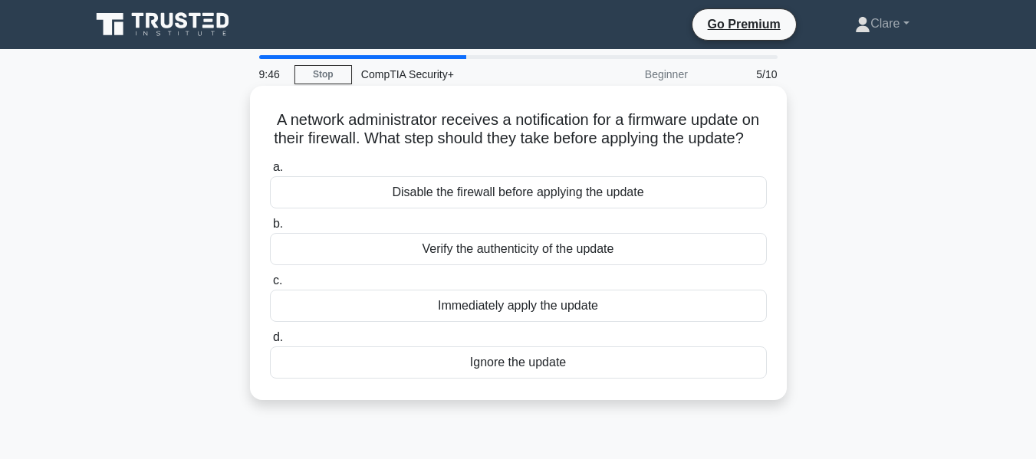
click at [458, 205] on div "Disable the firewall before applying the update" at bounding box center [518, 192] width 497 height 32
click at [270, 172] on input "a. Disable the firewall before applying the update" at bounding box center [270, 168] width 0 height 10
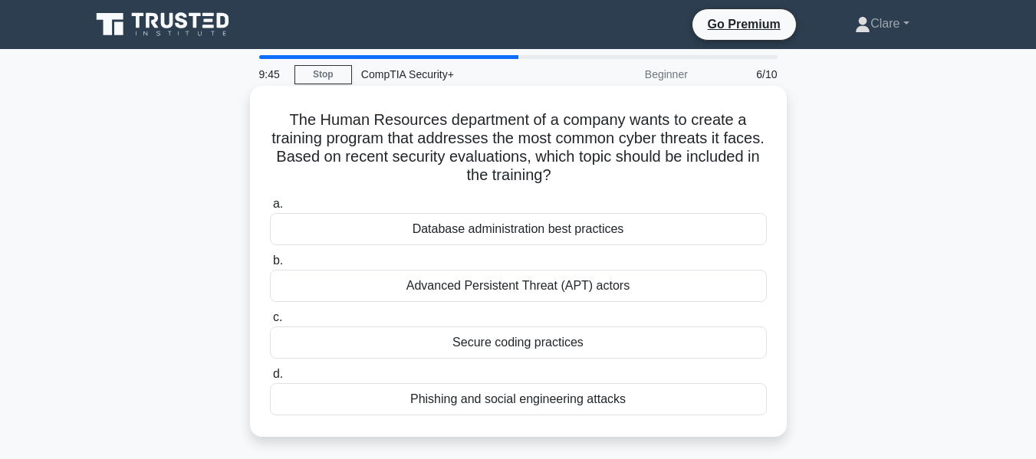
click at [461, 241] on div "Database administration best practices" at bounding box center [518, 229] width 497 height 32
click at [270, 209] on input "a. Database administration best practices" at bounding box center [270, 204] width 0 height 10
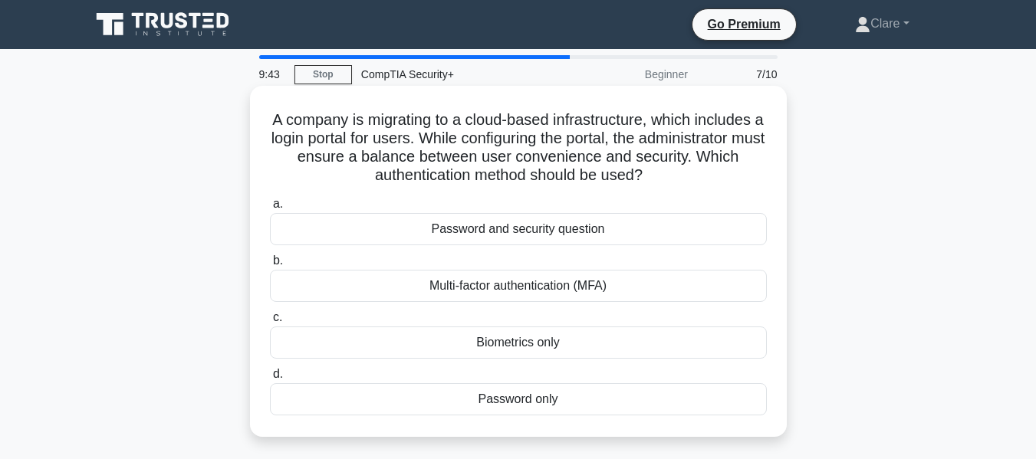
click at [559, 288] on div "Multi-factor authentication (MFA)" at bounding box center [518, 286] width 497 height 32
click at [270, 266] on input "b. Multi-factor authentication (MFA)" at bounding box center [270, 261] width 0 height 10
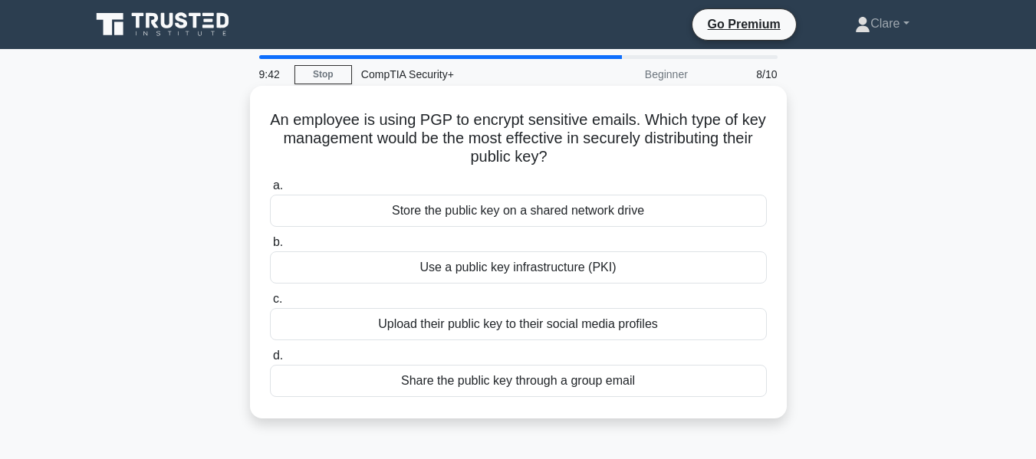
click at [488, 330] on div "Upload their public key to their social media profiles" at bounding box center [518, 324] width 497 height 32
click at [270, 304] on input "c. Upload their public key to their social media profiles" at bounding box center [270, 299] width 0 height 10
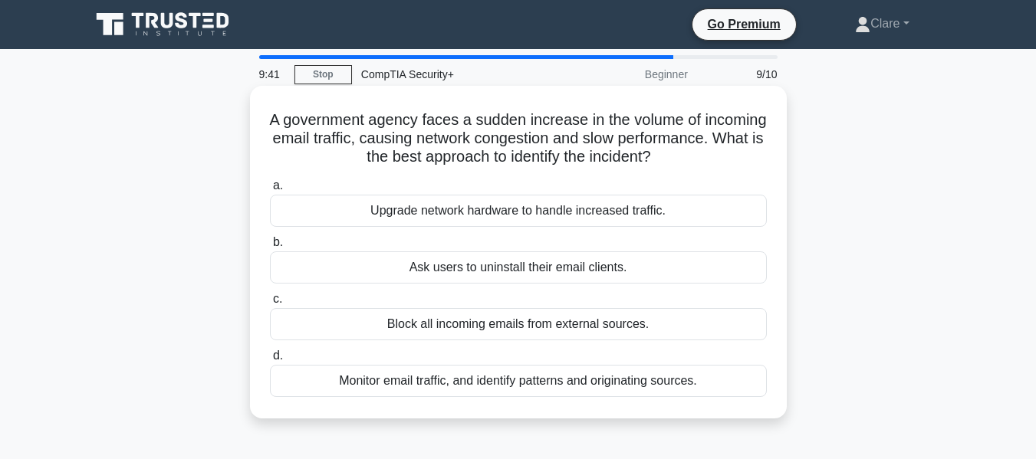
click at [537, 379] on div "Monitor email traffic, and identify patterns and originating sources." at bounding box center [518, 381] width 497 height 32
click at [270, 361] on input "d. Monitor email traffic, and identify patterns and originating sources." at bounding box center [270, 356] width 0 height 10
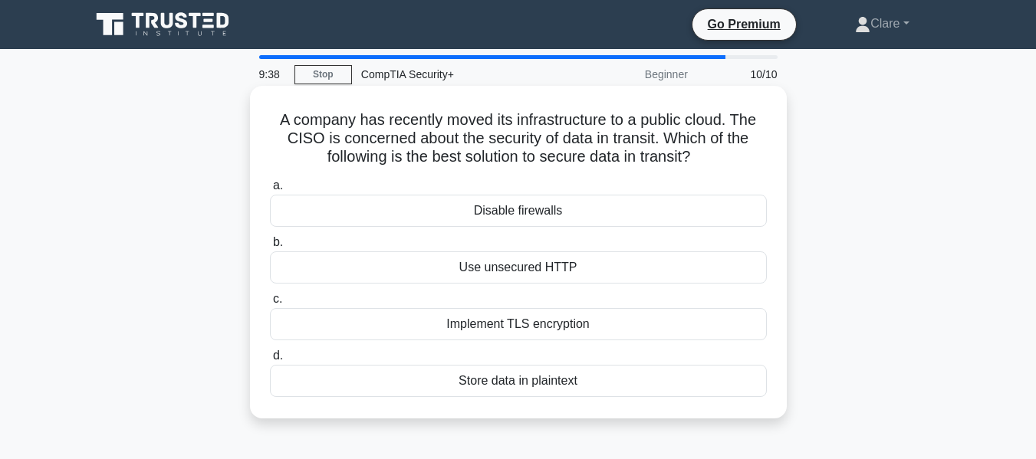
click at [549, 320] on div "Implement TLS encryption" at bounding box center [518, 324] width 497 height 32
click at [270, 304] on input "c. Implement TLS encryption" at bounding box center [270, 299] width 0 height 10
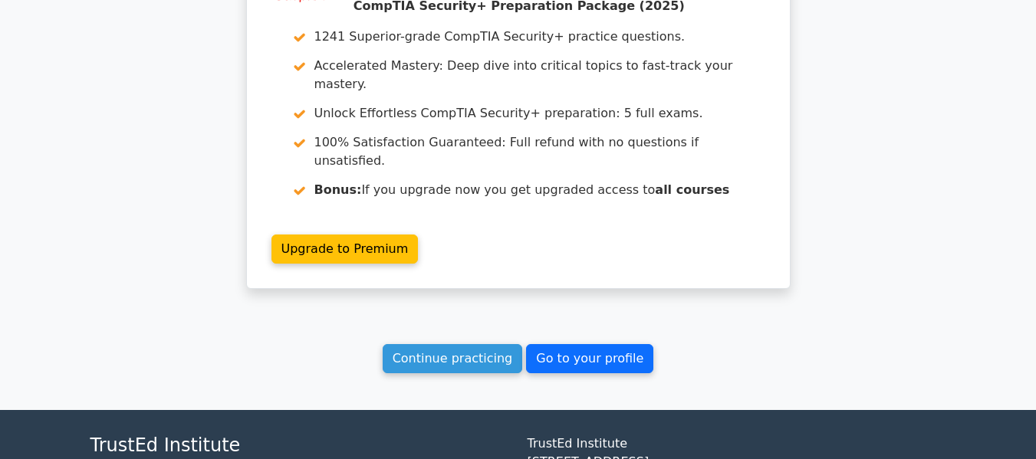
scroll to position [2446, 0]
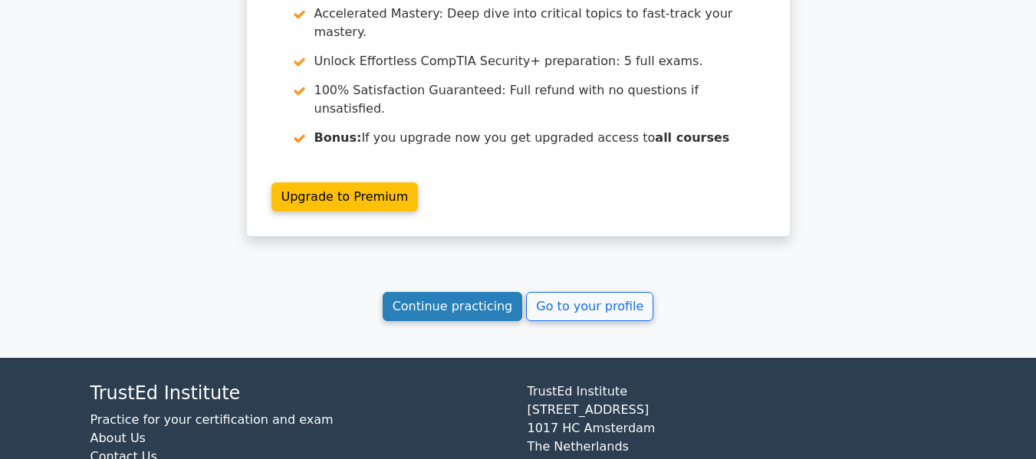
click at [480, 292] on link "Continue practicing" at bounding box center [453, 306] width 140 height 29
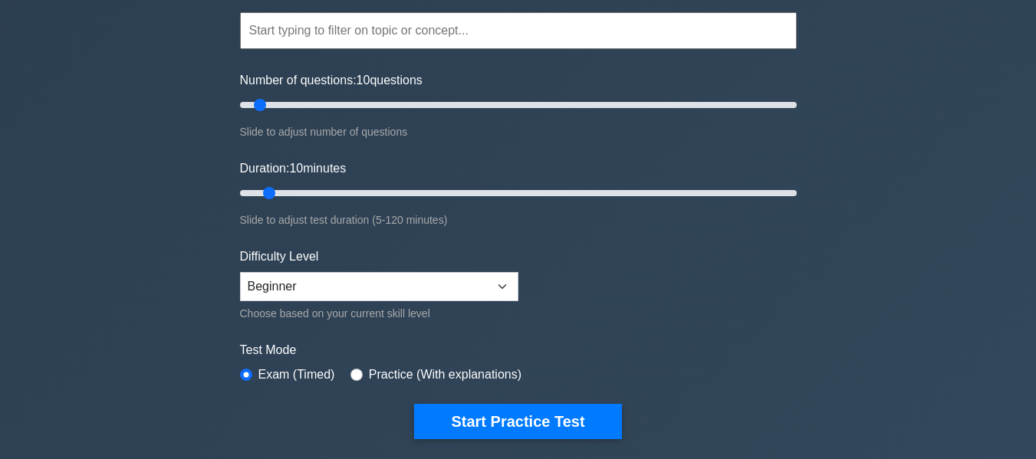
scroll to position [307, 0]
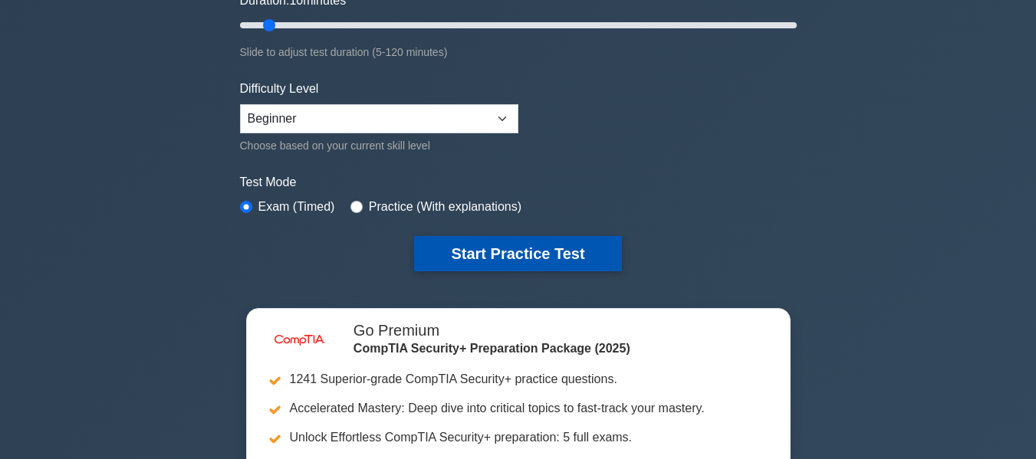
click at [595, 253] on button "Start Practice Test" at bounding box center [517, 253] width 207 height 35
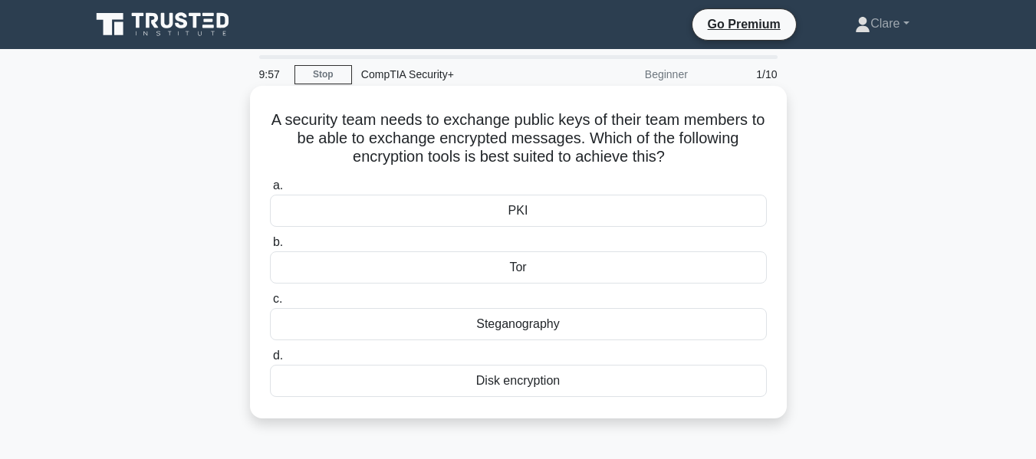
drag, startPoint x: 271, startPoint y: 117, endPoint x: 573, endPoint y: 380, distance: 399.9
click at [571, 381] on div "A security team needs to exchange public keys of their team members to be able …" at bounding box center [518, 252] width 524 height 320
copy div "A security team needs to exchange public keys of their team members to be able …"
click at [779, 156] on div "A security team needs to exchange public keys of their team members to be able …" at bounding box center [518, 252] width 524 height 320
click at [598, 199] on div "PKI" at bounding box center [518, 211] width 497 height 32
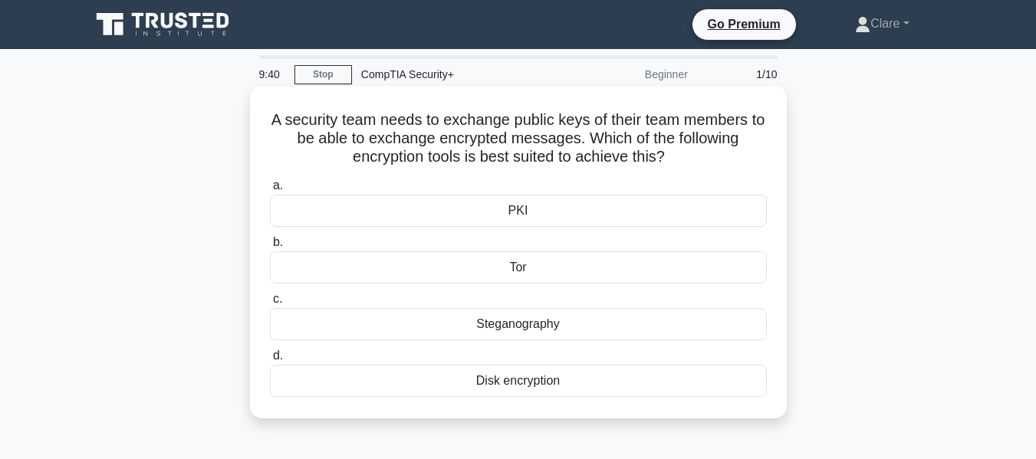
click at [270, 191] on input "a. PKI" at bounding box center [270, 186] width 0 height 10
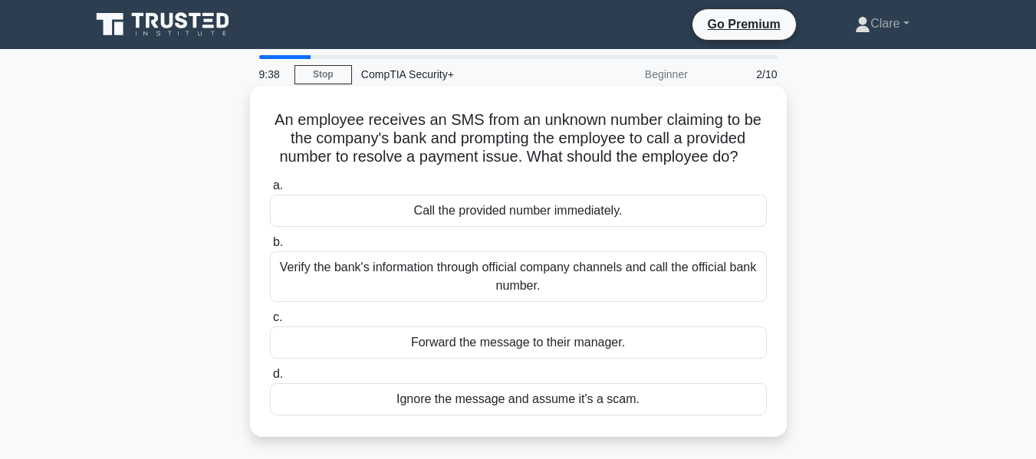
click at [449, 291] on div "Verify the bank's information through official company channels and call the of…" at bounding box center [518, 276] width 497 height 51
click at [270, 248] on input "b. Verify the bank's information through official company channels and call the…" at bounding box center [270, 243] width 0 height 10
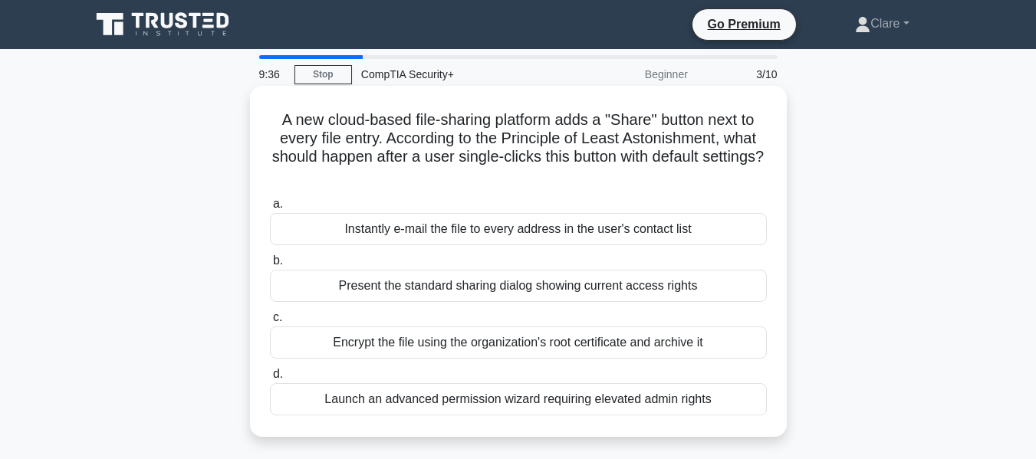
click at [636, 400] on div "Launch an advanced permission wizard requiring elevated admin rights" at bounding box center [518, 399] width 497 height 32
click at [270, 379] on input "d. Launch an advanced permission wizard requiring elevated admin rights" at bounding box center [270, 375] width 0 height 10
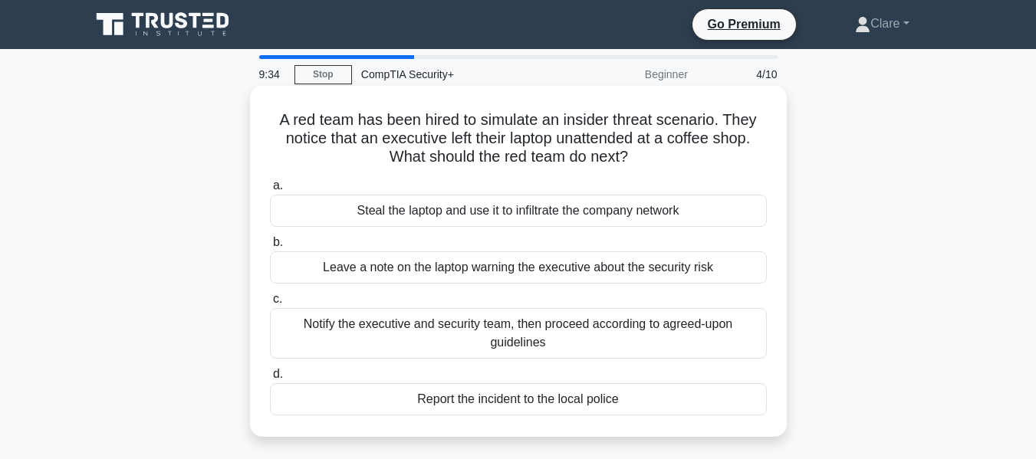
click at [531, 334] on div "Notify the executive and security team, then proceed according to agreed-upon g…" at bounding box center [518, 333] width 497 height 51
click at [270, 304] on input "c. Notify the executive and security team, then proceed according to agreed-upo…" at bounding box center [270, 299] width 0 height 10
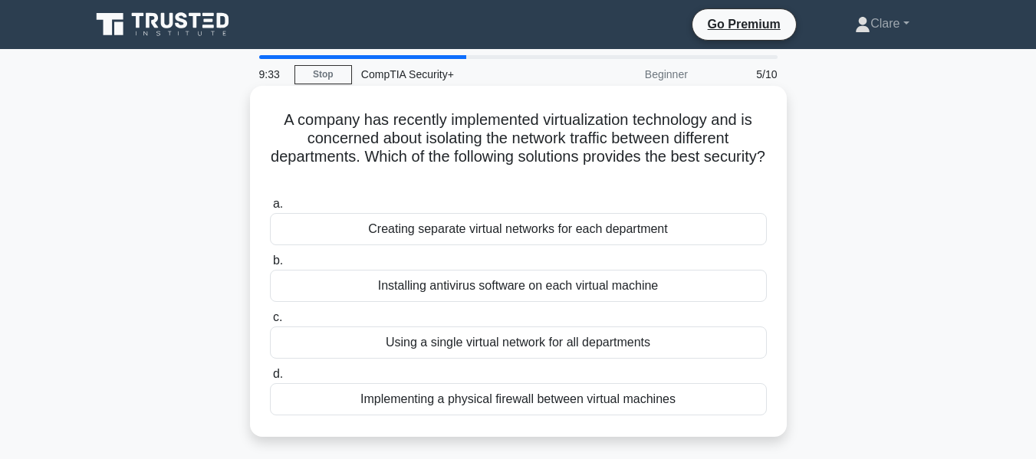
click at [674, 234] on div "Creating separate virtual networks for each department" at bounding box center [518, 229] width 497 height 32
click at [270, 209] on input "a. Creating separate virtual networks for each department" at bounding box center [270, 204] width 0 height 10
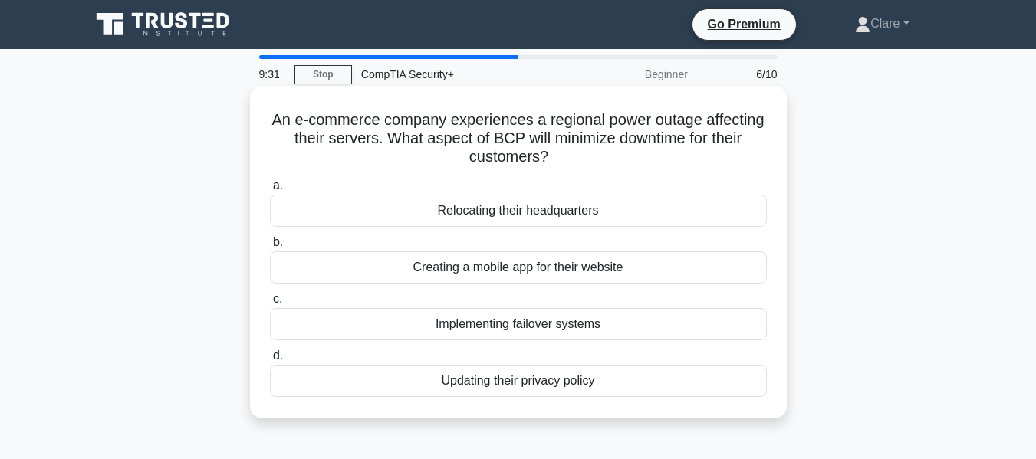
click at [571, 271] on div "Creating a mobile app for their website" at bounding box center [518, 267] width 497 height 32
click at [270, 248] on input "b. Creating a mobile app for their website" at bounding box center [270, 243] width 0 height 10
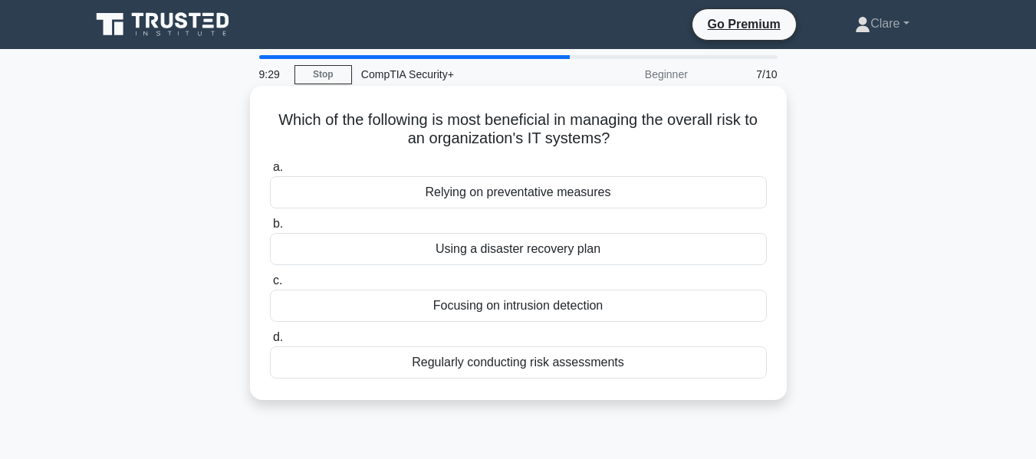
click at [598, 367] on div "Regularly conducting risk assessments" at bounding box center [518, 363] width 497 height 32
click at [270, 343] on input "d. Regularly conducting risk assessments" at bounding box center [270, 338] width 0 height 10
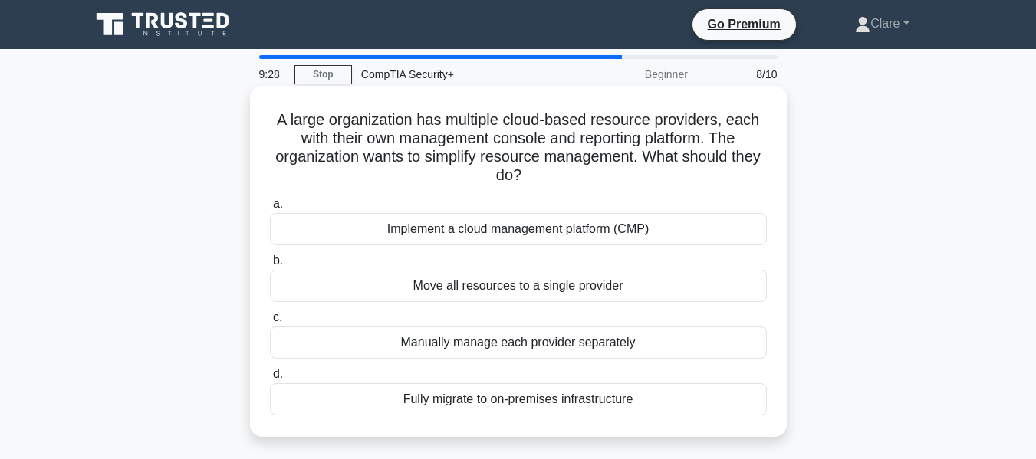
click at [523, 241] on div "Implement a cloud management platform (CMP)" at bounding box center [518, 229] width 497 height 32
click at [270, 209] on input "a. Implement a cloud management platform (CMP)" at bounding box center [270, 204] width 0 height 10
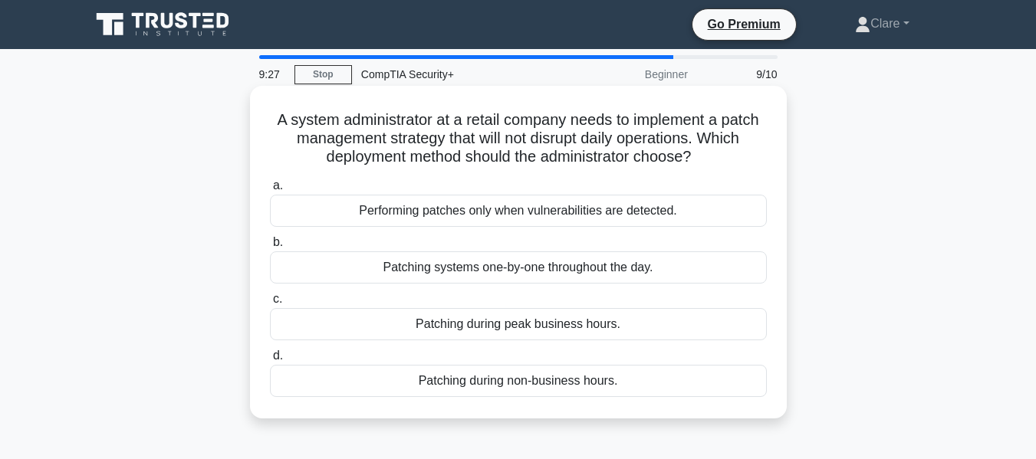
click at [622, 215] on div "Performing patches only when vulnerabilities are detected." at bounding box center [518, 211] width 497 height 32
click at [270, 191] on input "a. Performing patches only when vulnerabilities are detected." at bounding box center [270, 186] width 0 height 10
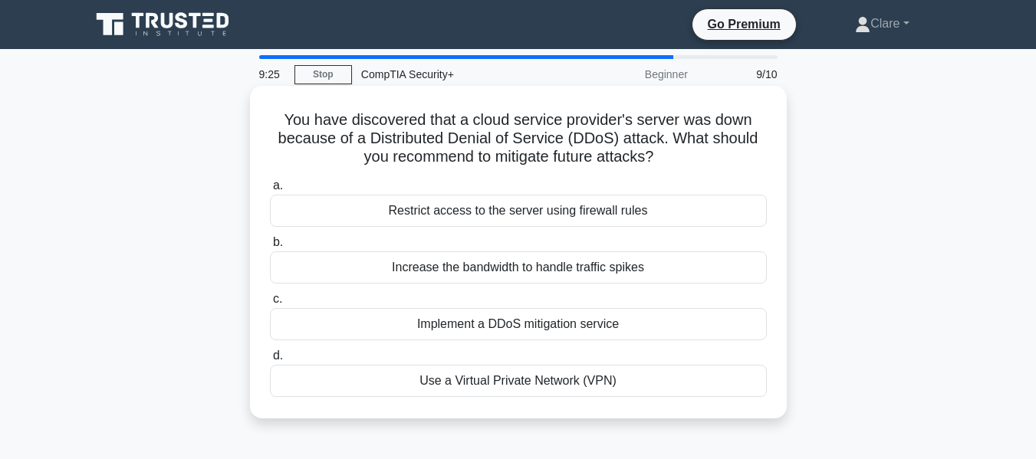
click at [518, 271] on div "Increase the bandwidth to handle traffic spikes" at bounding box center [518, 267] width 497 height 32
click at [270, 248] on input "b. Increase the bandwidth to handle traffic spikes" at bounding box center [270, 243] width 0 height 10
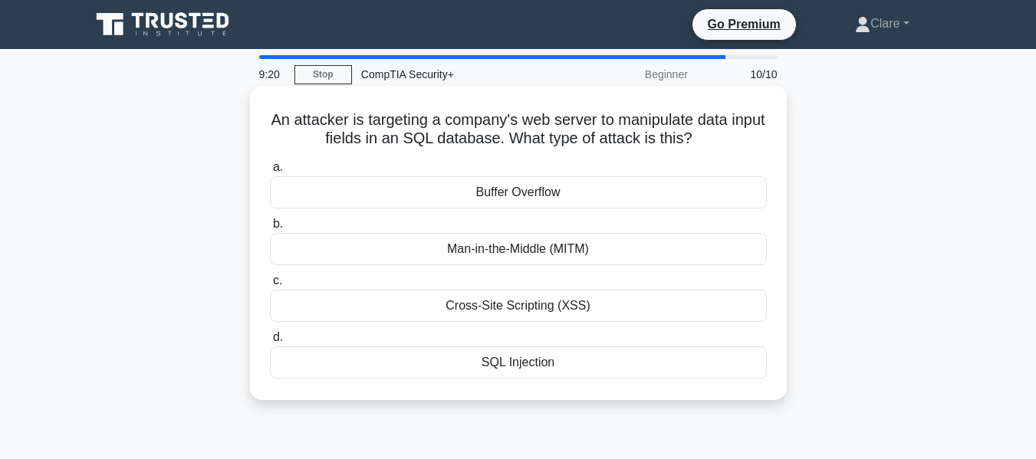
click at [581, 248] on div "Man-in-the-Middle (MITM)" at bounding box center [518, 249] width 497 height 32
click at [270, 229] on input "b. Man-in-the-Middle (MITM)" at bounding box center [270, 224] width 0 height 10
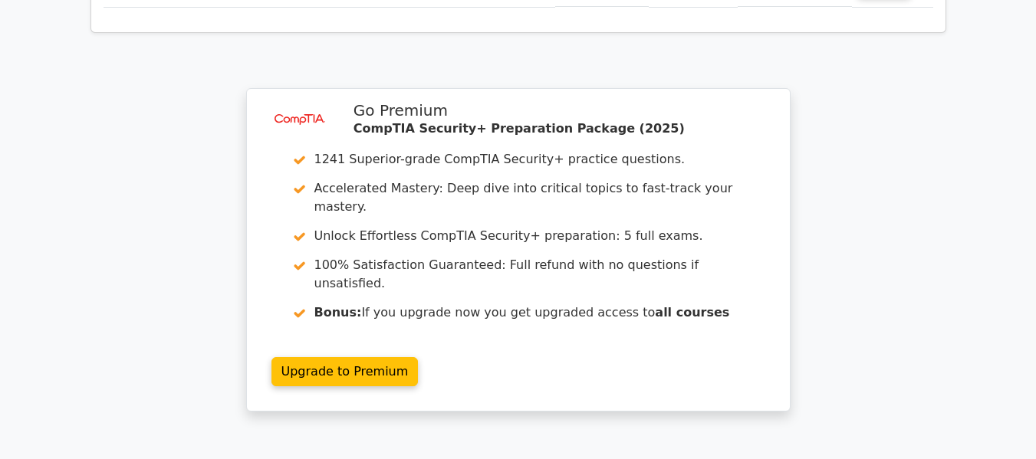
scroll to position [2563, 0]
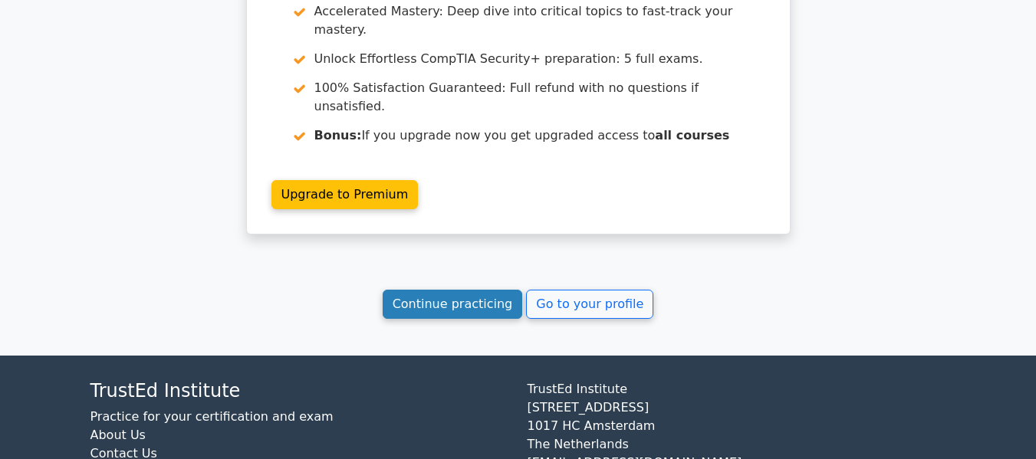
click at [445, 290] on link "Continue practicing" at bounding box center [453, 304] width 140 height 29
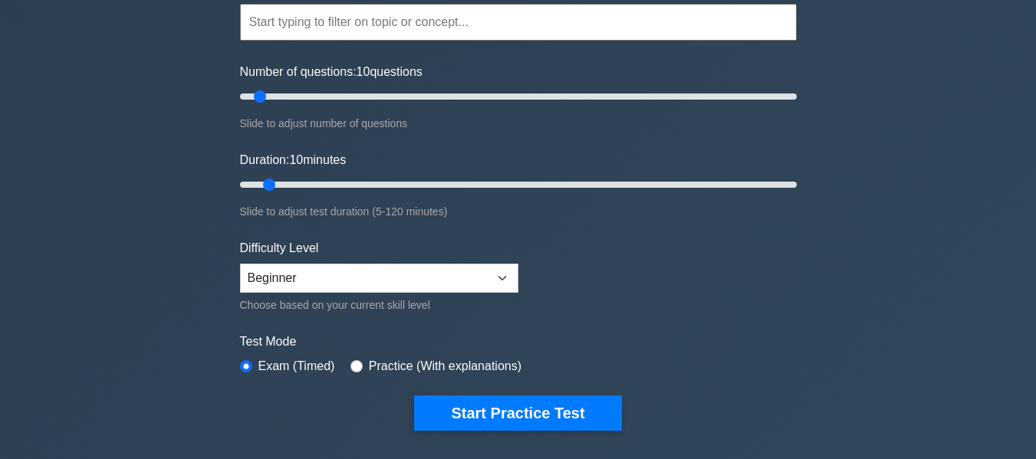
scroll to position [230, 0]
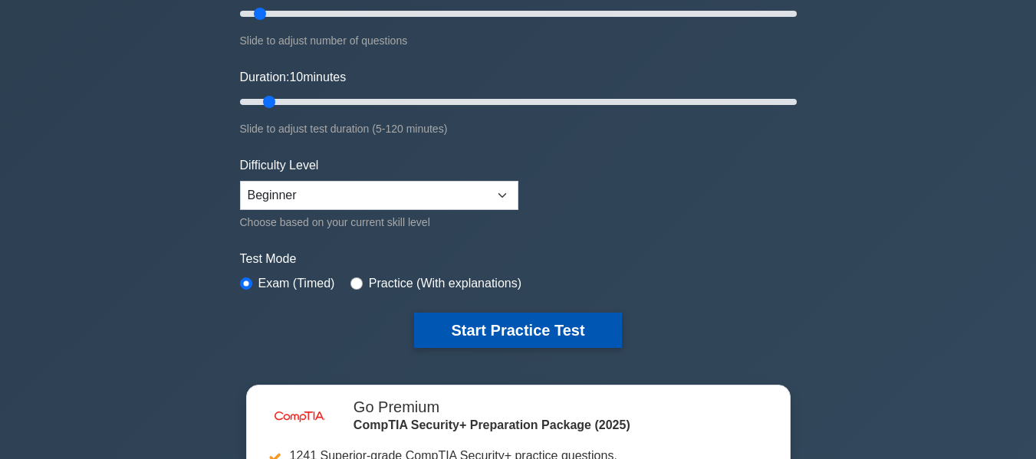
click at [554, 331] on button "Start Practice Test" at bounding box center [517, 330] width 207 height 35
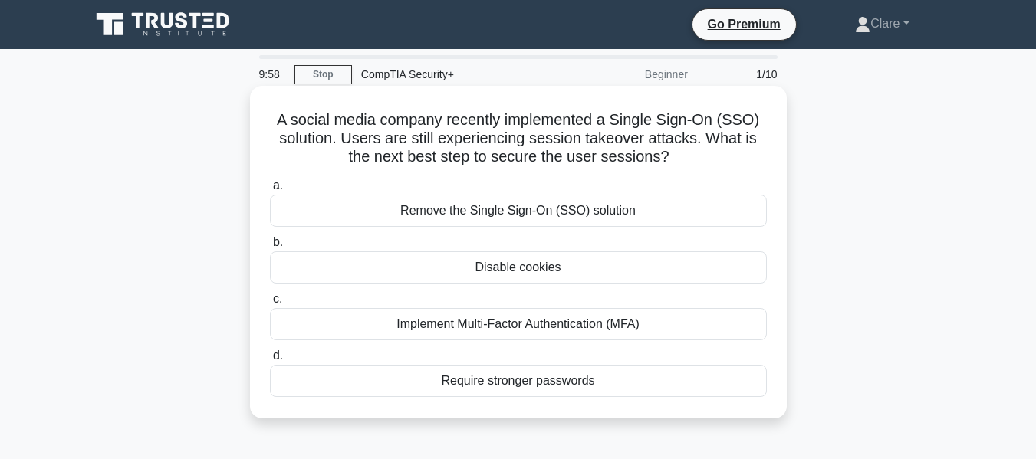
click at [627, 329] on div "Implement Multi-Factor Authentication (MFA)" at bounding box center [518, 324] width 497 height 32
click at [270, 304] on input "c. Implement Multi-Factor Authentication (MFA)" at bounding box center [270, 299] width 0 height 10
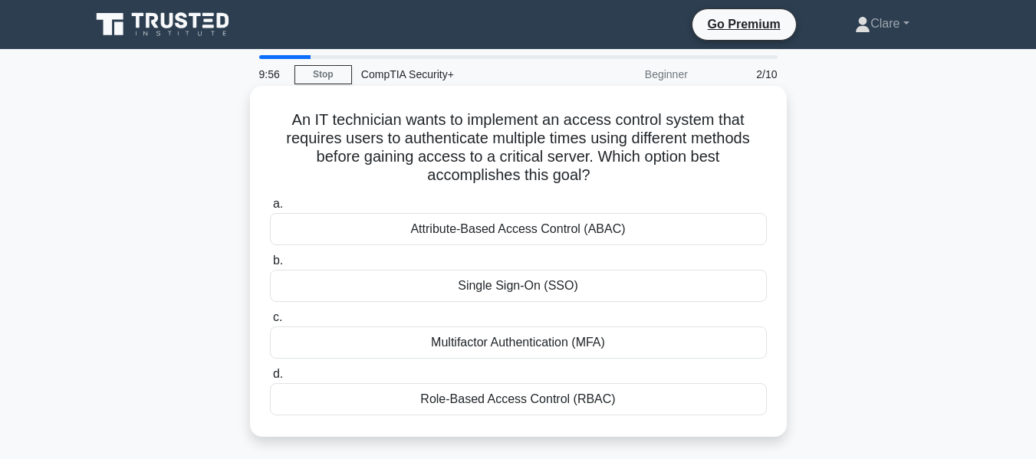
click at [664, 223] on div "Attribute-Based Access Control (ABAC)" at bounding box center [518, 229] width 497 height 32
click at [270, 209] on input "a. Attribute-Based Access Control (ABAC)" at bounding box center [270, 204] width 0 height 10
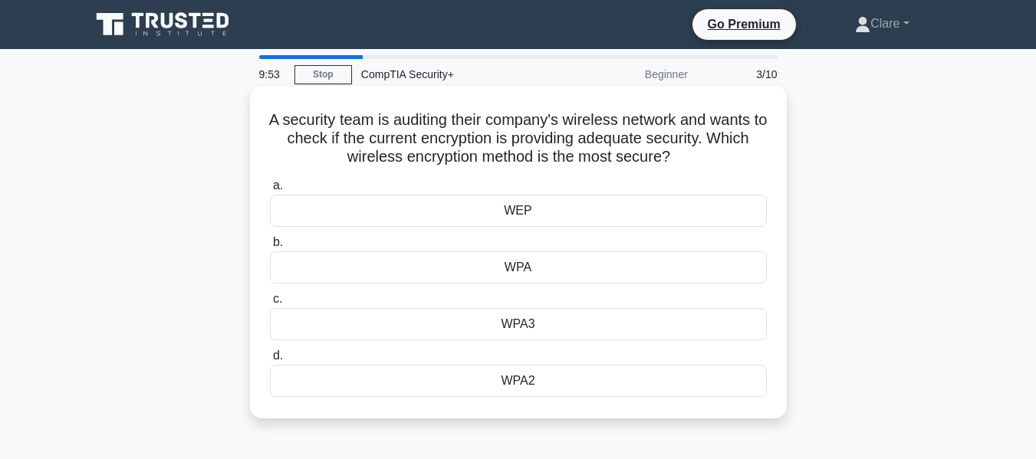
click at [531, 386] on div "WPA2" at bounding box center [518, 381] width 497 height 32
click at [270, 361] on input "d. WPA2" at bounding box center [270, 356] width 0 height 10
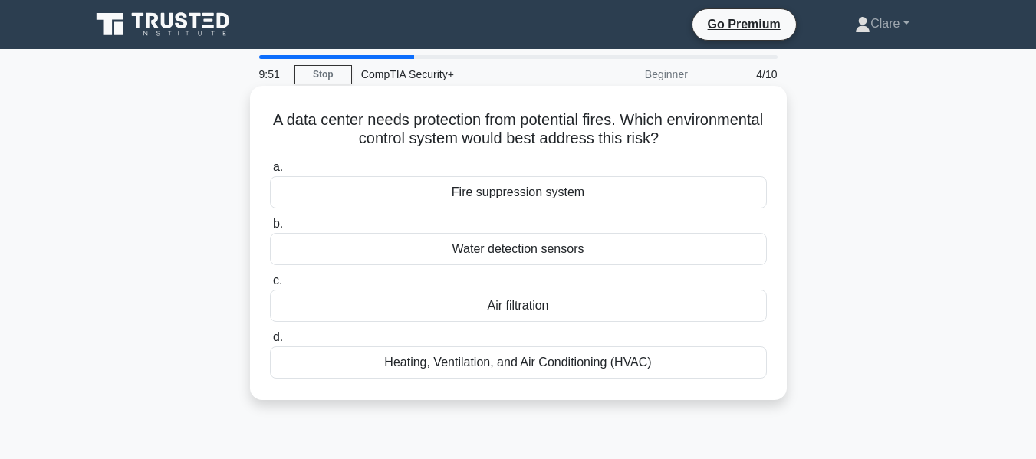
click at [556, 368] on div "Heating, Ventilation, and Air Conditioning (HVAC)" at bounding box center [518, 363] width 497 height 32
click at [270, 343] on input "d. Heating, Ventilation, and Air Conditioning (HVAC)" at bounding box center [270, 338] width 0 height 10
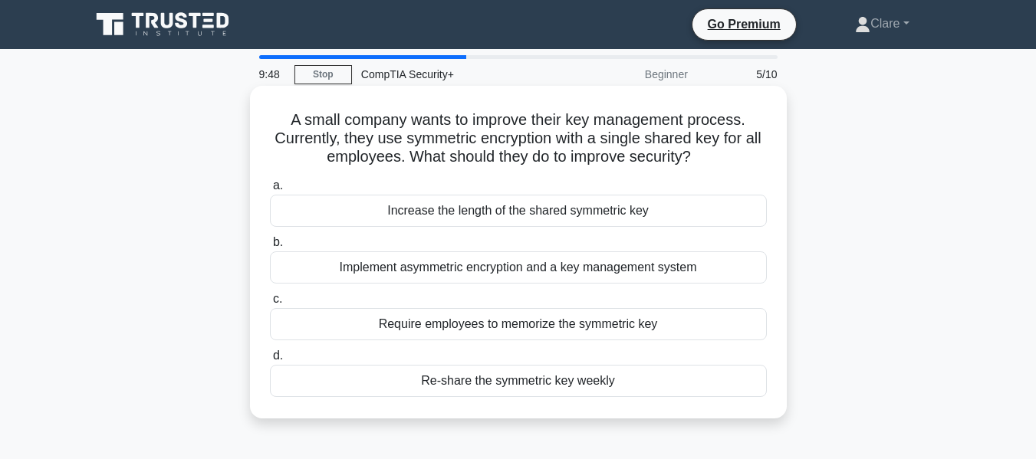
click at [553, 380] on div "Re-share the symmetric key weekly" at bounding box center [518, 381] width 497 height 32
click at [270, 361] on input "d. Re-share the symmetric key weekly" at bounding box center [270, 356] width 0 height 10
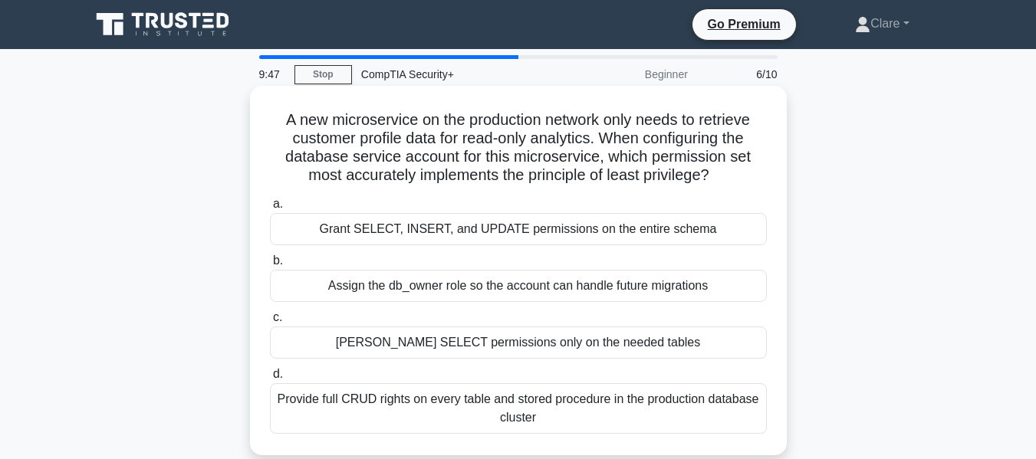
click at [547, 348] on div "Grant SELECT permissions only on the needed tables" at bounding box center [518, 343] width 497 height 32
click at [270, 323] on input "c. Grant SELECT permissions only on the needed tables" at bounding box center [270, 318] width 0 height 10
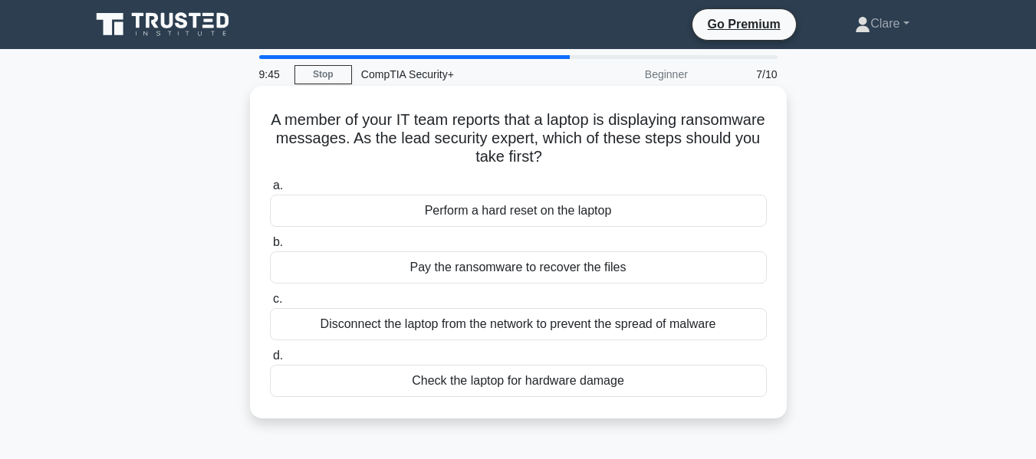
click at [589, 329] on div "Disconnect the laptop from the network to prevent the spread of malware" at bounding box center [518, 324] width 497 height 32
click at [270, 304] on input "c. Disconnect the laptop from the network to prevent the spread of malware" at bounding box center [270, 299] width 0 height 10
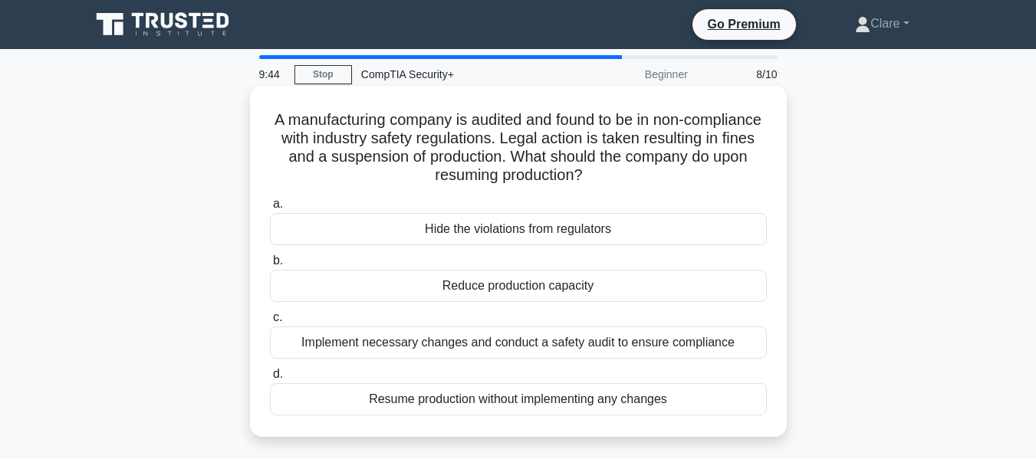
click at [575, 348] on div "Implement necessary changes and conduct a safety audit to ensure compliance" at bounding box center [518, 343] width 497 height 32
click at [270, 323] on input "c. Implement necessary changes and conduct a safety audit to ensure compliance" at bounding box center [270, 318] width 0 height 10
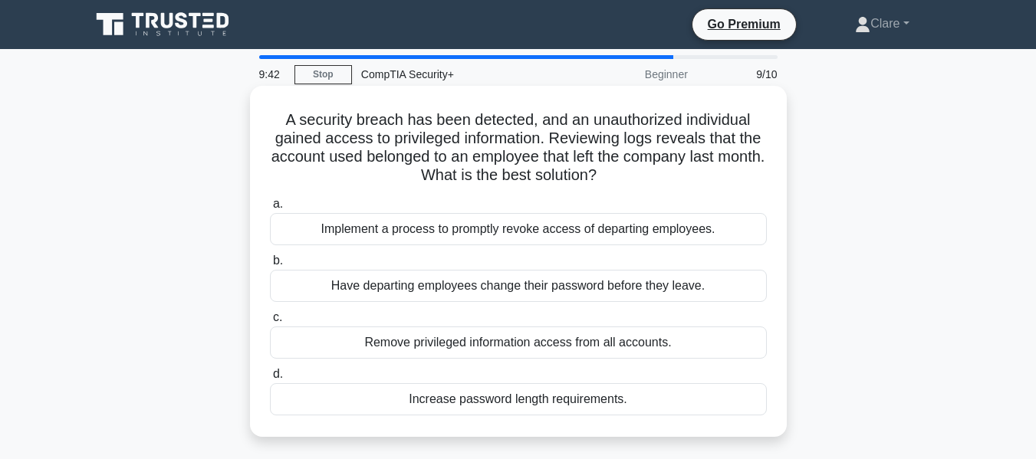
click at [681, 222] on div "Implement a process to promptly revoke access of departing employees." at bounding box center [518, 229] width 497 height 32
click at [270, 209] on input "a. Implement a process to promptly revoke access of departing employees." at bounding box center [270, 204] width 0 height 10
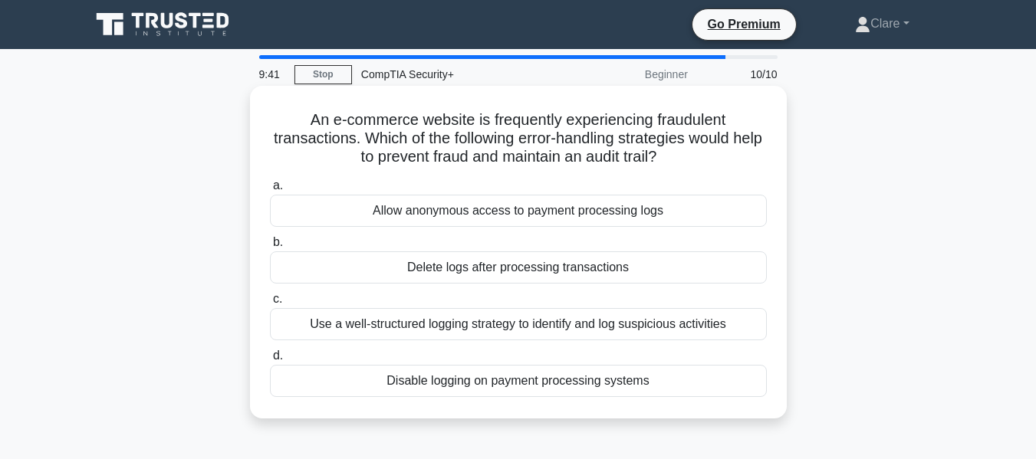
click at [688, 324] on div "Use a well-structured logging strategy to identify and log suspicious activities" at bounding box center [518, 324] width 497 height 32
click at [270, 304] on input "c. Use a well-structured logging strategy to identify and log suspicious activi…" at bounding box center [270, 299] width 0 height 10
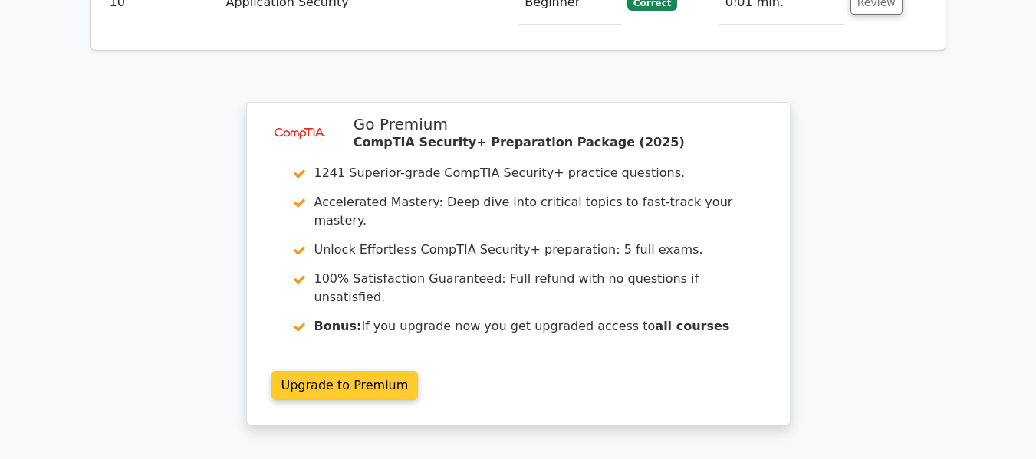
scroll to position [2446, 0]
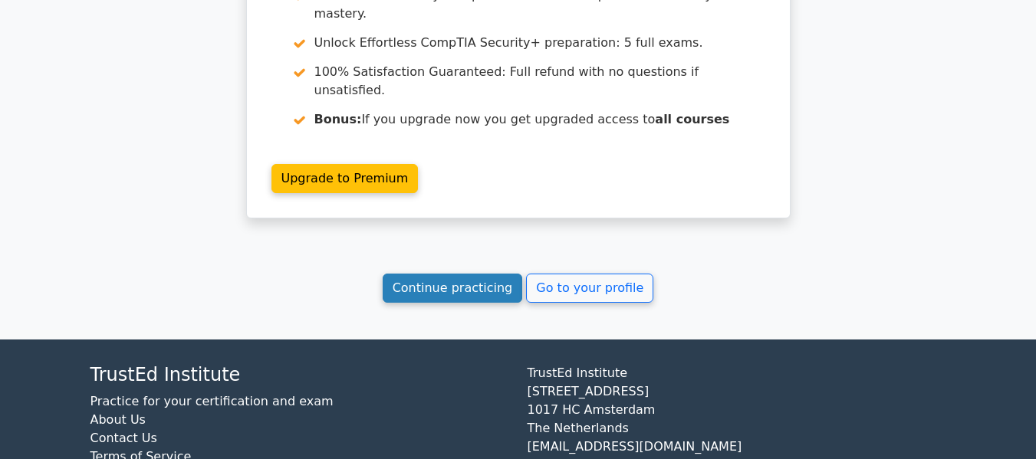
click at [461, 274] on link "Continue practicing" at bounding box center [453, 288] width 140 height 29
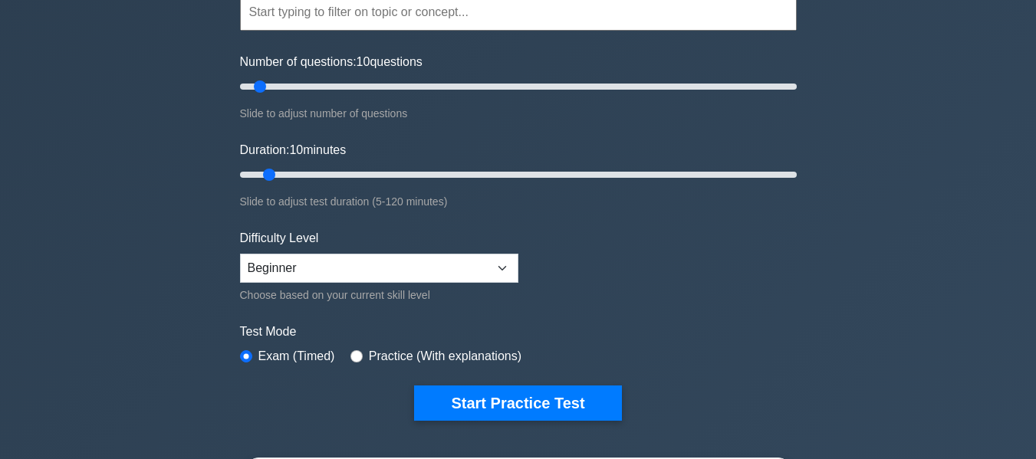
scroll to position [307, 0]
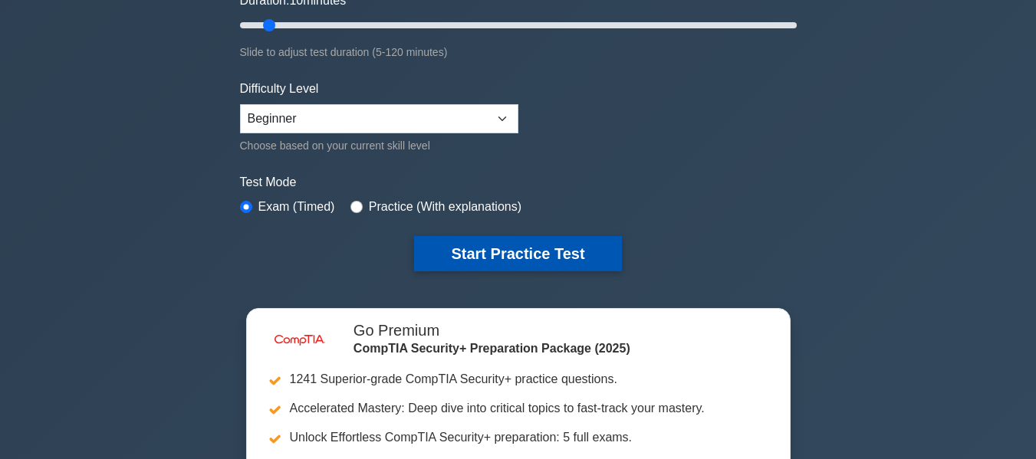
click at [505, 248] on button "Start Practice Test" at bounding box center [517, 253] width 207 height 35
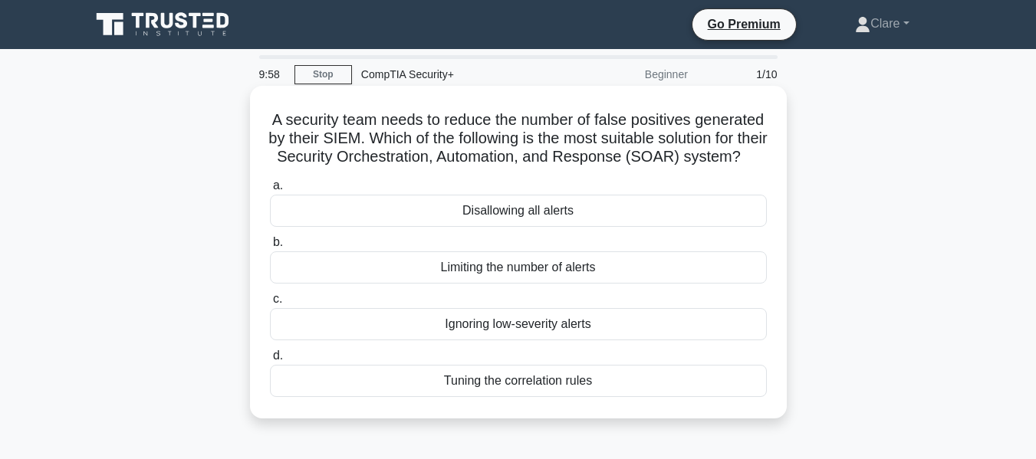
click at [515, 283] on div "Limiting the number of alerts" at bounding box center [518, 267] width 497 height 32
click at [270, 248] on input "b. Limiting the number of alerts" at bounding box center [270, 243] width 0 height 10
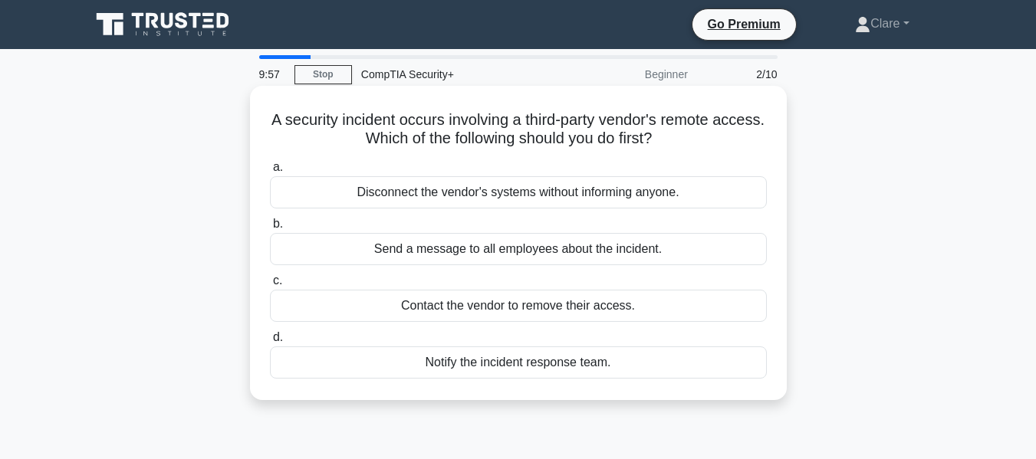
click at [554, 191] on div "Disconnect the vendor's systems without informing anyone." at bounding box center [518, 192] width 497 height 32
click at [270, 172] on input "a. Disconnect the vendor's systems without informing anyone." at bounding box center [270, 168] width 0 height 10
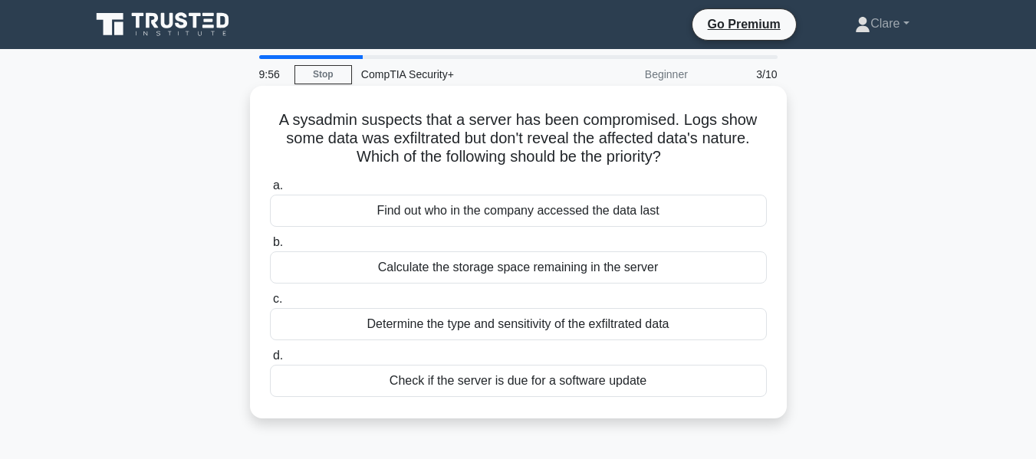
click at [488, 327] on div "Determine the type and sensitivity of the exfiltrated data" at bounding box center [518, 324] width 497 height 32
click at [270, 304] on input "c. Determine the type and sensitivity of the exfiltrated data" at bounding box center [270, 299] width 0 height 10
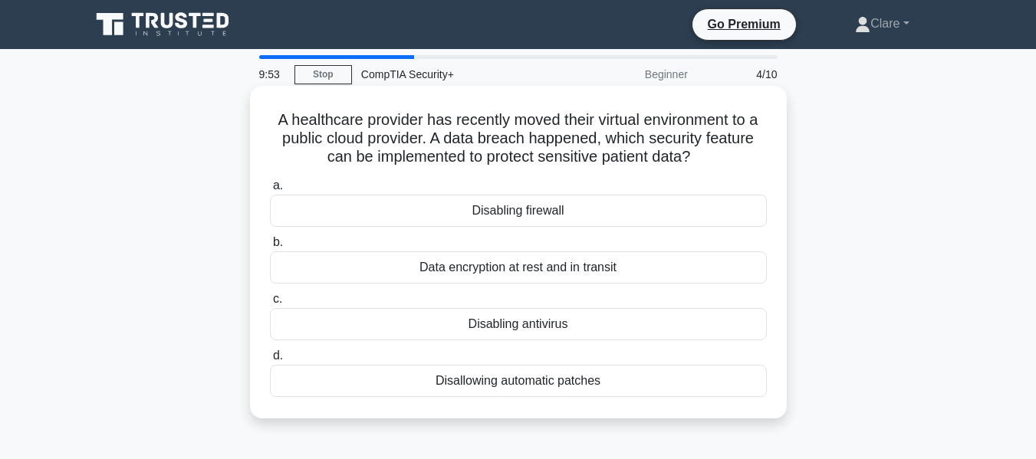
click at [491, 274] on div "Data encryption at rest and in transit" at bounding box center [518, 267] width 497 height 32
click at [270, 248] on input "b. Data encryption at rest and in transit" at bounding box center [270, 243] width 0 height 10
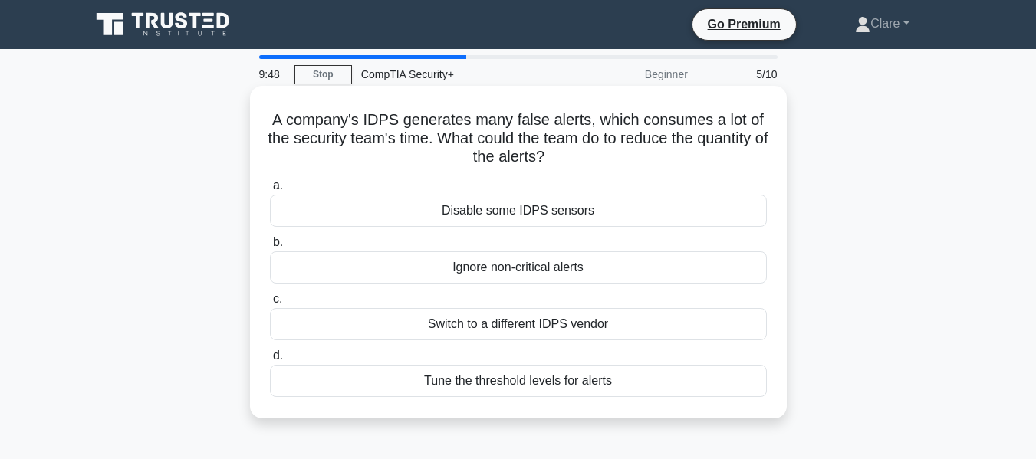
click at [537, 323] on div "Switch to a different IDPS vendor" at bounding box center [518, 324] width 497 height 32
click at [270, 304] on input "c. Switch to a different IDPS vendor" at bounding box center [270, 299] width 0 height 10
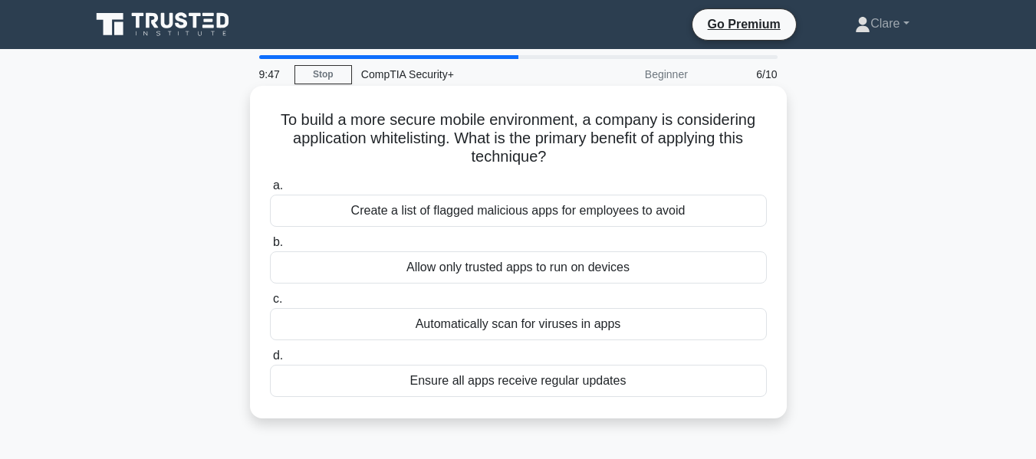
click at [639, 199] on div "Create a list of flagged malicious apps for employees to avoid" at bounding box center [518, 211] width 497 height 32
click at [593, 209] on div "Create a list of flagged malicious apps for employees to avoid" at bounding box center [518, 211] width 497 height 32
click at [270, 191] on input "a. Create a list of flagged malicious apps for employees to avoid" at bounding box center [270, 186] width 0 height 10
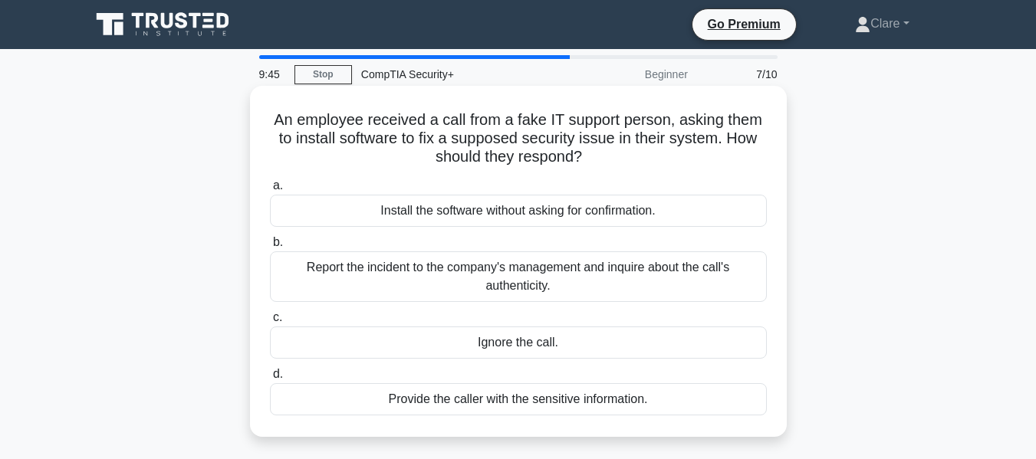
click at [560, 272] on div "Report the incident to the company's management and inquire about the call's au…" at bounding box center [518, 276] width 497 height 51
click at [270, 248] on input "b. Report the incident to the company's management and inquire about the call's…" at bounding box center [270, 243] width 0 height 10
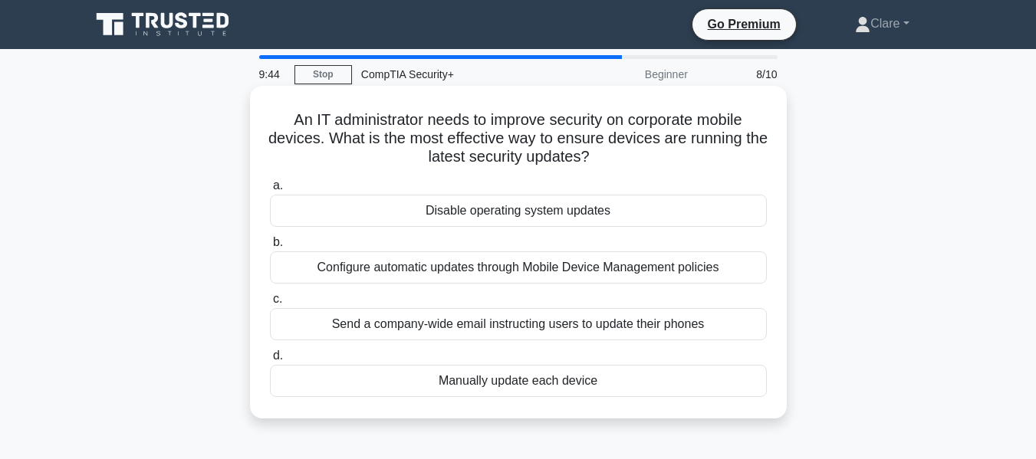
click at [563, 266] on div "Configure automatic updates through Mobile Device Management policies" at bounding box center [518, 267] width 497 height 32
click at [270, 248] on input "b. Configure automatic updates through Mobile Device Management policies" at bounding box center [270, 243] width 0 height 10
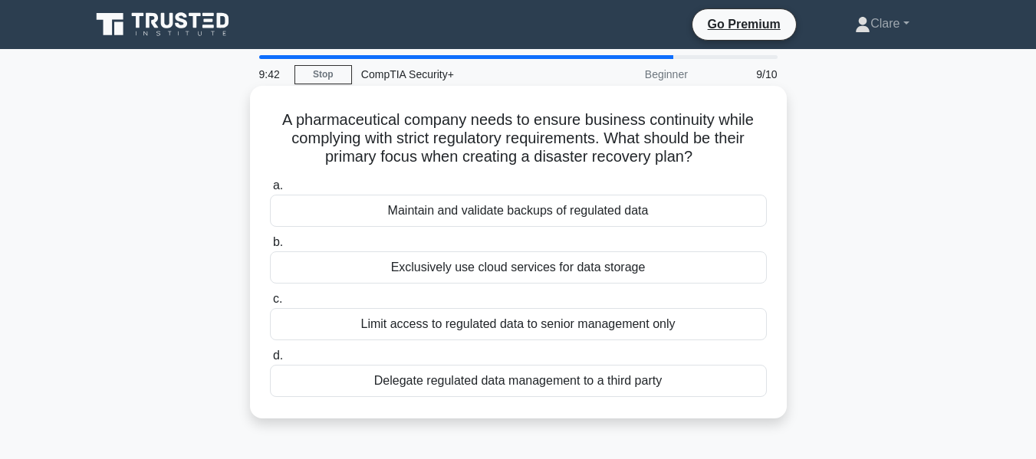
click at [462, 327] on div "Limit access to regulated data to senior management only" at bounding box center [518, 324] width 497 height 32
click at [270, 304] on input "c. Limit access to regulated data to senior management only" at bounding box center [270, 299] width 0 height 10
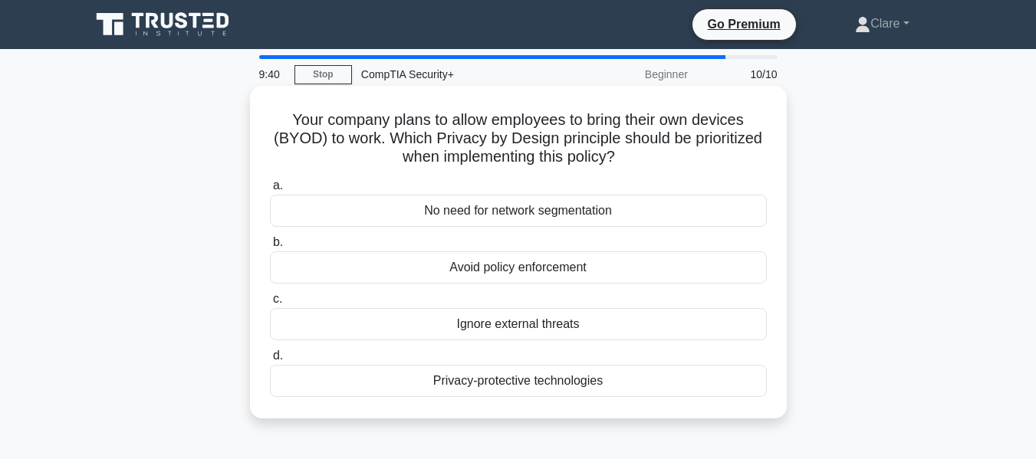
click at [547, 222] on div "No need for network segmentation" at bounding box center [518, 211] width 497 height 32
click at [270, 191] on input "a. No need for network segmentation" at bounding box center [270, 186] width 0 height 10
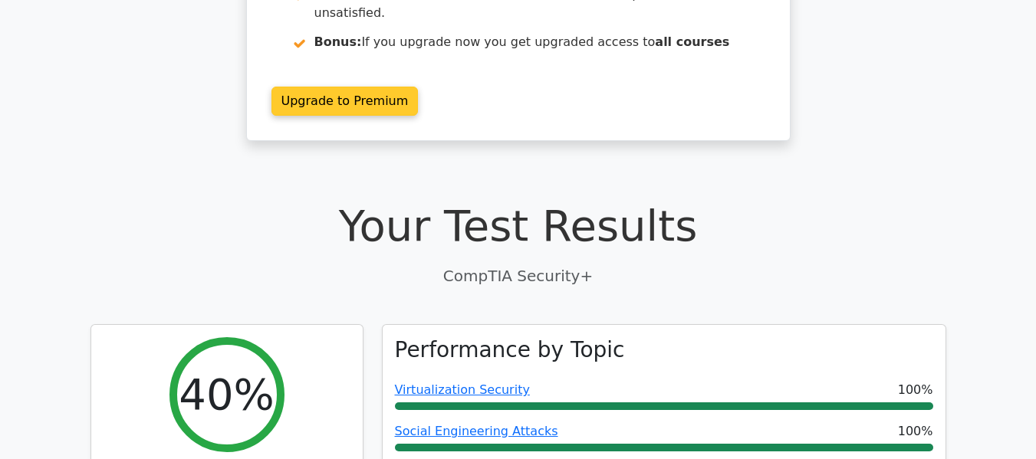
scroll to position [307, 0]
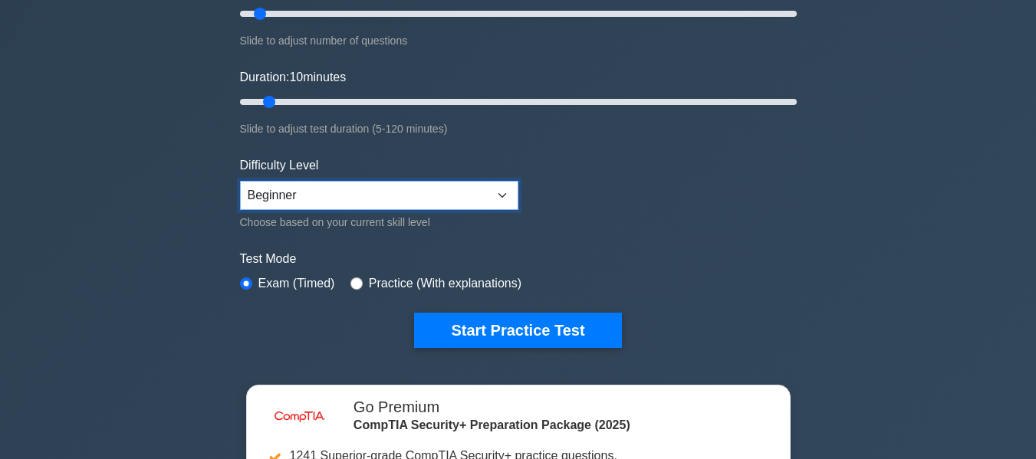
click at [447, 187] on select "Beginner Intermediate Expert" at bounding box center [379, 195] width 278 height 29
select select "intermediate"
click at [240, 181] on select "Beginner Intermediate Expert" at bounding box center [379, 195] width 278 height 29
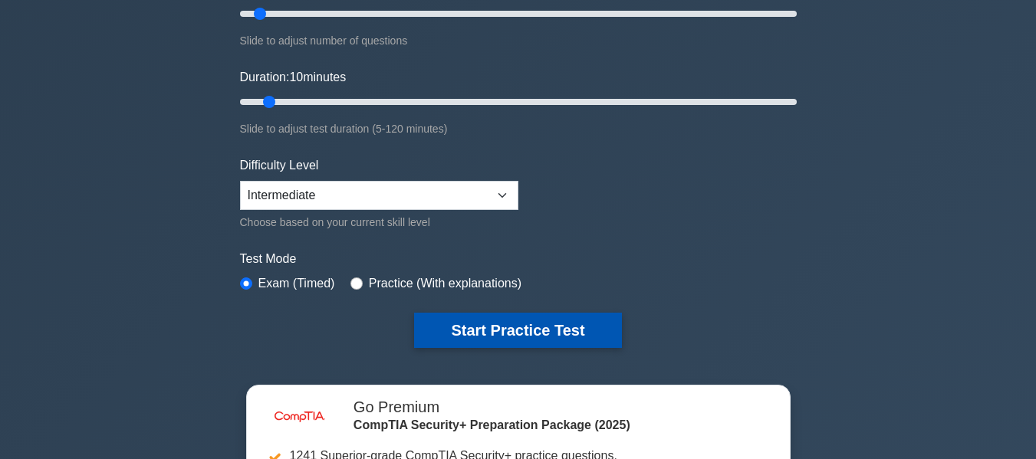
click at [493, 317] on button "Start Practice Test" at bounding box center [517, 330] width 207 height 35
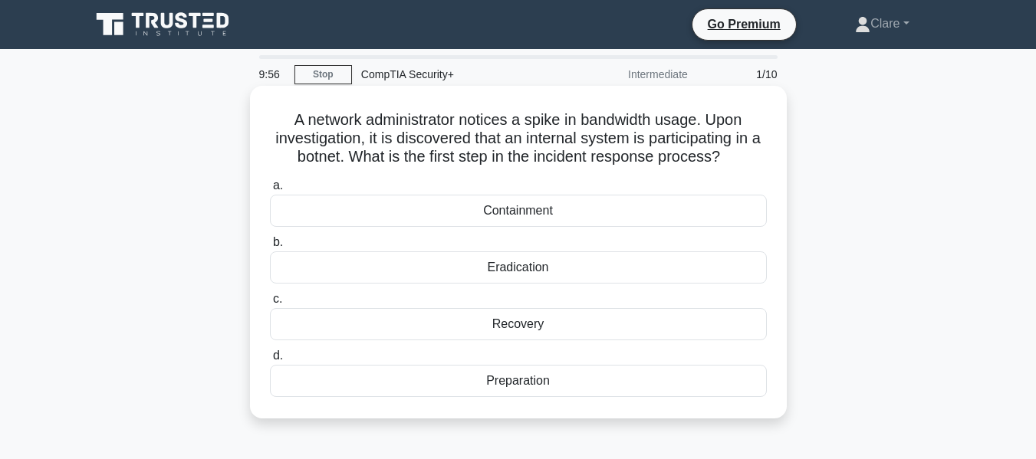
drag, startPoint x: 282, startPoint y: 125, endPoint x: 569, endPoint y: 392, distance: 391.7
click at [567, 392] on div "A network administrator notices a spike in bandwidth usage. Upon investigation,…" at bounding box center [518, 252] width 524 height 320
copy div "A network administrator notices a spike in bandwidth usage. Upon investigation,…"
click at [763, 165] on h5 "A network administrator notices a spike in bandwidth usage. Upon investigation,…" at bounding box center [518, 138] width 500 height 57
click at [480, 214] on div "Containment" at bounding box center [518, 211] width 497 height 32
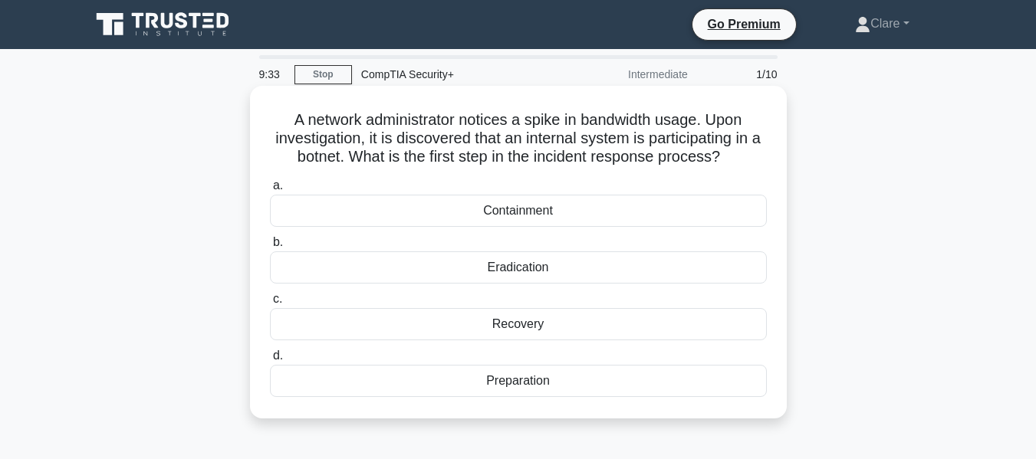
click at [270, 191] on input "a. Containment" at bounding box center [270, 186] width 0 height 10
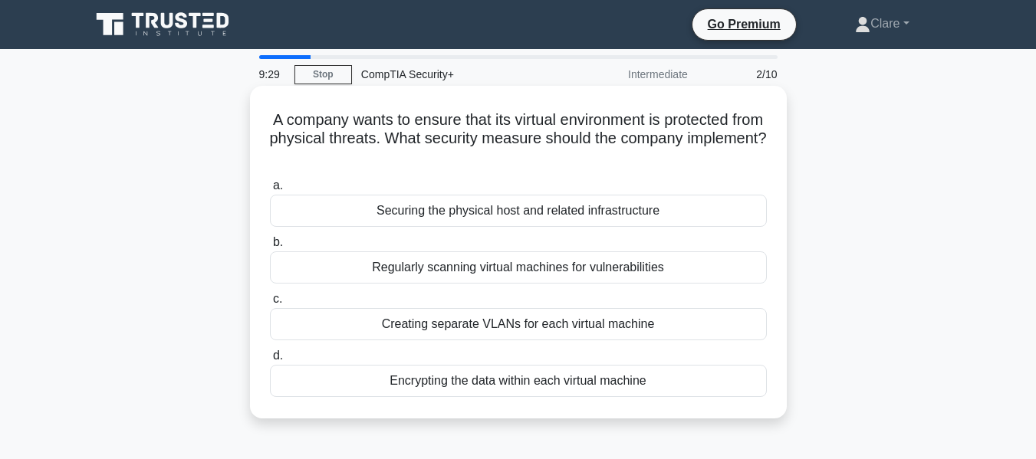
drag, startPoint x: 283, startPoint y: 120, endPoint x: 655, endPoint y: 373, distance: 450.4
click at [655, 373] on div "A company wants to ensure that its virtual environment is protected from physic…" at bounding box center [518, 252] width 524 height 320
copy div "A company wants to ensure that its virtual environment is protected from physic…"
click at [712, 155] on h5 "A company wants to ensure that its virtual environment is protected from physic…" at bounding box center [518, 138] width 500 height 57
click at [411, 206] on div "Securing the physical host and related infrastructure" at bounding box center [518, 211] width 497 height 32
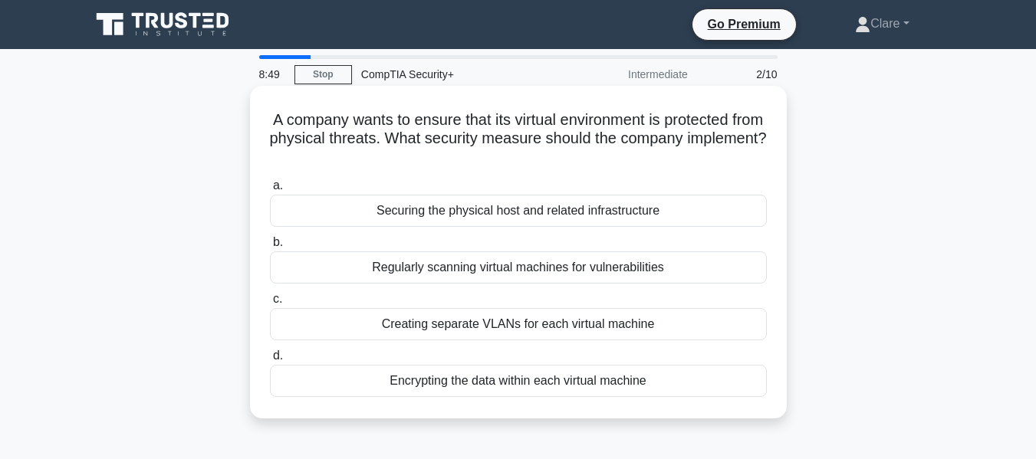
click at [270, 191] on input "a. Securing the physical host and related infrastructure" at bounding box center [270, 186] width 0 height 10
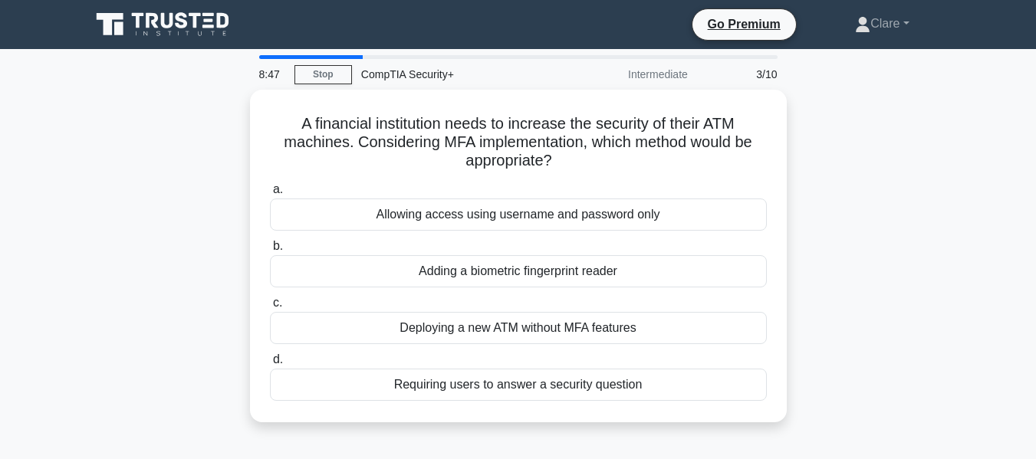
drag, startPoint x: 342, startPoint y: 138, endPoint x: 669, endPoint y: 421, distance: 432.1
click at [665, 421] on div "A financial institution needs to increase the security of their ATM machines. C…" at bounding box center [518, 256] width 537 height 333
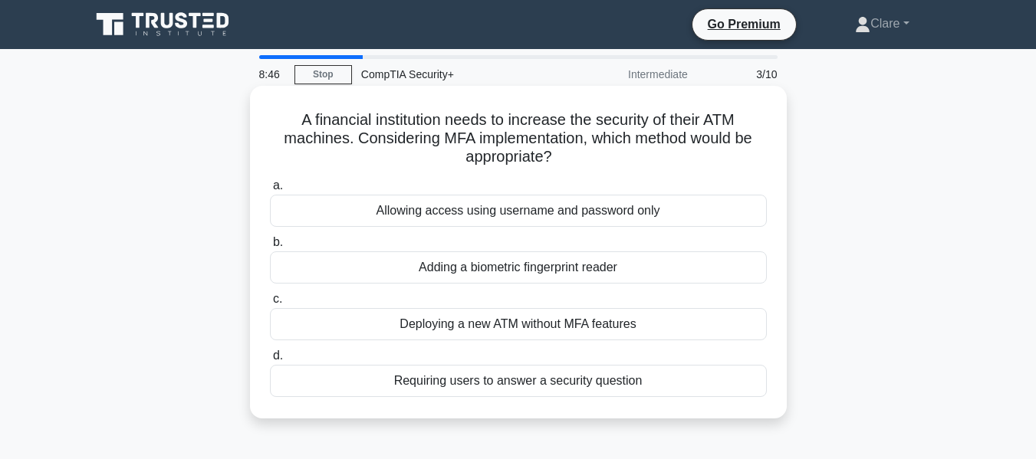
copy div "A financial institution needs to increase the security of their ATM machines. C…"
click at [756, 145] on h5 "A financial institution needs to increase the security of their ATM machines. C…" at bounding box center [518, 138] width 500 height 57
click at [400, 269] on div "Adding a biometric fingerprint reader" at bounding box center [518, 267] width 497 height 32
click at [270, 248] on input "b. Adding a biometric fingerprint reader" at bounding box center [270, 243] width 0 height 10
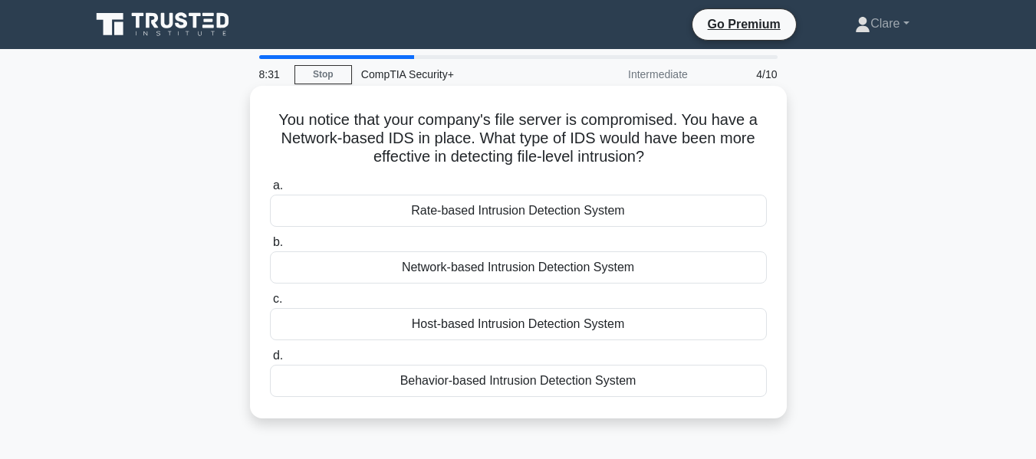
drag, startPoint x: 275, startPoint y: 120, endPoint x: 644, endPoint y: 381, distance: 452.0
click at [644, 381] on div "You notice that your company's file server is compromised. You have a Network-b…" at bounding box center [518, 252] width 524 height 320
copy div "You notice that your company's file server is compromised. You have a Network-b…"
click at [727, 138] on h5 "You notice that your company's file server is compromised. You have a Network-b…" at bounding box center [518, 138] width 500 height 57
click at [580, 319] on div "Host-based Intrusion Detection System" at bounding box center [518, 324] width 497 height 32
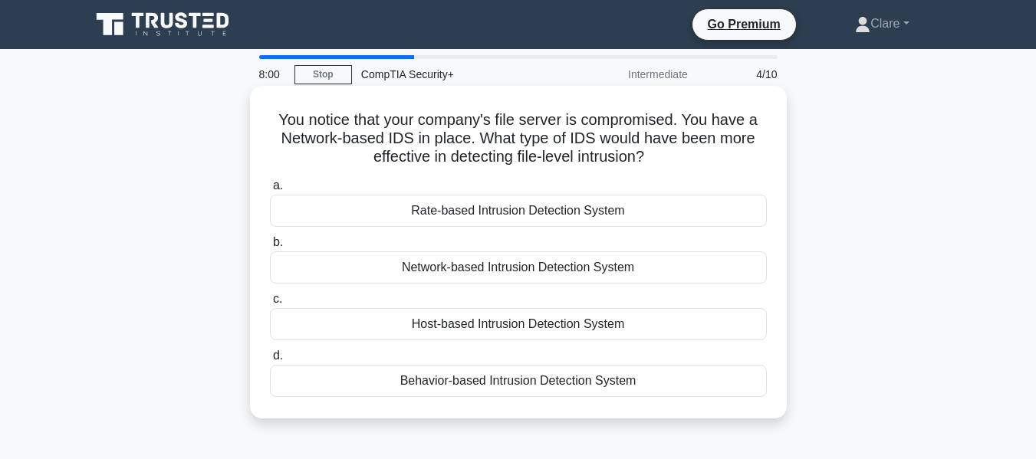
click at [270, 304] on input "c. Host-based Intrusion Detection System" at bounding box center [270, 299] width 0 height 10
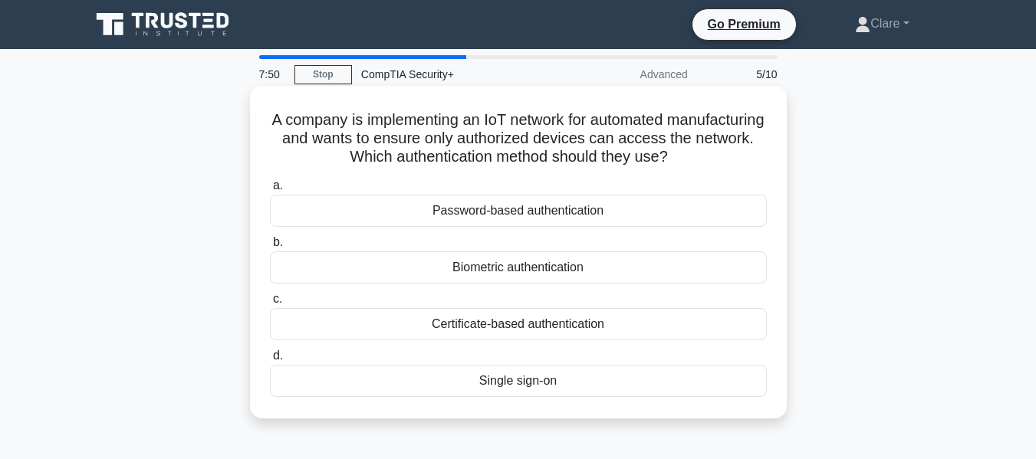
drag, startPoint x: 308, startPoint y: 116, endPoint x: 665, endPoint y: 376, distance: 441.6
click at [665, 376] on div "A company is implementing an IoT network for automated manufacturing and wants …" at bounding box center [518, 252] width 524 height 320
copy div "A company is implementing an IoT network for automated manufacturing and wants …"
click at [753, 161] on h5 "A company is implementing an IoT network for automated manufacturing and wants …" at bounding box center [518, 138] width 500 height 57
click at [663, 320] on div "Certificate-based authentication" at bounding box center [518, 324] width 497 height 32
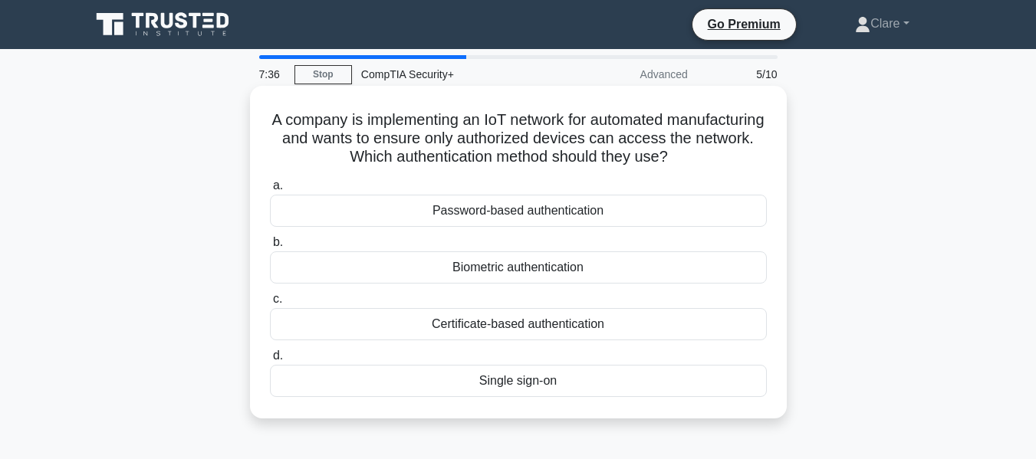
click at [270, 304] on input "c. Certificate-based authentication" at bounding box center [270, 299] width 0 height 10
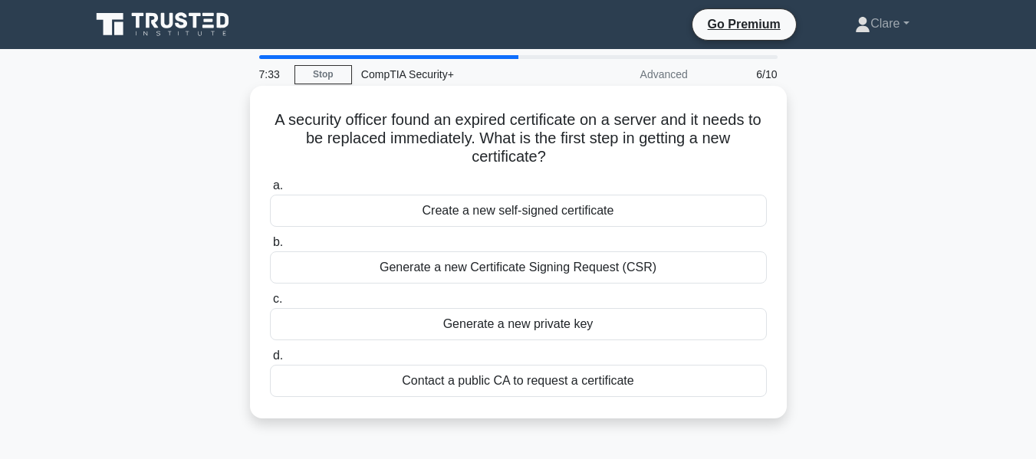
drag, startPoint x: 273, startPoint y: 117, endPoint x: 672, endPoint y: 385, distance: 481.2
click at [672, 385] on div "A security officer found an expired certificate on a server and it needs to be …" at bounding box center [518, 252] width 524 height 320
copy div "A security officer found an expired certificate on a server and it needs to be …"
click at [709, 153] on h5 "A security officer found an expired certificate on a server and it needs to be …" at bounding box center [518, 138] width 500 height 57
click at [737, 268] on div "Generate a new Certificate Signing Request (CSR)" at bounding box center [518, 267] width 497 height 32
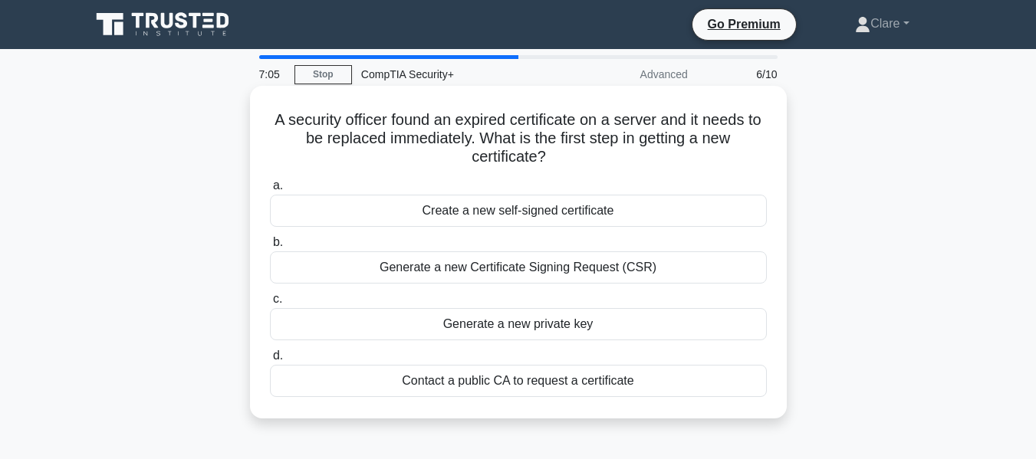
click at [270, 248] on input "b. Generate a new Certificate Signing Request (CSR)" at bounding box center [270, 243] width 0 height 10
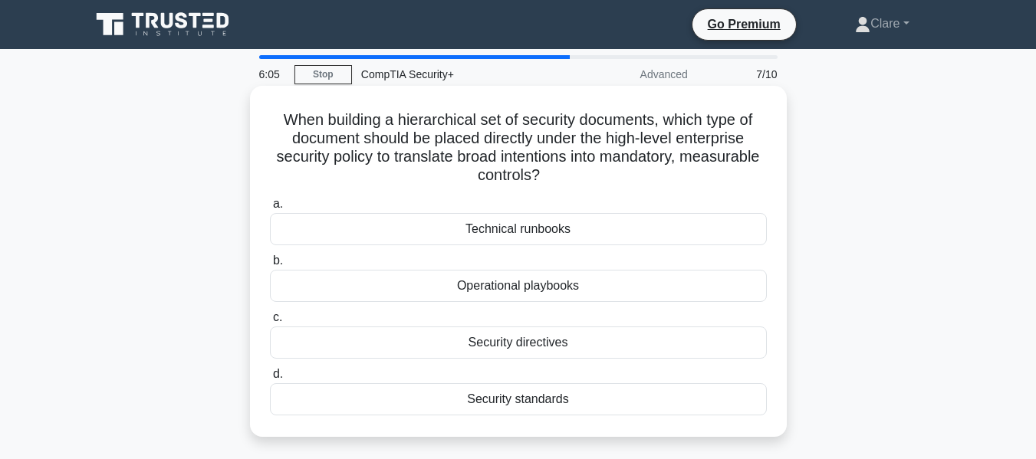
drag, startPoint x: 270, startPoint y: 119, endPoint x: 585, endPoint y: 432, distance: 444.5
click at [585, 432] on div "When building a hierarchical set of security documents, which type of document …" at bounding box center [518, 261] width 537 height 351
copy div "When building a hierarchical set of security documents, which type of document …"
click at [739, 177] on h5 "When building a hierarchical set of security documents, which type of document …" at bounding box center [518, 147] width 500 height 75
click at [639, 398] on div "Security standards" at bounding box center [518, 399] width 497 height 32
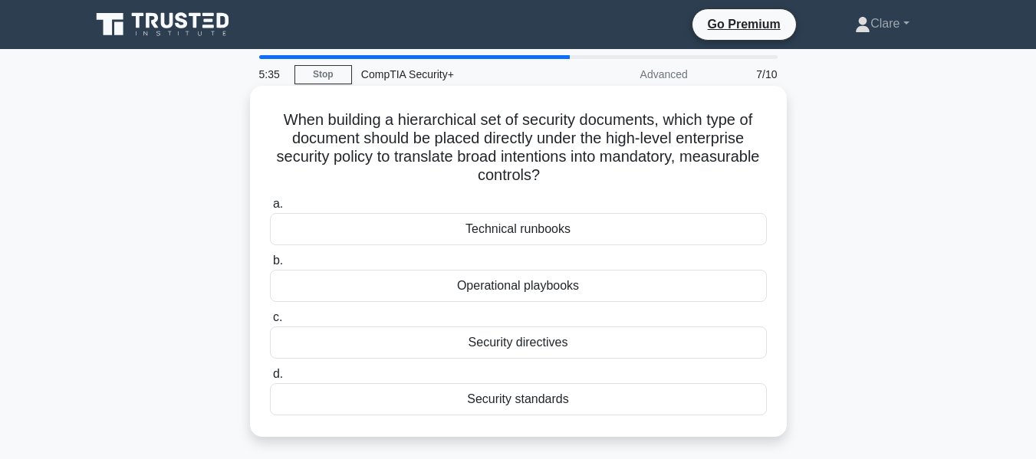
click at [270, 379] on input "d. Security standards" at bounding box center [270, 375] width 0 height 10
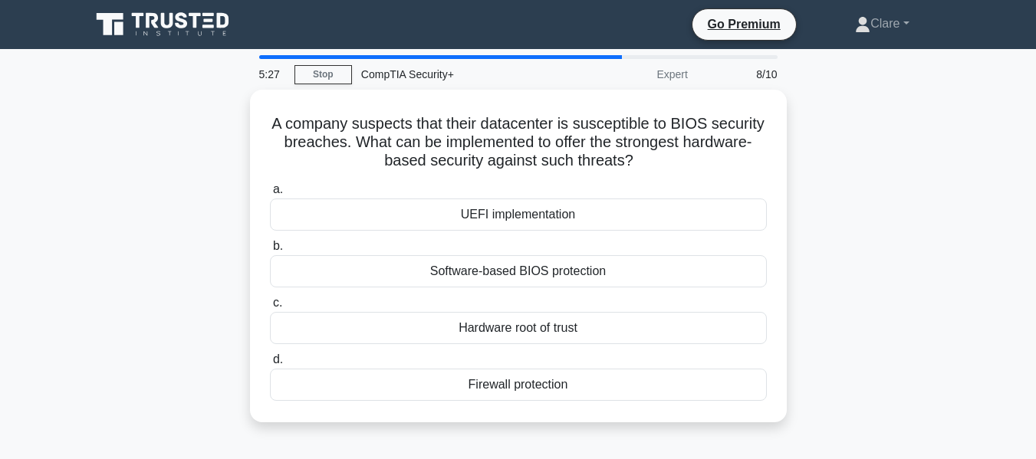
drag, startPoint x: 294, startPoint y: 117, endPoint x: 626, endPoint y: 425, distance: 453.5
click at [624, 426] on div "A company suspects that their datacenter is susceptible to BIOS security breach…" at bounding box center [518, 265] width 874 height 351
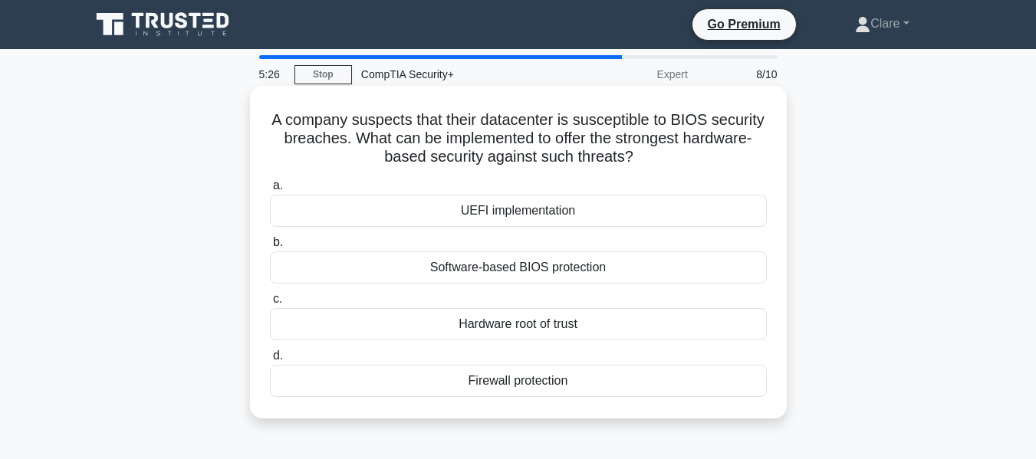
copy div "A company suspects that their datacenter is susceptible to BIOS security breach…"
click at [726, 170] on div "A company suspects that their datacenter is susceptible to BIOS security breach…" at bounding box center [518, 252] width 524 height 320
click at [584, 326] on div "Hardware root of trust" at bounding box center [518, 324] width 497 height 32
click at [270, 304] on input "c. Hardware root of trust" at bounding box center [270, 299] width 0 height 10
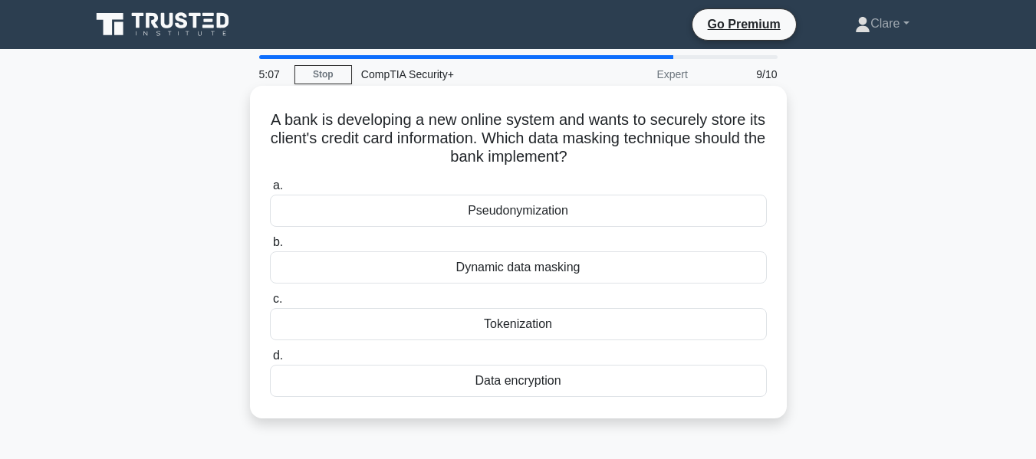
click at [554, 383] on div "Data encryption" at bounding box center [518, 381] width 497 height 32
click at [270, 361] on input "d. Data encryption" at bounding box center [270, 356] width 0 height 10
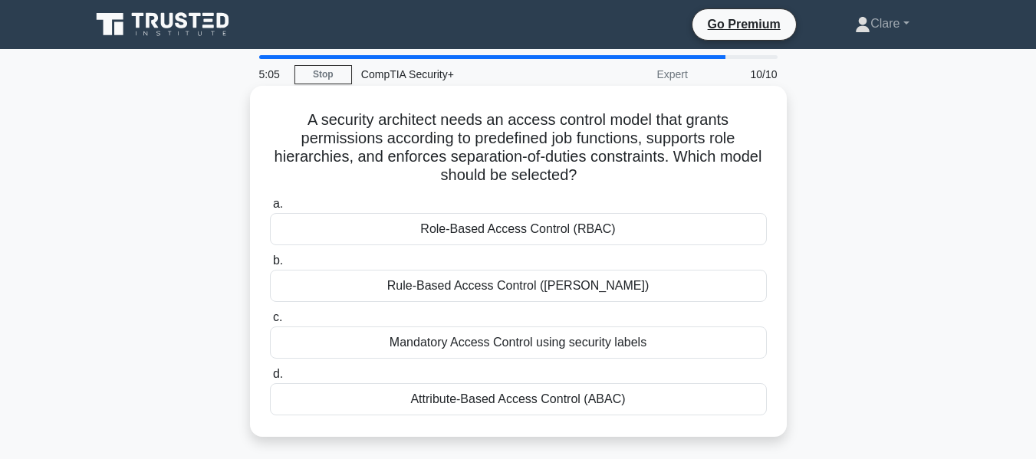
click at [601, 344] on div "Mandatory Access Control using security labels" at bounding box center [518, 343] width 497 height 32
click at [270, 323] on input "c. Mandatory Access Control using security labels" at bounding box center [270, 318] width 0 height 10
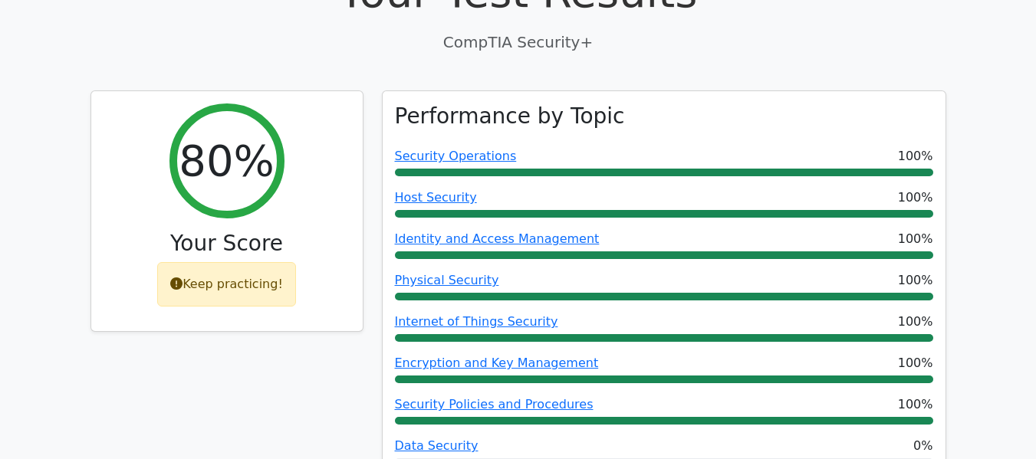
scroll to position [460, 0]
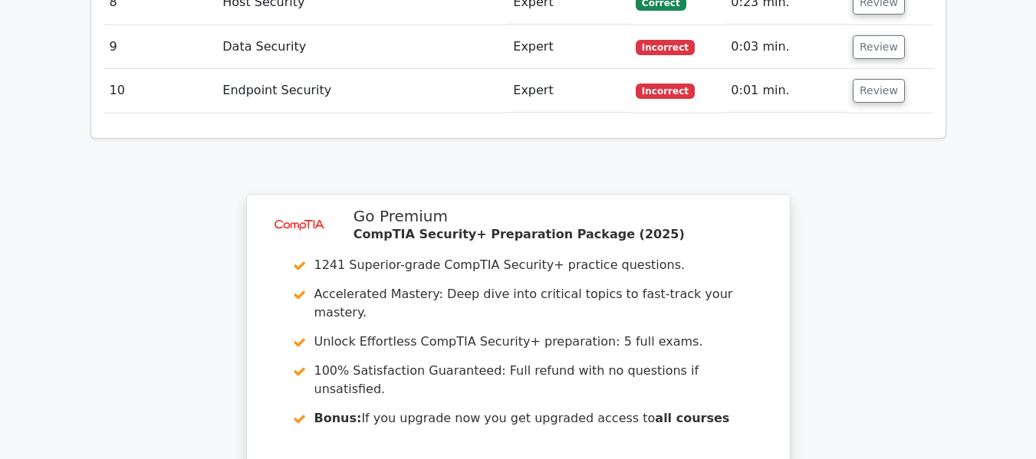
scroll to position [2487, 0]
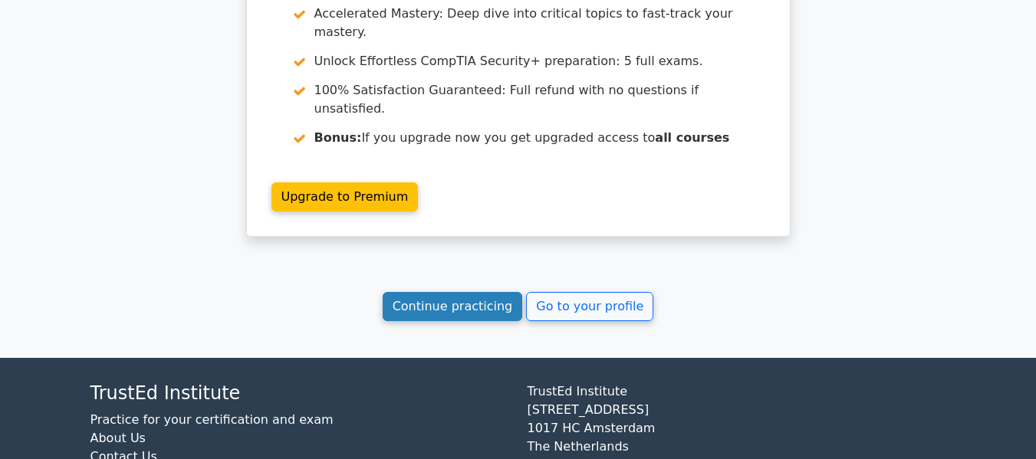
click at [433, 292] on link "Continue practicing" at bounding box center [453, 306] width 140 height 29
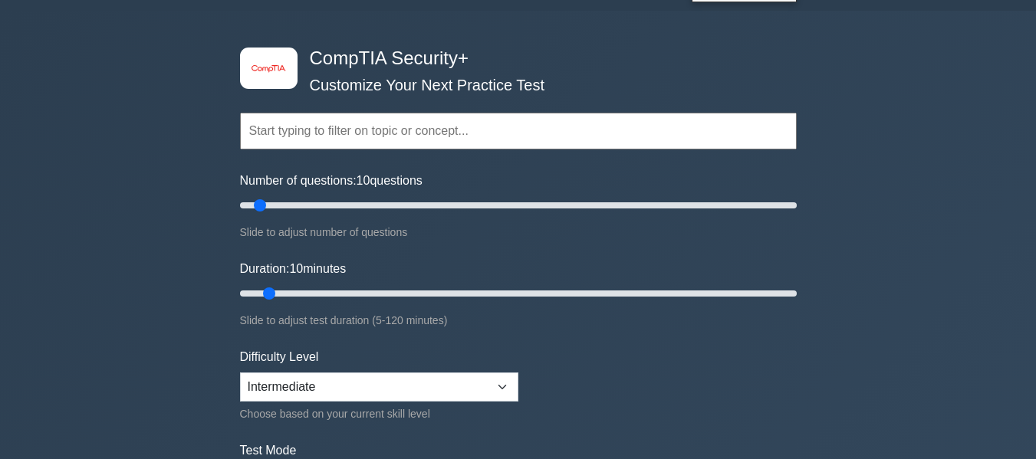
scroll to position [77, 0]
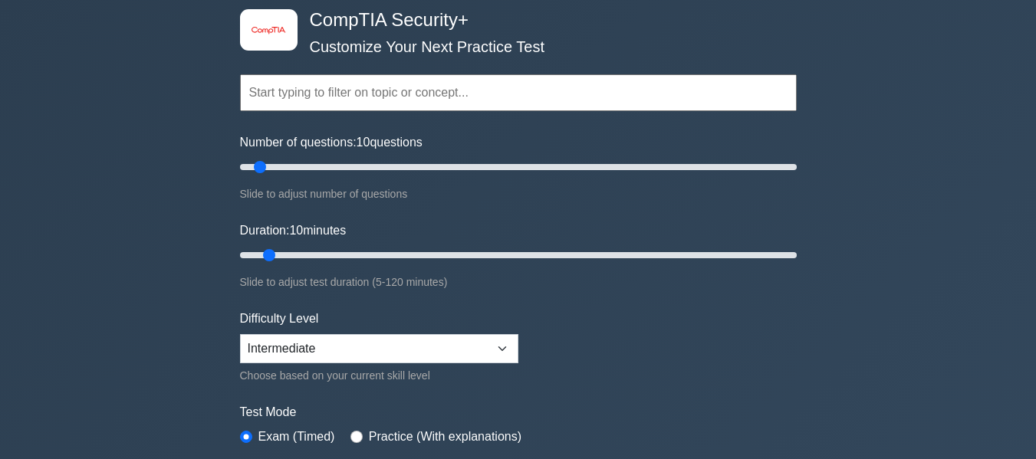
click at [497, 100] on input "text" at bounding box center [518, 92] width 557 height 37
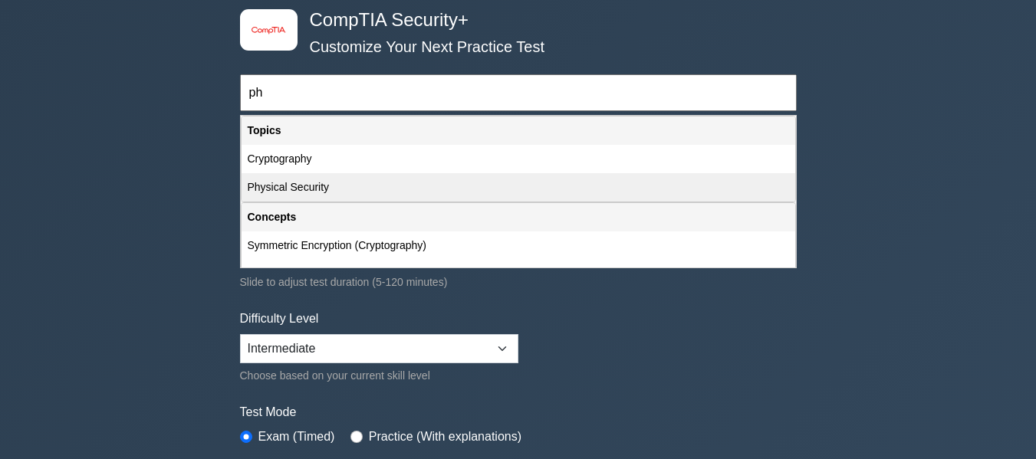
click at [433, 176] on div "Physical Security" at bounding box center [518, 187] width 554 height 28
type input "Physical Security"
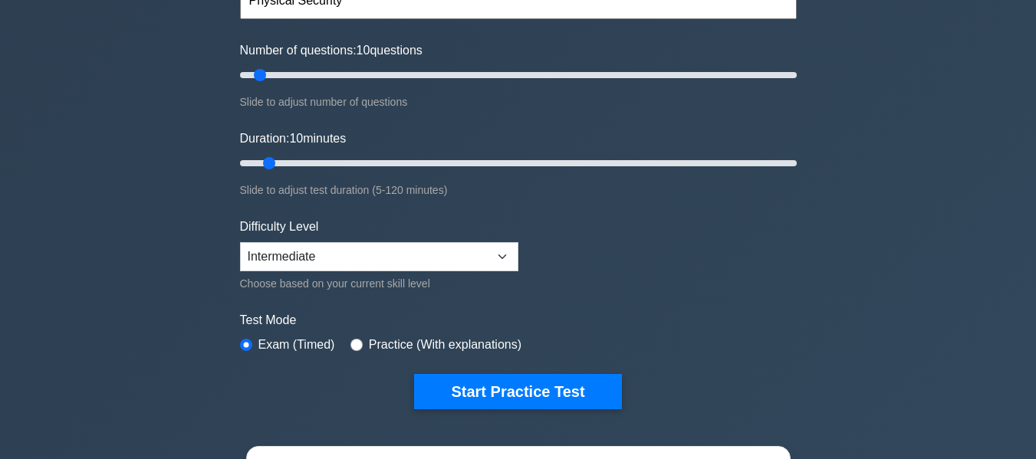
scroll to position [230, 0]
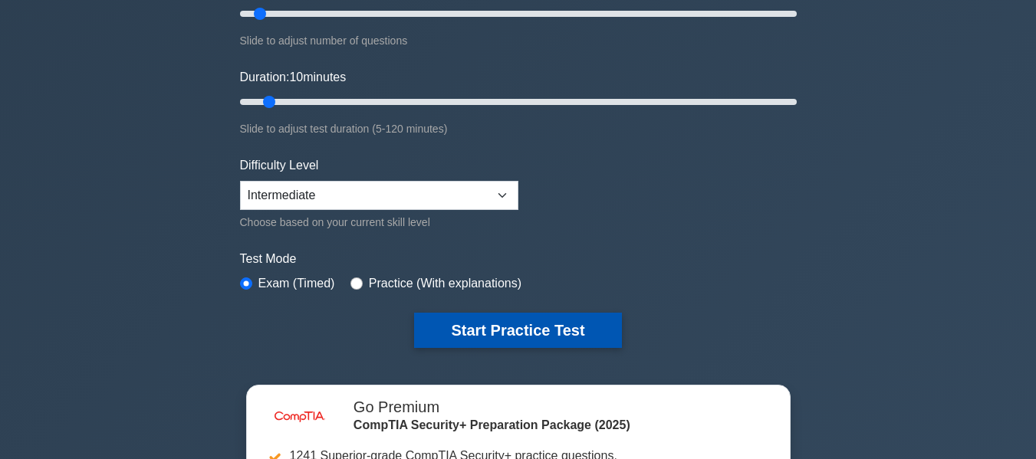
click at [532, 325] on button "Start Practice Test" at bounding box center [517, 330] width 207 height 35
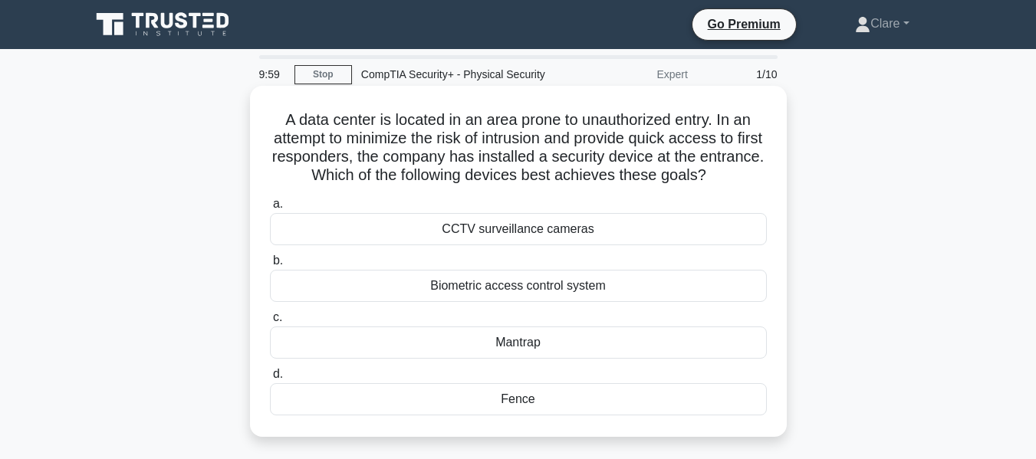
click at [563, 287] on div "Biometric access control system" at bounding box center [518, 286] width 497 height 32
click at [270, 266] on input "b. Biometric access control system" at bounding box center [270, 261] width 0 height 10
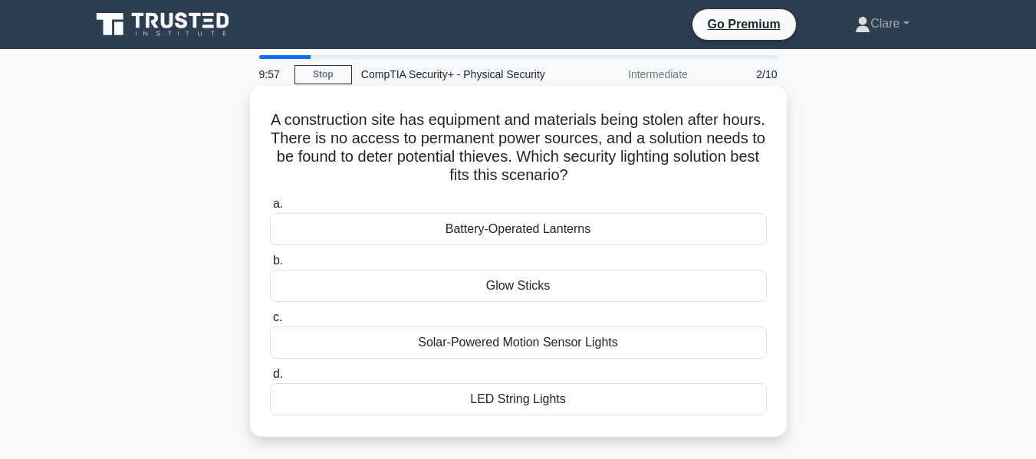
click at [540, 343] on div "Solar-Powered Motion Sensor Lights" at bounding box center [518, 343] width 497 height 32
click at [270, 323] on input "c. Solar-Powered Motion Sensor Lights" at bounding box center [270, 318] width 0 height 10
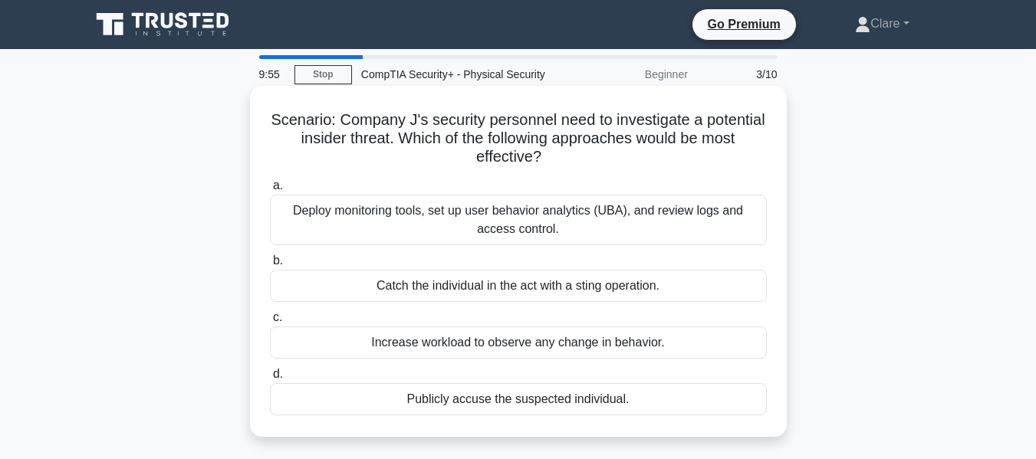
click at [591, 224] on div "Deploy monitoring tools, set up user behavior analytics (UBA), and review logs …" at bounding box center [518, 220] width 497 height 51
click at [270, 191] on input "a. Deploy monitoring tools, set up user behavior analytics (UBA), and review lo…" at bounding box center [270, 186] width 0 height 10
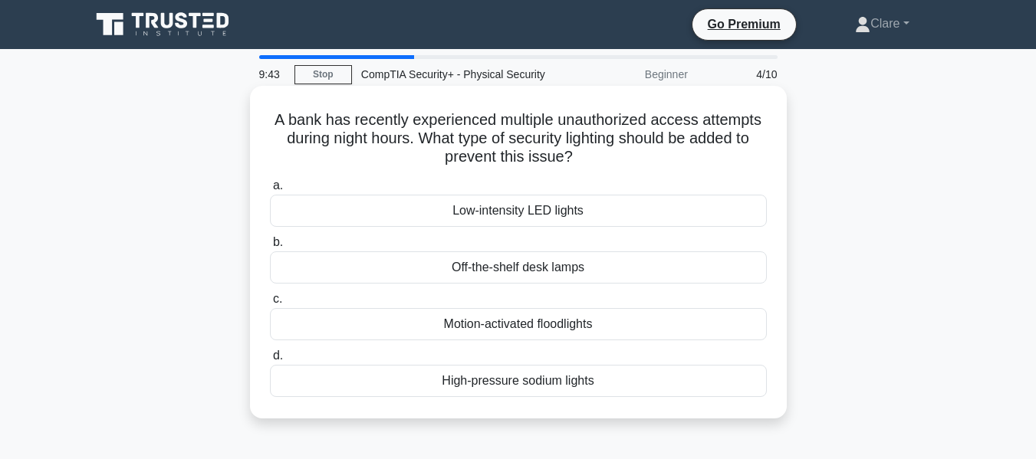
click at [563, 204] on div "Low-intensity LED lights" at bounding box center [518, 211] width 497 height 32
click at [270, 191] on input "a. Low-intensity LED lights" at bounding box center [270, 186] width 0 height 10
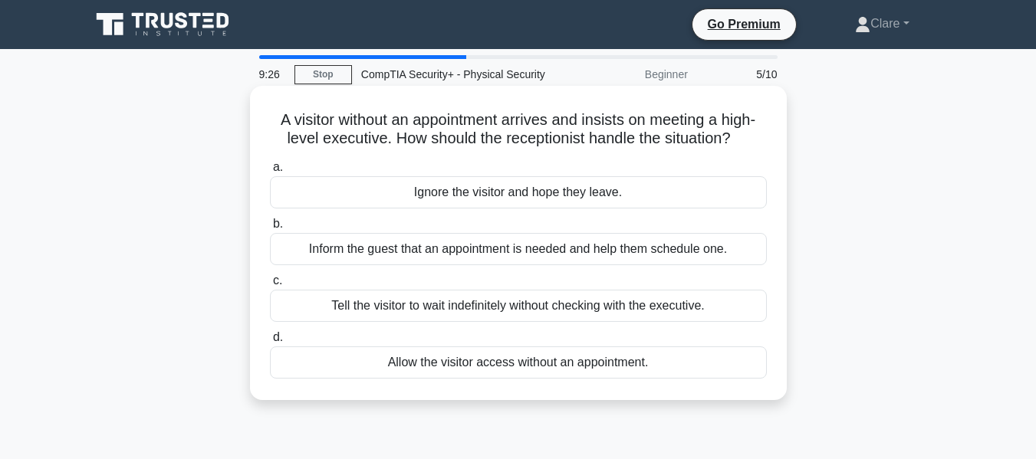
click at [563, 248] on div "Inform the guest that an appointment is needed and help them schedule one." at bounding box center [518, 249] width 497 height 32
click at [270, 229] on input "b. Inform the guest that an appointment is needed and help them schedule one." at bounding box center [270, 224] width 0 height 10
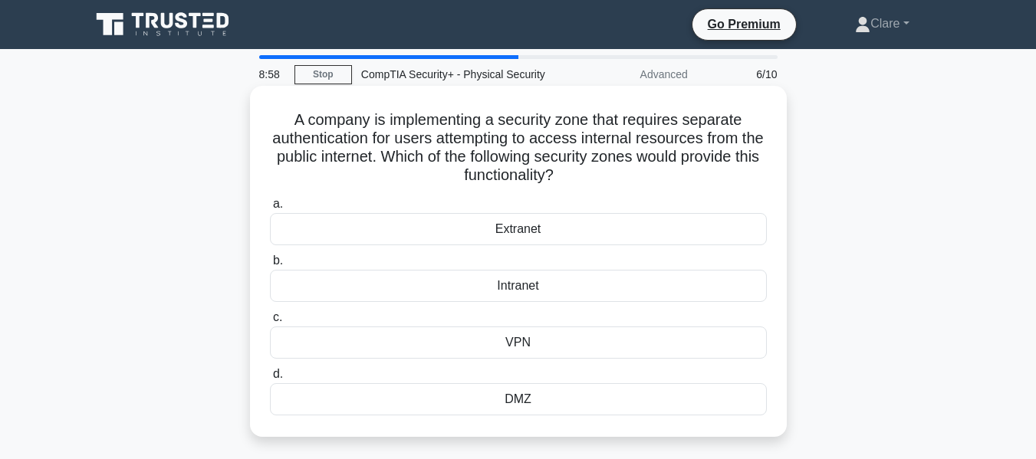
click at [557, 349] on div "VPN" at bounding box center [518, 343] width 497 height 32
click at [270, 323] on input "c. VPN" at bounding box center [270, 318] width 0 height 10
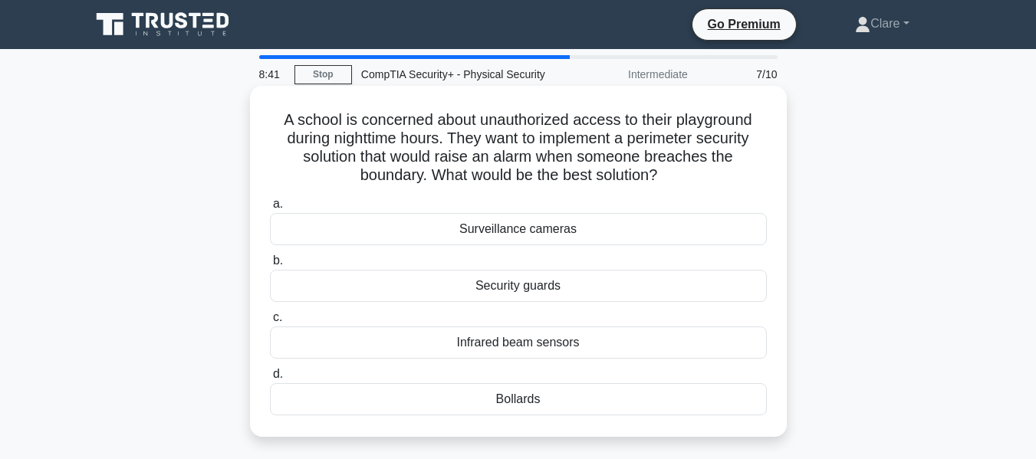
click at [587, 231] on div "Surveillance cameras" at bounding box center [518, 229] width 497 height 32
click at [270, 209] on input "a. Surveillance cameras" at bounding box center [270, 204] width 0 height 10
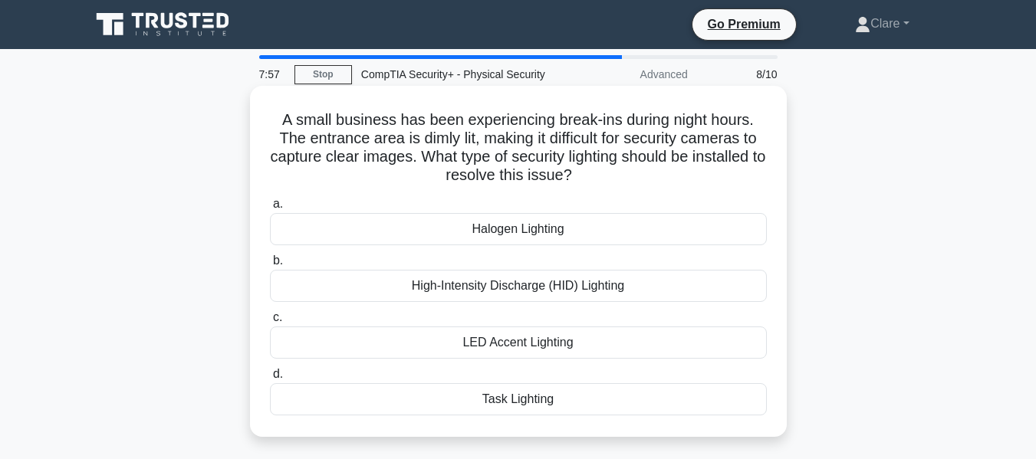
click at [567, 291] on div "High-Intensity Discharge (HID) Lighting" at bounding box center [518, 286] width 497 height 32
click at [270, 266] on input "b. High-Intensity Discharge (HID) Lighting" at bounding box center [270, 261] width 0 height 10
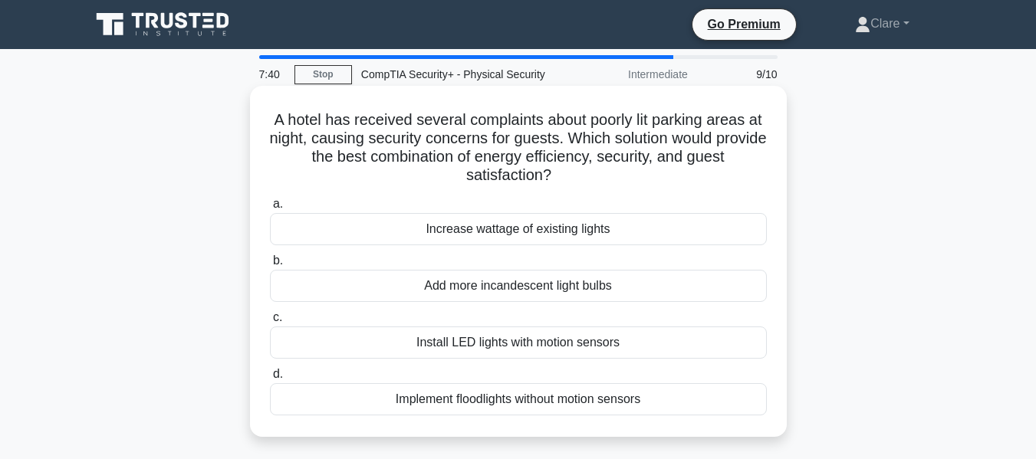
click at [608, 409] on div "Implement floodlights without motion sensors" at bounding box center [518, 399] width 497 height 32
click at [270, 379] on input "d. Implement floodlights without motion sensors" at bounding box center [270, 375] width 0 height 10
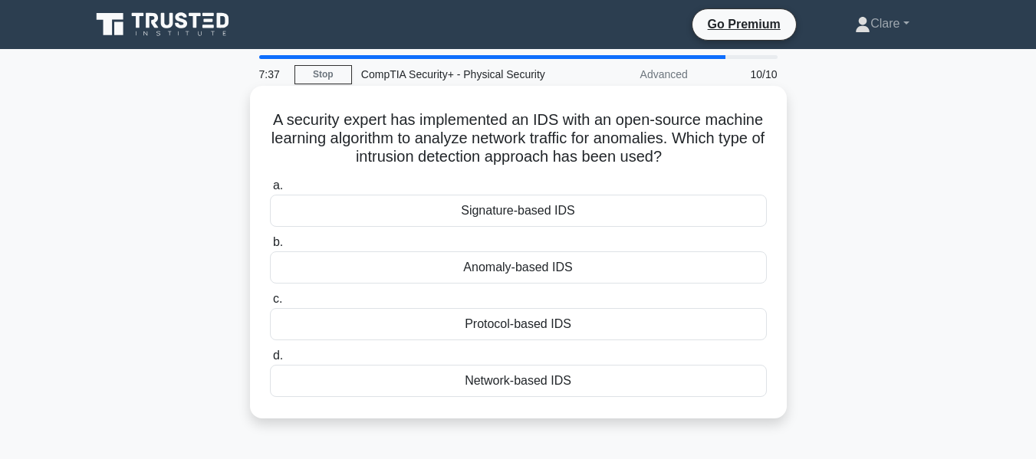
click at [612, 210] on div "Signature-based IDS" at bounding box center [518, 211] width 497 height 32
click at [270, 191] on input "a. Signature-based IDS" at bounding box center [270, 186] width 0 height 10
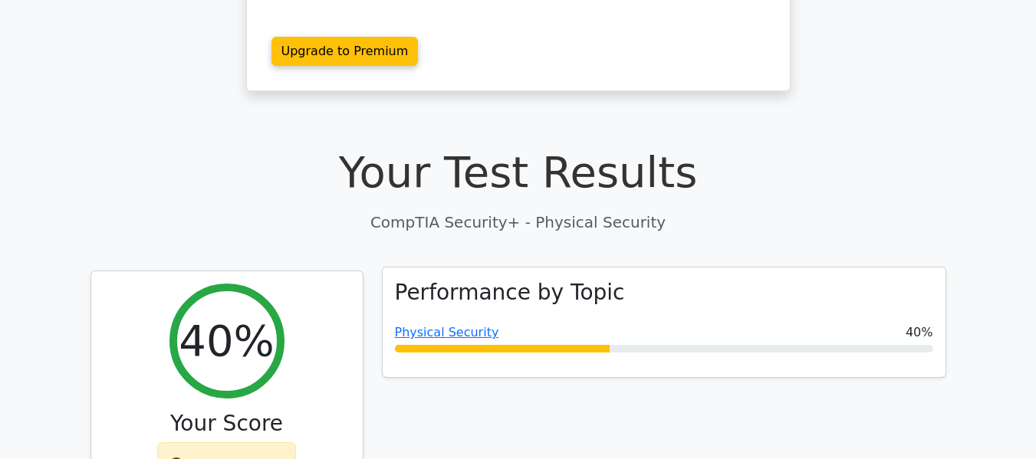
scroll to position [307, 0]
